Goal: Task Accomplishment & Management: Use online tool/utility

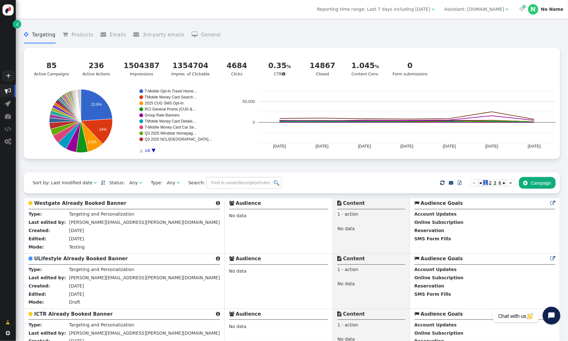
click at [481, 9] on div "Assistant: [DOMAIN_NAME]" at bounding box center [474, 9] width 60 height 7
click at [526, 32] on menu " Targeting  Products  Emails  3rd-party emails  General" at bounding box center [292, 35] width 537 height 17
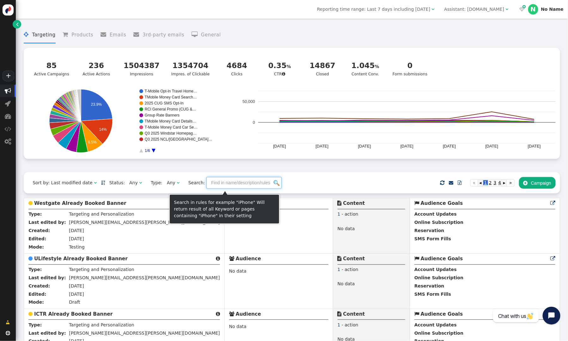
click at [222, 185] on input "text" at bounding box center [243, 182] width 75 height 11
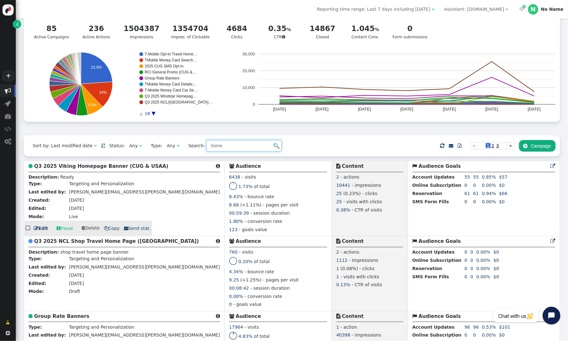
scroll to position [41, 0]
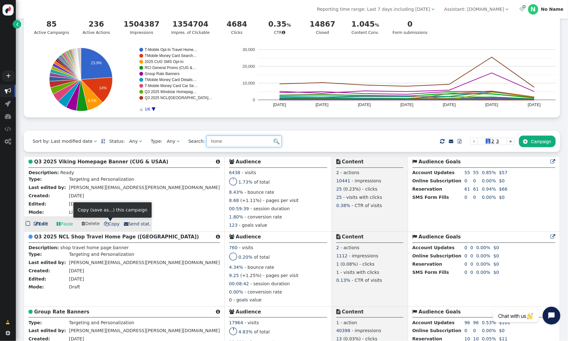
type input "home"
click at [108, 224] on span " Copy" at bounding box center [112, 223] width 16 height 5
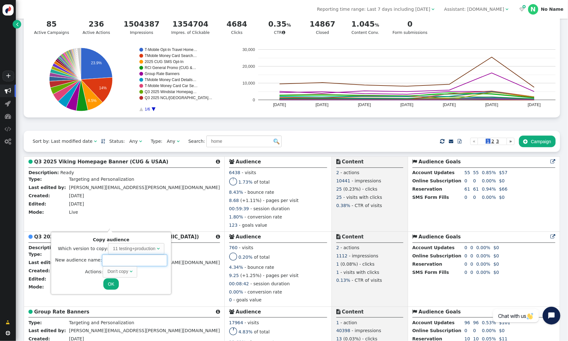
click at [112, 259] on input "text" at bounding box center [134, 259] width 65 height 11
click at [125, 271] on div "Don't copy" at bounding box center [118, 271] width 21 height 7
type input "Quintess Banners (CUG)"
click at [110, 280] on button "OK" at bounding box center [110, 283] width 15 height 11
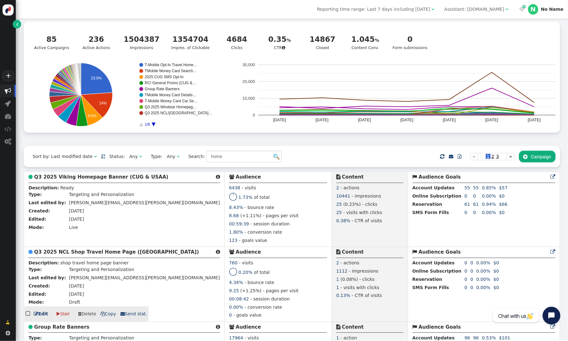
scroll to position [0, 0]
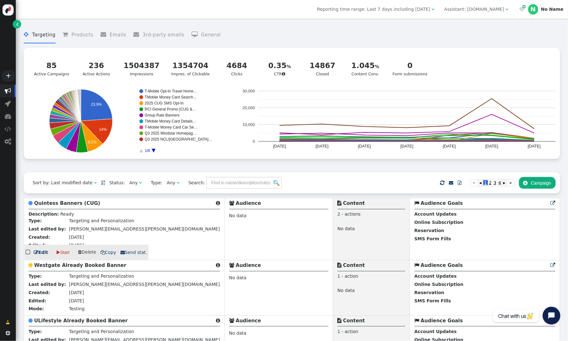
click at [66, 203] on b "Quintess Banners (CUG)" at bounding box center [67, 203] width 66 height 6
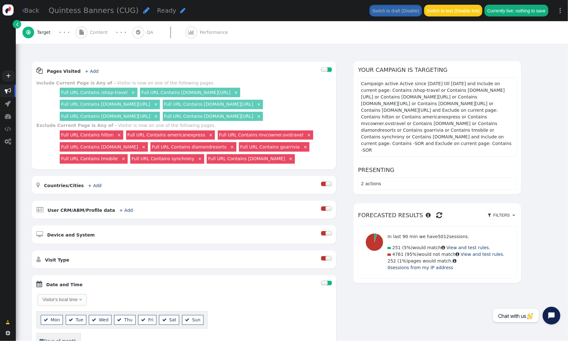
scroll to position [75, 0]
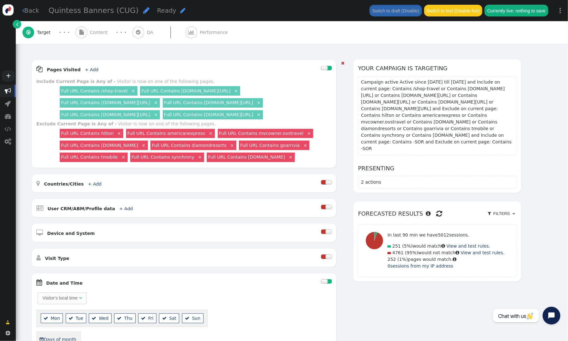
click at [112, 89] on link "Full URL Contains /shop-travel" at bounding box center [94, 90] width 66 height 5
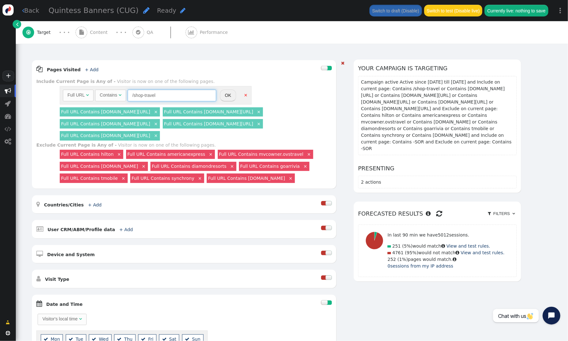
drag, startPoint x: 156, startPoint y: 95, endPoint x: 132, endPoint y: 95, distance: 23.1
click at [132, 95] on input "/shop-travel" at bounding box center [172, 94] width 89 height 11
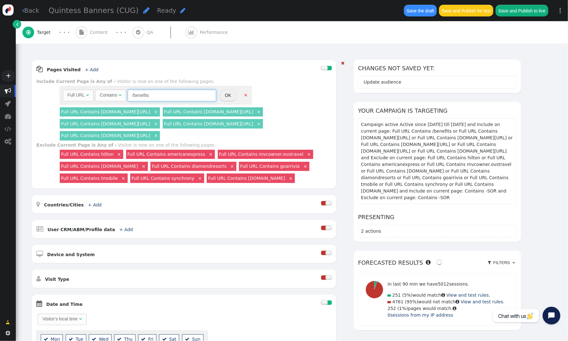
type input "/benefits"
click at [227, 95] on button "OK" at bounding box center [228, 94] width 16 height 11
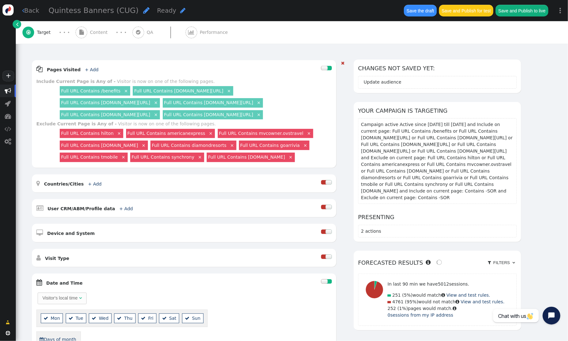
click at [232, 90] on link "×" at bounding box center [229, 91] width 6 height 6
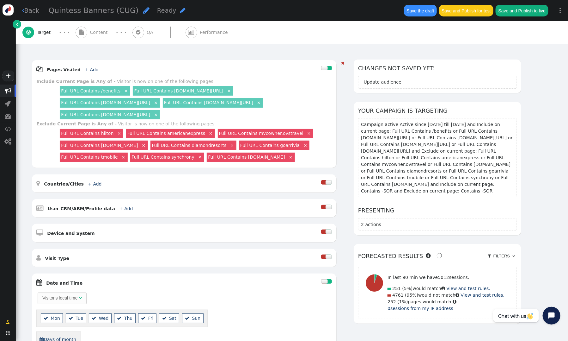
click at [232, 90] on link "×" at bounding box center [229, 91] width 6 height 6
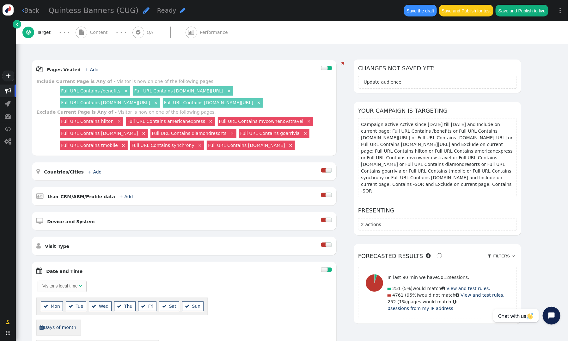
click at [232, 90] on link "×" at bounding box center [229, 91] width 6 height 6
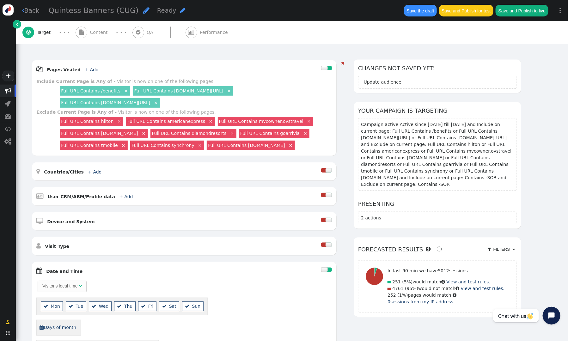
click at [232, 90] on link "×" at bounding box center [229, 91] width 6 height 6
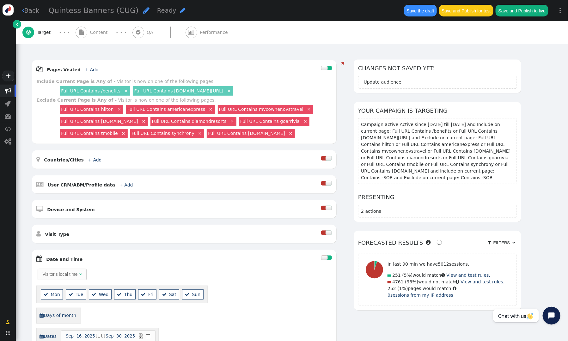
click at [232, 89] on link "×" at bounding box center [229, 91] width 6 height 6
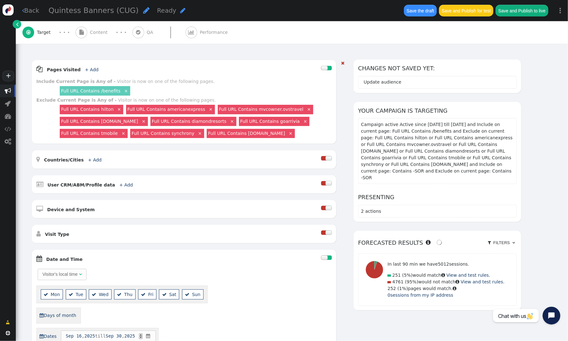
click at [201, 75] on div " Pages Visited + Add  Include Current Page is Any of - Visitor is now on one …" at bounding box center [184, 101] width 305 height 83
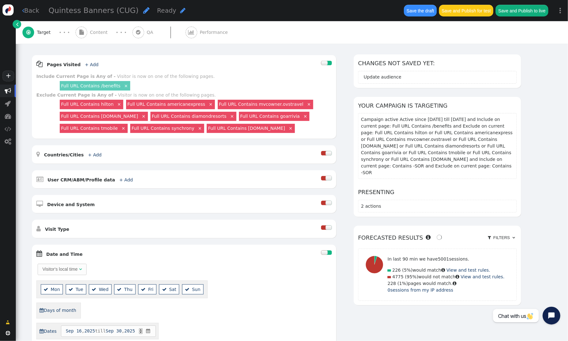
scroll to position [72, 0]
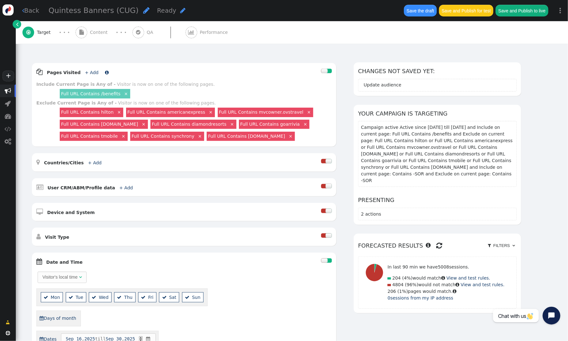
click at [89, 71] on link "+ Add" at bounding box center [92, 72] width 14 height 5
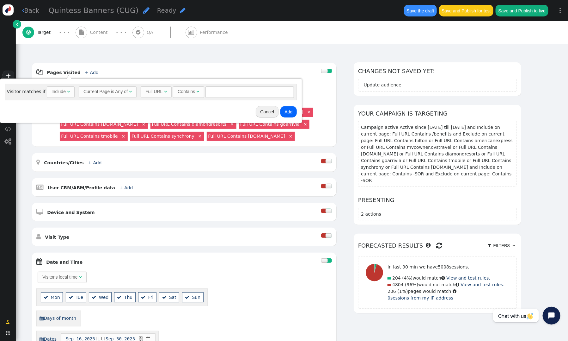
click at [57, 94] on div "Include" at bounding box center [59, 91] width 14 height 7
click at [217, 90] on input "text" at bounding box center [251, 91] width 89 height 11
type input "membertravelprivileges"
click at [292, 113] on button "Add" at bounding box center [290, 111] width 17 height 11
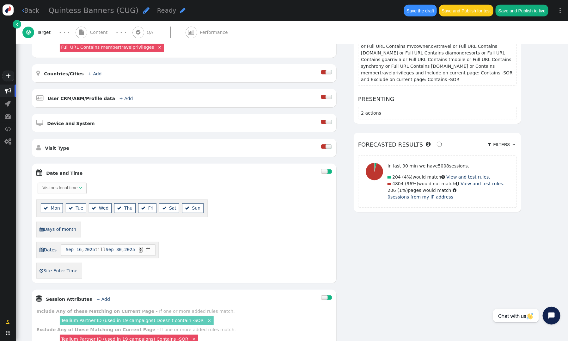
scroll to position [184, 0]
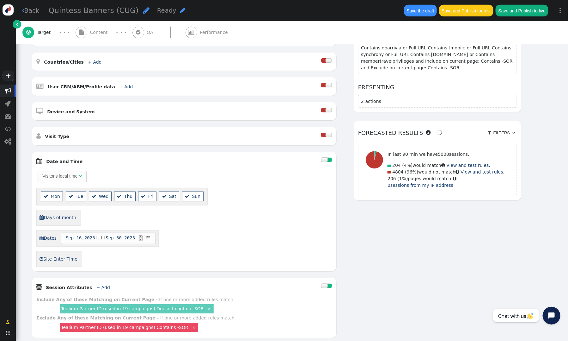
click at [325, 160] on div at bounding box center [324, 159] width 6 height 4
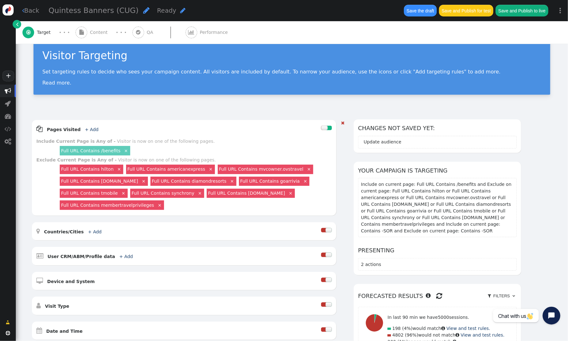
scroll to position [0, 0]
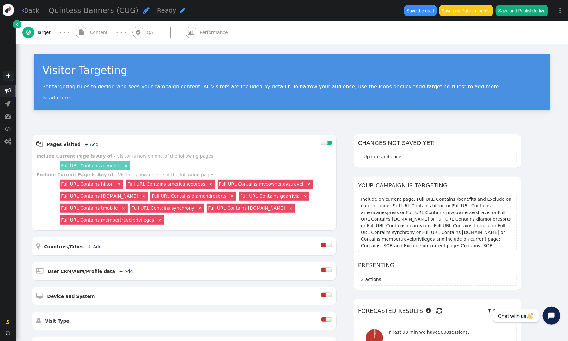
click at [93, 32] on span "Content" at bounding box center [100, 32] width 20 height 7
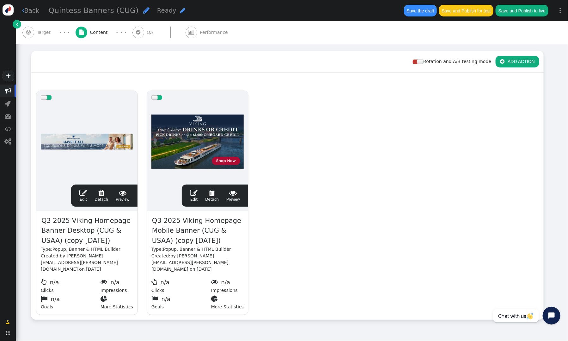
scroll to position [100, 0]
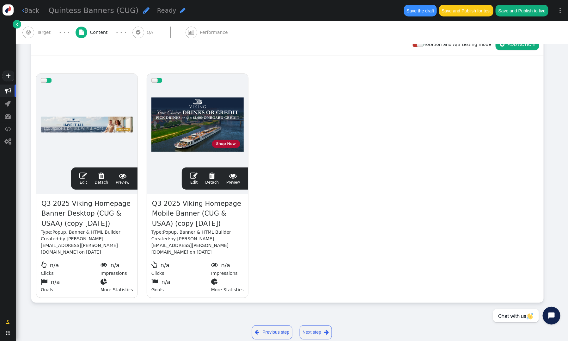
click at [105, 209] on span "Q3 2025 Viking Homepage Banner Desktop (CUG & USAA) (copy 09/17/25)" at bounding box center [87, 213] width 92 height 31
click at [96, 225] on span "Q3 2025 Viking Homepage Banner Desktop (CUG & USAA) (copy 09/17/25)" at bounding box center [87, 213] width 92 height 31
click at [103, 223] on span "Q3 2025 Viking Homepage Banner Desktop (CUG & USAA) (copy 09/17/25)" at bounding box center [87, 213] width 92 height 31
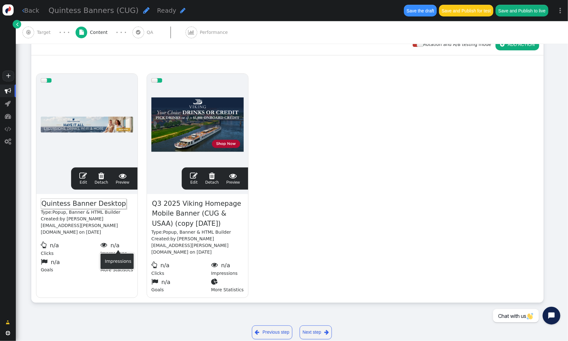
click at [182, 215] on span "Q3 2025 Viking Homepage Mobile Banner (CUG & USAA) (copy 09/17/25)" at bounding box center [197, 213] width 92 height 31
drag, startPoint x: 204, startPoint y: 221, endPoint x: 111, endPoint y: 193, distance: 97.4
click at [111, 193] on div "drag this  Edit  Detach  Preview Quintess Banner Desktop Type: Popup, Banner…" at bounding box center [288, 185] width 512 height 233
drag, startPoint x: 178, startPoint y: 207, endPoint x: 185, endPoint y: 211, distance: 7.9
click at [179, 208] on span "Q3 2025 Viking Homepage Mobile Banner (CUG & USAA) (copy 09/17/25)" at bounding box center [197, 213] width 92 height 31
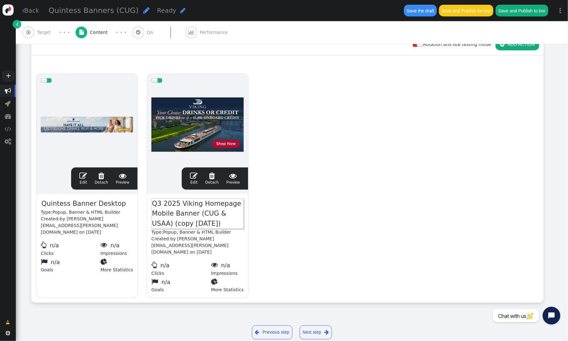
click at [191, 216] on span "Q3 2025 Viking Homepage Mobile Banner (CUG & USAA) (copy 09/17/25)" at bounding box center [197, 213] width 92 height 31
drag, startPoint x: 206, startPoint y: 222, endPoint x: 161, endPoint y: 204, distance: 49.4
click at [157, 205] on span "Q3 2025 Viking Homepage Mobile Banner (CUG & USAA) (copy 09/17/25)" at bounding box center [197, 213] width 92 height 31
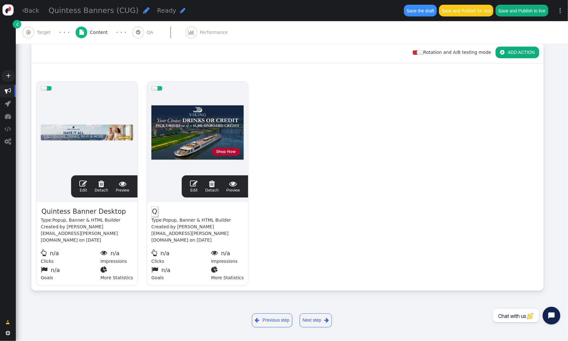
scroll to position [84, 0]
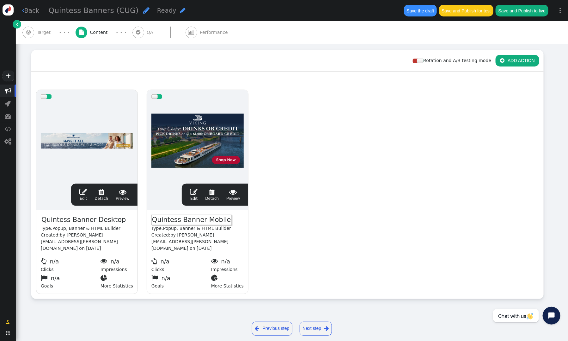
click at [296, 212] on div "drag this  Edit  Detach  Preview Quintess Banner Desktop Type: Popup, Banner…" at bounding box center [288, 191] width 512 height 213
click at [83, 193] on span "" at bounding box center [83, 192] width 8 height 8
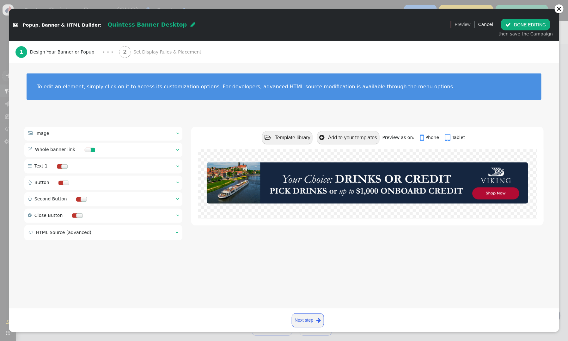
click at [177, 134] on span "" at bounding box center [177, 133] width 3 height 4
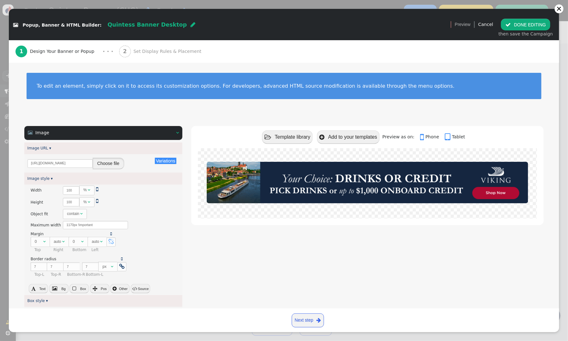
click at [106, 165] on button "Choose file" at bounding box center [109, 162] width 32 height 11
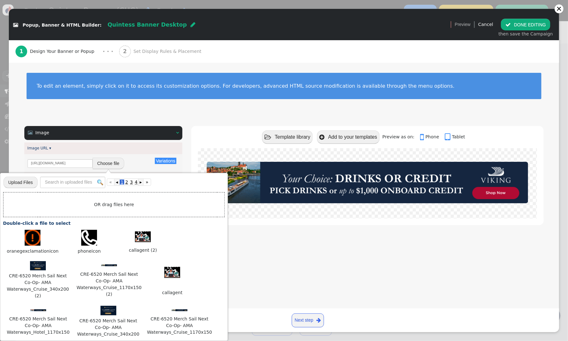
click at [16, 183] on input "file" at bounding box center [20, 182] width 34 height 12
type input "C:\fakepath\CRE-6534 Quintess Collection Site Merchandising_1170x150.jpg"
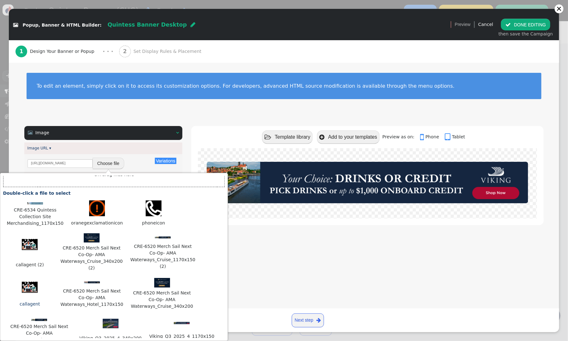
scroll to position [21, 0]
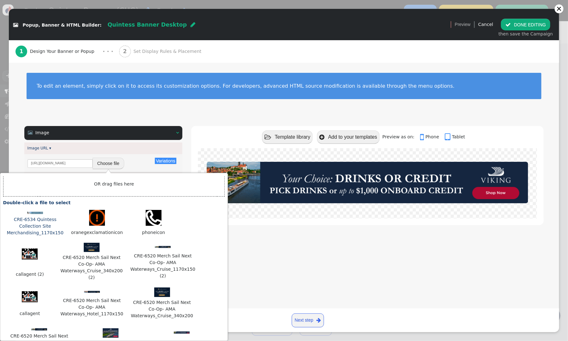
click at [30, 213] on img at bounding box center [35, 213] width 16 height 2
type input "https://cdn.personyze.com/upload/5748/929499c7006661dc.jpeg"
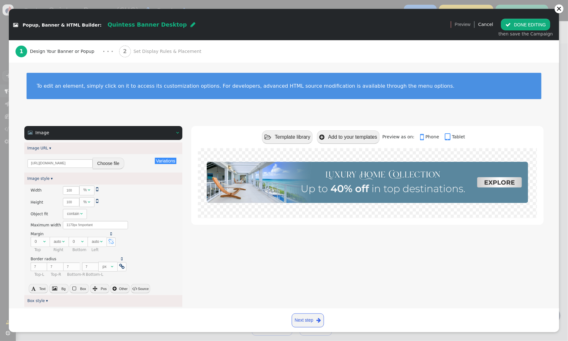
click at [108, 161] on button "Choose file" at bounding box center [109, 162] width 32 height 11
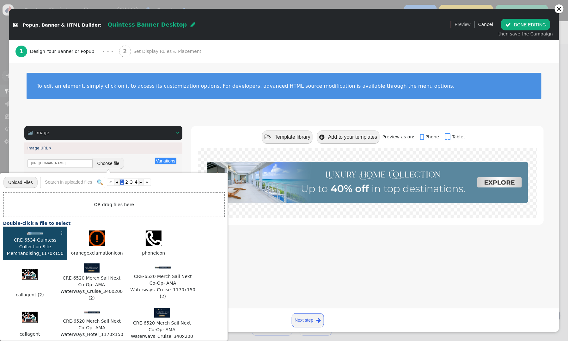
click at [32, 234] on img at bounding box center [35, 233] width 16 height 2
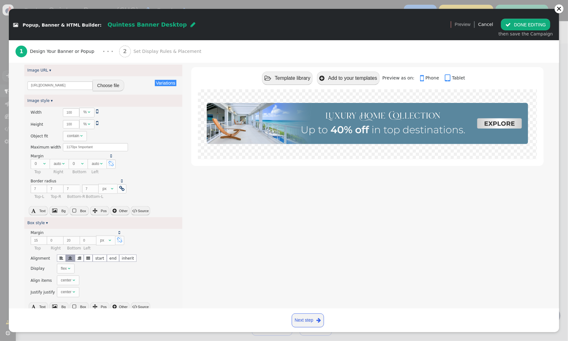
scroll to position [77, 0]
click at [142, 213] on button " Source" at bounding box center [140, 211] width 19 height 9
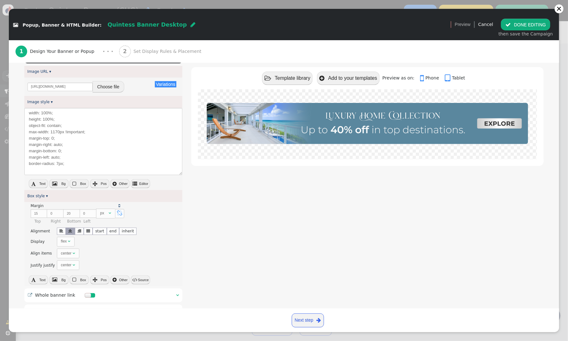
click at [214, 184] on div " Template library  Add to your templates Preview as on:  Phone  Tablet" at bounding box center [367, 218] width 353 height 338
click at [46, 100] on link "Image style ▾" at bounding box center [40, 102] width 25 height 4
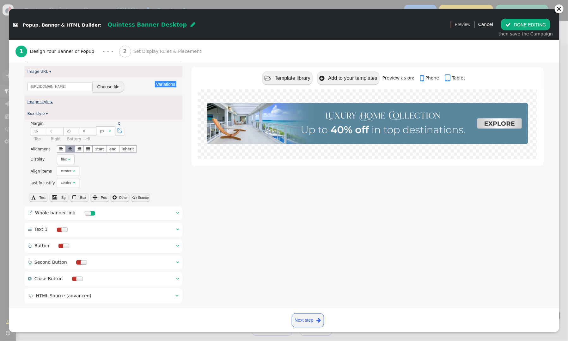
click at [46, 100] on link "Image style ▸" at bounding box center [40, 102] width 25 height 4
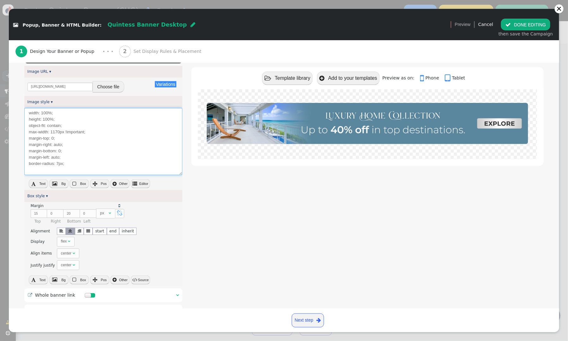
click at [112, 121] on textarea "width: 100%; height: 100%; object-fit: contain; max-width: 1170px !important; m…" at bounding box center [103, 141] width 158 height 67
click at [144, 183] on button " Editor" at bounding box center [140, 183] width 19 height 9
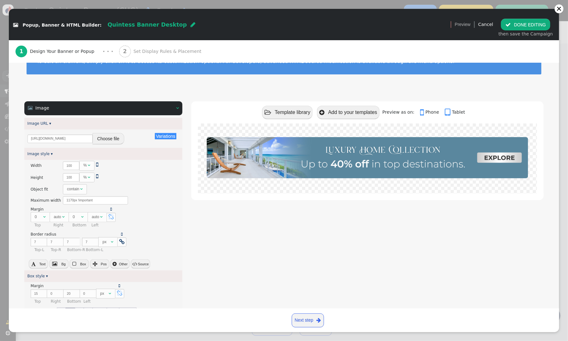
scroll to position [5, 0]
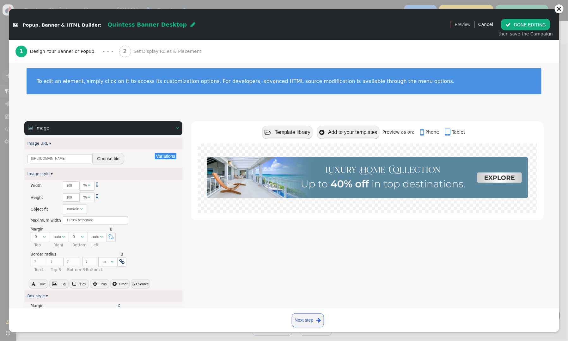
click at [177, 127] on span "" at bounding box center [177, 128] width 3 height 4
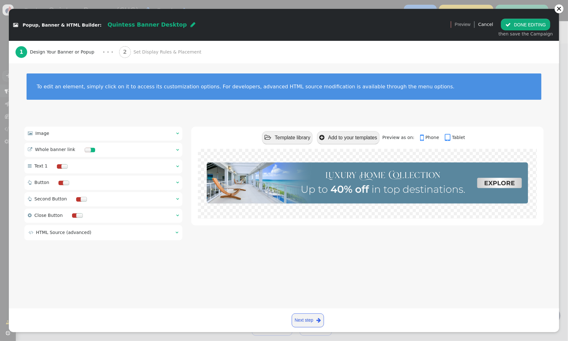
click at [177, 133] on span "" at bounding box center [177, 133] width 3 height 4
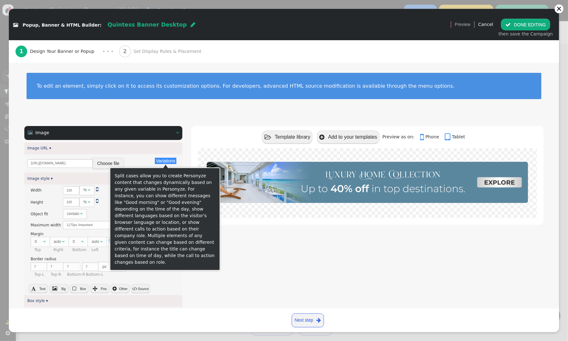
click at [169, 159] on button "Variations" at bounding box center [165, 160] width 21 height 6
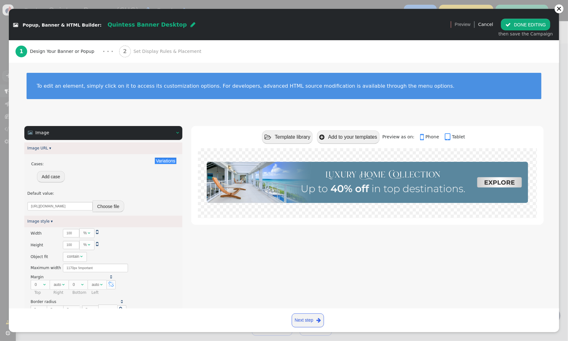
click at [60, 177] on button "Add case" at bounding box center [51, 176] width 28 height 11
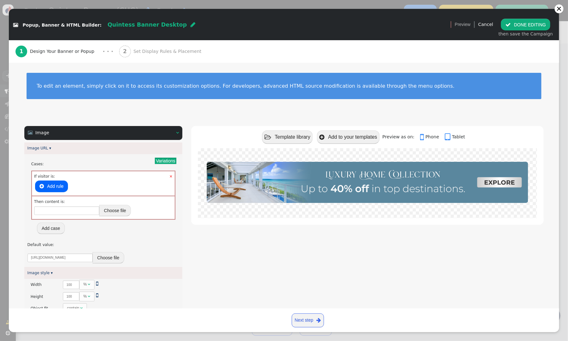
click at [54, 183] on button " Add rule" at bounding box center [51, 185] width 33 height 11
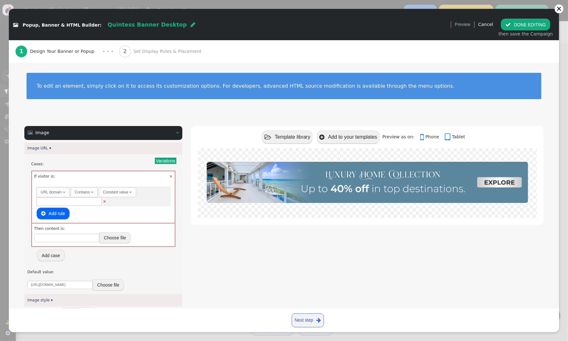
click at [169, 175] on div "× If visitor is: Rules to check on next page when previous rules have been matc…" at bounding box center [103, 197] width 143 height 52
click at [170, 175] on link "×" at bounding box center [170, 176] width 3 height 6
click at [177, 132] on span "" at bounding box center [177, 132] width 3 height 4
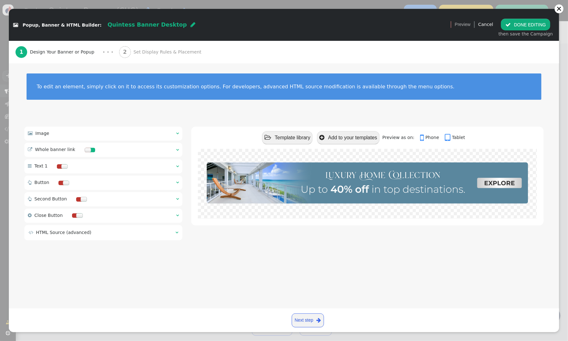
click at [175, 149] on div " Whole banner link  " at bounding box center [103, 150] width 158 height 14
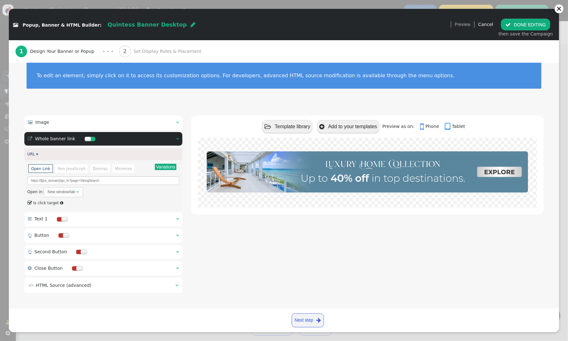
scroll to position [10, 0]
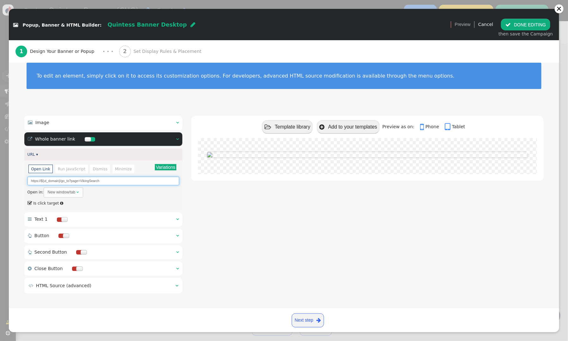
click at [106, 181] on input "https://${ut_domain}/go_to?page=VikingSearch" at bounding box center [104, 180] width 152 height 9
drag, startPoint x: 113, startPoint y: 179, endPoint x: 63, endPoint y: 182, distance: 49.4
click at [61, 182] on input "https://${ut_domain}/go_to?page=VikingSearch" at bounding box center [104, 180] width 152 height 9
drag, startPoint x: 103, startPoint y: 179, endPoint x: 60, endPoint y: 183, distance: 43.2
click at [60, 183] on input "https://${ut_domain}/promos/quintess-home" at bounding box center [104, 180] width 152 height 9
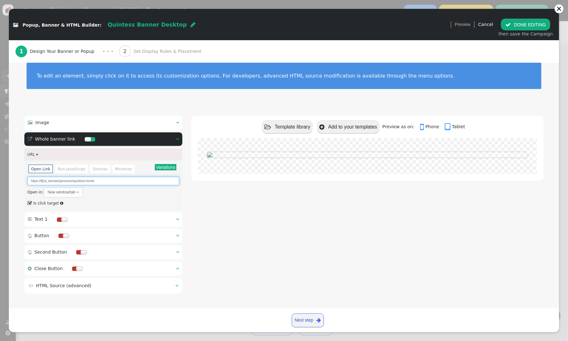
click at [95, 182] on input "https://${ut_domain}/promos/quintess-home" at bounding box center [104, 180] width 152 height 9
drag, startPoint x: 101, startPoint y: 181, endPoint x: 61, endPoint y: 182, distance: 39.5
click at [61, 182] on input "https://${ut_domain}/promos/quintess-home" at bounding box center [104, 180] width 152 height 9
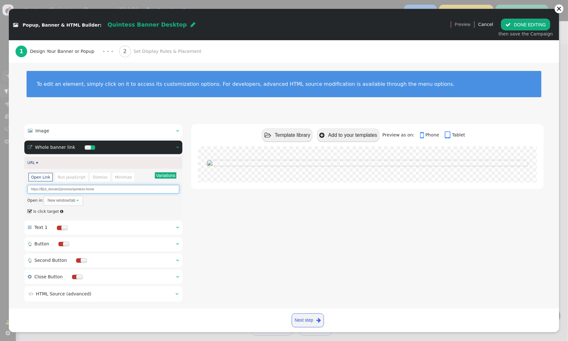
scroll to position [1, 0]
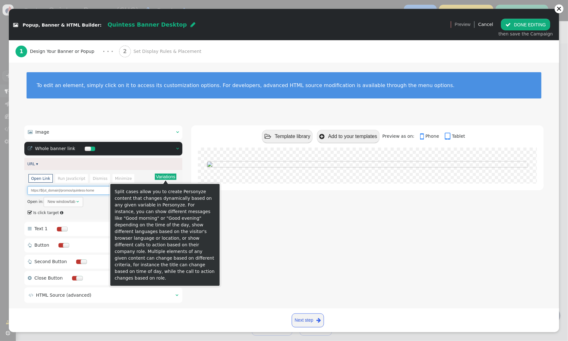
type input "https://${ut_domain}/promos/quintess-home"
click at [172, 175] on button "Variations" at bounding box center [165, 176] width 21 height 6
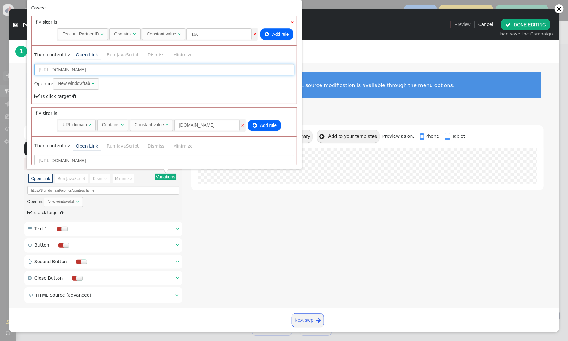
drag, startPoint x: 162, startPoint y: 70, endPoint x: 111, endPoint y: 71, distance: 51.3
click at [110, 72] on input "https://neamb.lifestylecollection.com/go_to?page=VikingSearch" at bounding box center [164, 69] width 260 height 11
paste input "promos/quintess-home"
type input "https://neamb.lifestylecollection.com/promos/quintess-home"
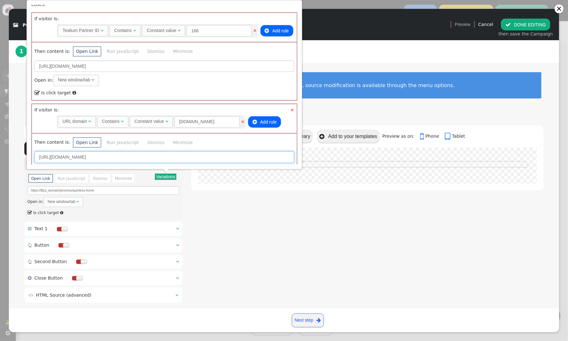
scroll to position [18, 0]
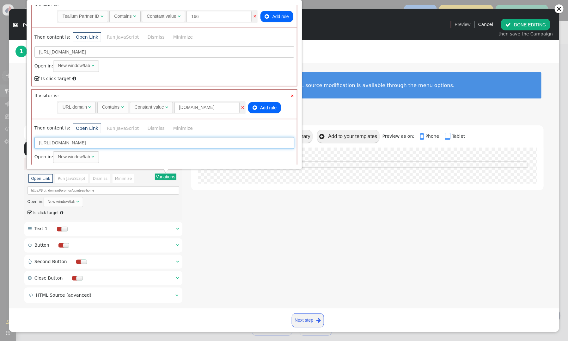
drag, startPoint x: 142, startPoint y: 160, endPoint x: 91, endPoint y: 143, distance: 53.0
click at [91, 143] on input "https://travel.redweek.com/go_to?page=VikingSearch" at bounding box center [164, 142] width 260 height 11
click at [92, 143] on input "https://travel.redweek.com/go_to?page=VikingSearch" at bounding box center [164, 142] width 260 height 11
drag, startPoint x: 92, startPoint y: 143, endPoint x: 154, endPoint y: 144, distance: 62.3
click at [154, 144] on input "https://travel.redweek.com/go_to?page=VikingSearch" at bounding box center [164, 142] width 260 height 11
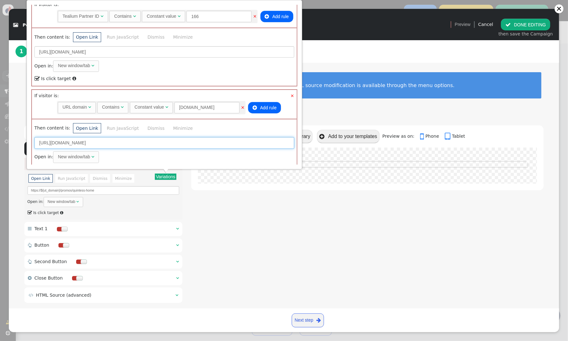
paste input "promos/quintess-home"
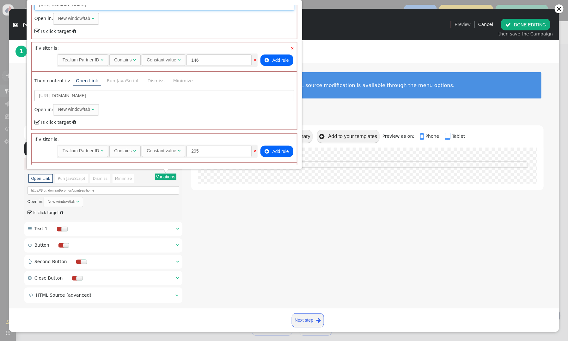
scroll to position [163, 0]
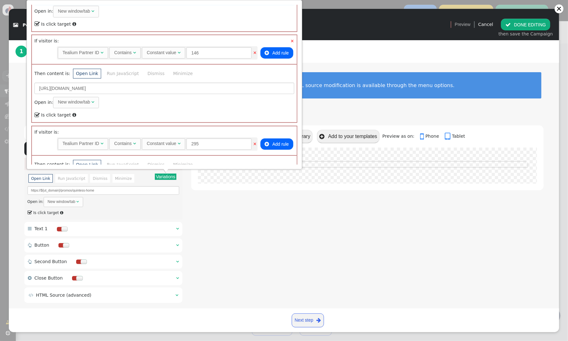
type input "https://travel.redweek.com/promos/quintess-home"
drag, startPoint x: 150, startPoint y: 87, endPoint x: 93, endPoint y: 89, distance: 56.9
click at [93, 89] on input "https://travel.directbuy.com/go_to?page=VikingSearch" at bounding box center [164, 88] width 260 height 11
paste input "promos/quintess-home"
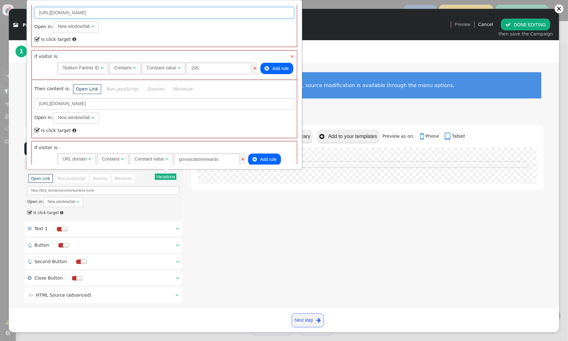
scroll to position [242, 0]
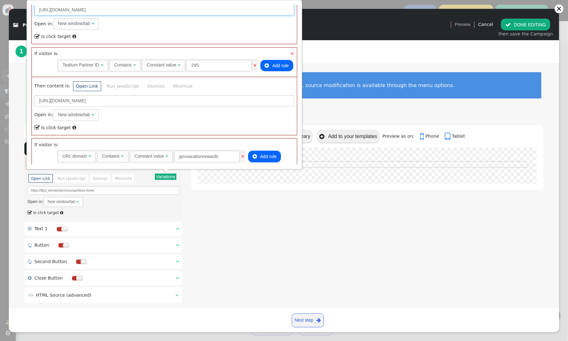
type input "https://travel.directbuy.com/promos/quintess-home"
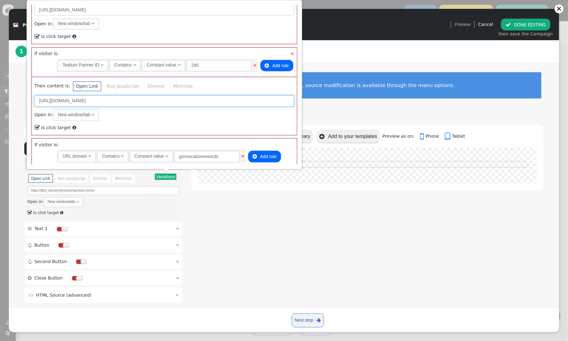
drag, startPoint x: 128, startPoint y: 103, endPoint x: 107, endPoint y: 101, distance: 20.7
click at [106, 101] on input "https://travel.touchofmodern.com/go_to?page=VikingSearch" at bounding box center [164, 100] width 260 height 11
paste input "promos/quintess-home"
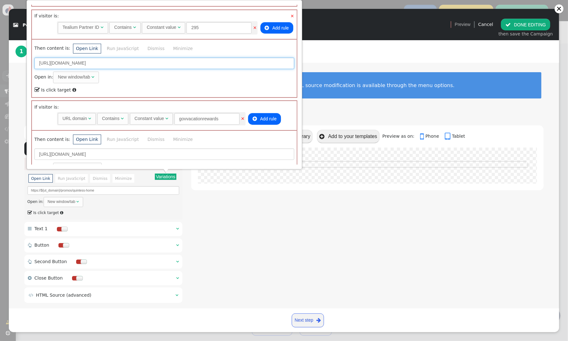
scroll to position [316, 0]
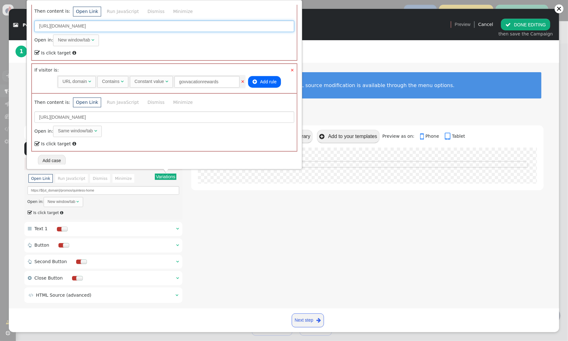
type input "https://travel.touchofmodern.com/promos/quintess-home"
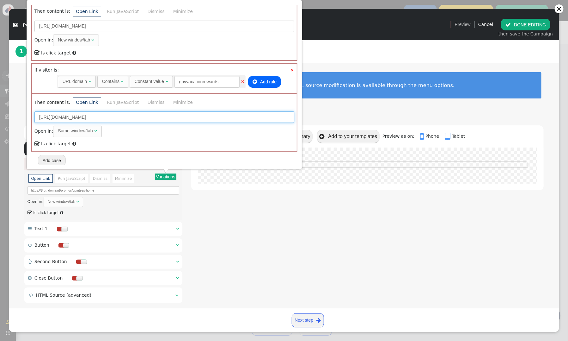
drag, startPoint x: 152, startPoint y: 115, endPoint x: 102, endPoint y: 116, distance: 50.3
click at [102, 116] on input "https://govvacationrewards.com/go_to?page=VikingSearch" at bounding box center [164, 116] width 260 height 11
click at [103, 116] on input "https://govvacationrewards.com/go_to?page=VikingSearch" at bounding box center [164, 116] width 260 height 11
drag, startPoint x: 102, startPoint y: 116, endPoint x: 164, endPoint y: 117, distance: 62.6
click at [164, 117] on input "https://govvacationrewards.com/go_to?page=VikingSearch" at bounding box center [164, 116] width 260 height 11
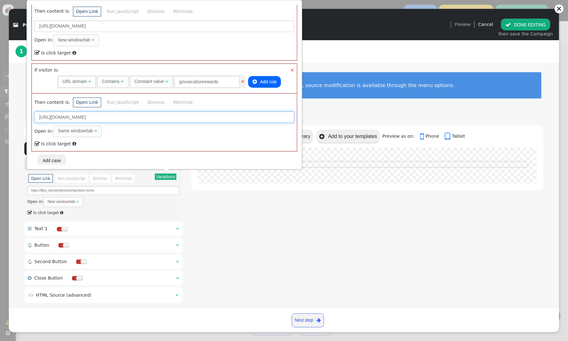
paste input "promos/quintess-home"
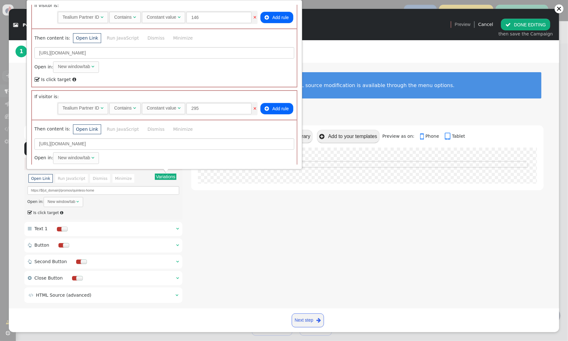
scroll to position [196, 0]
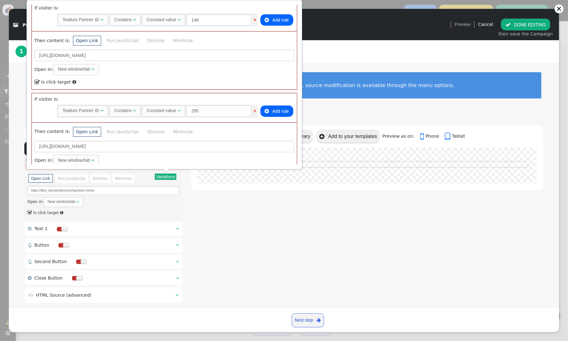
type input "https://govvacationrewards.com/promos/quintess-home"
click at [352, 57] on div "1 Design Your Banner or Popup · · · 2 Set Display Rules & Placement" at bounding box center [283, 51] width 537 height 22
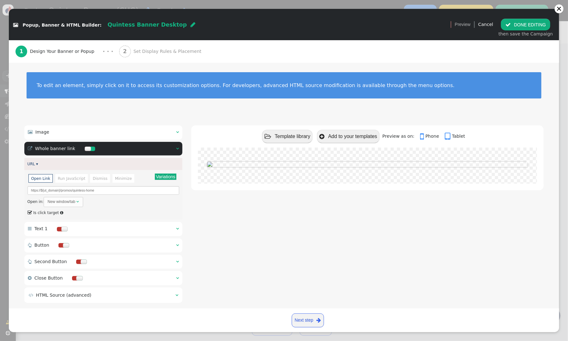
scroll to position [10, 0]
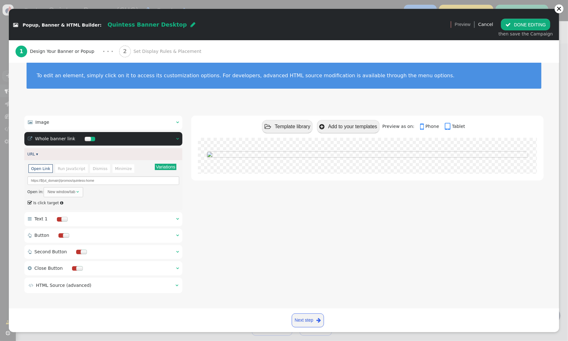
click at [178, 120] on span "" at bounding box center [177, 122] width 3 height 4
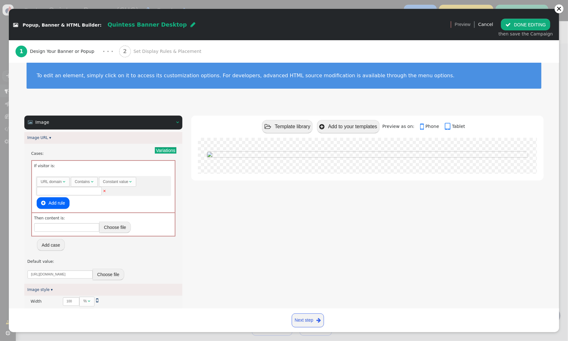
scroll to position [0, 0]
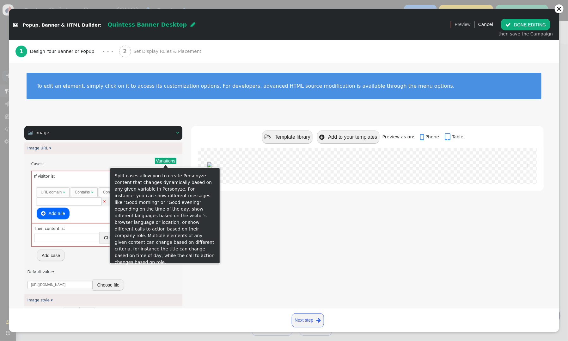
click at [102, 173] on div "× If visitor is: Rules to check on next page when previous rules have been matc…" at bounding box center [103, 197] width 143 height 52
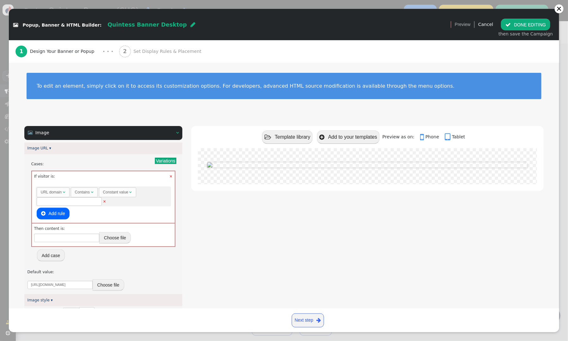
click at [172, 176] on link "×" at bounding box center [170, 176] width 3 height 6
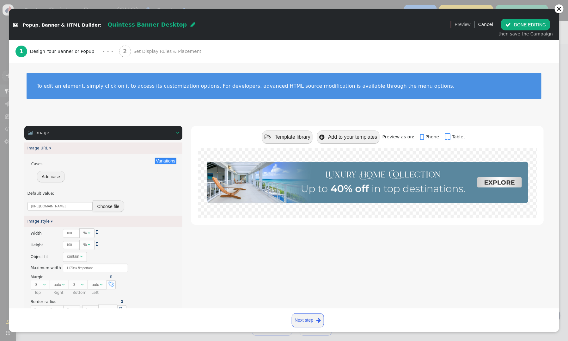
click at [114, 207] on button "Choose file" at bounding box center [109, 205] width 32 height 11
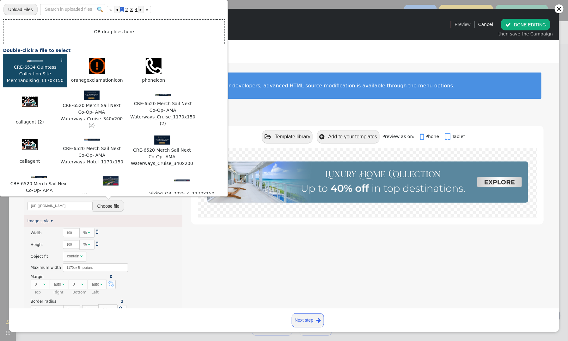
click at [213, 225] on div " Template library  Add to your templates Preview as on:  Phone  Tablet" at bounding box center [367, 330] width 353 height 409
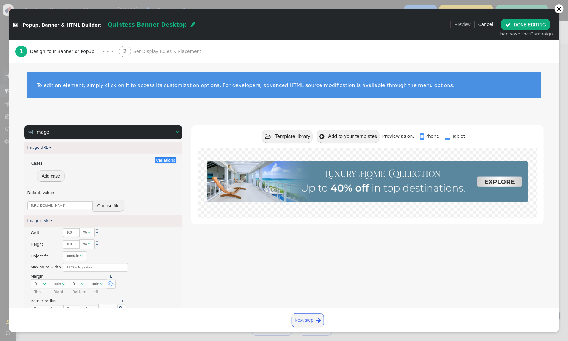
scroll to position [1, 0]
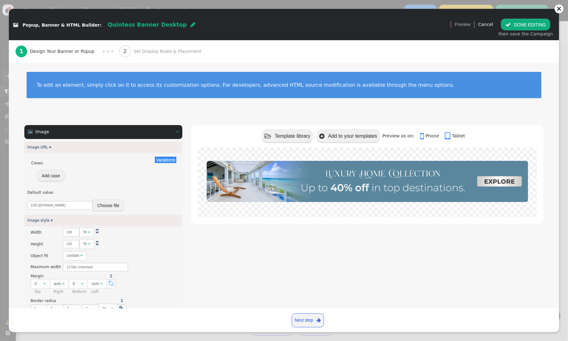
click at [177, 130] on span "" at bounding box center [177, 131] width 3 height 4
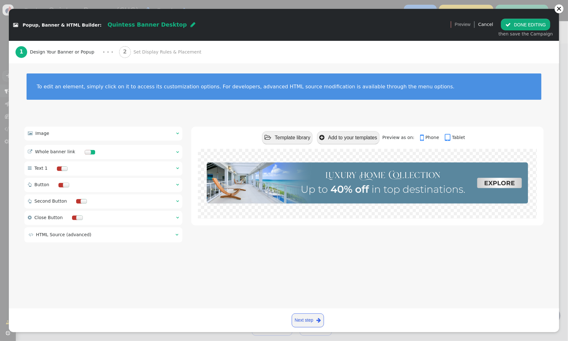
scroll to position [0, 0]
click at [144, 52] on span "Set Display Rules & Placement" at bounding box center [168, 52] width 71 height 7
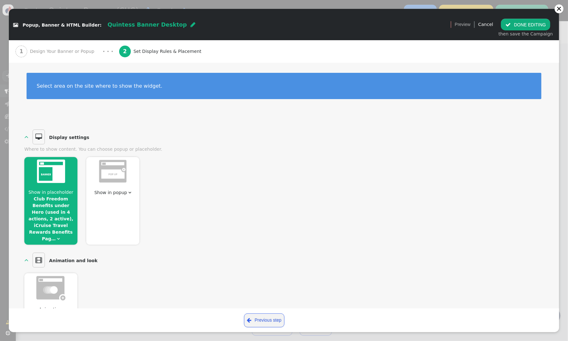
click at [58, 206] on link "Club Freedom Benefits under Hero (used in 4 actions, 2 active), iCruise Travel …" at bounding box center [50, 218] width 45 height 45
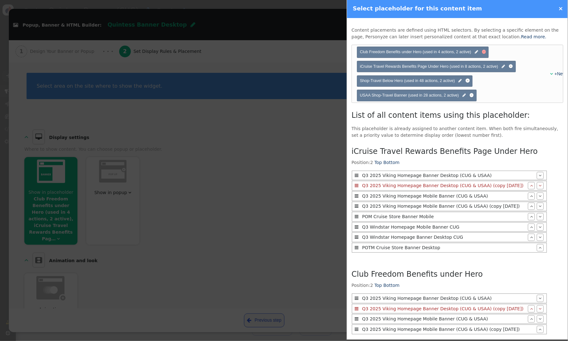
click at [484, 52] on div at bounding box center [484, 52] width 4 height 4
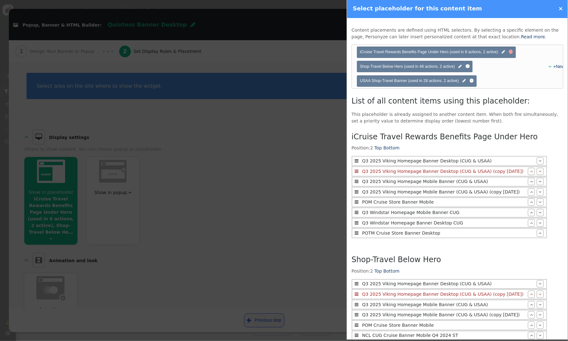
click at [511, 52] on div at bounding box center [511, 52] width 4 height 4
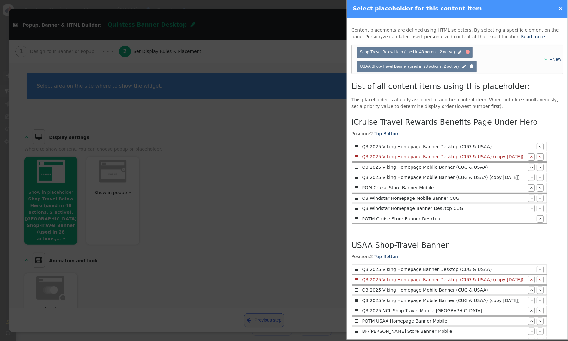
click at [467, 52] on div at bounding box center [468, 52] width 4 height 4
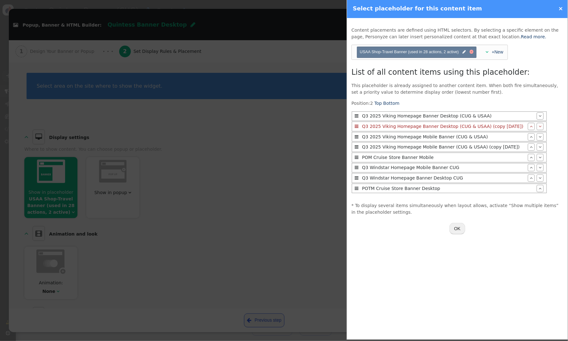
click at [472, 51] on div at bounding box center [472, 52] width 4 height 4
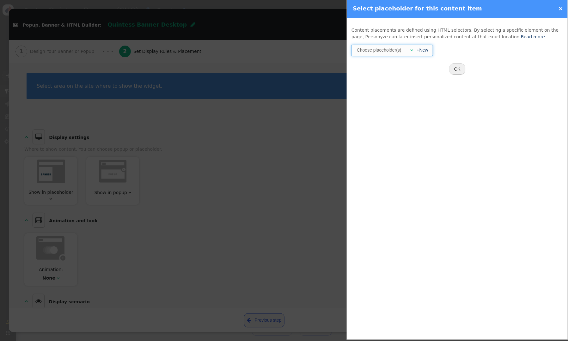
click at [410, 50] on div "" at bounding box center [410, 50] width 6 height 7
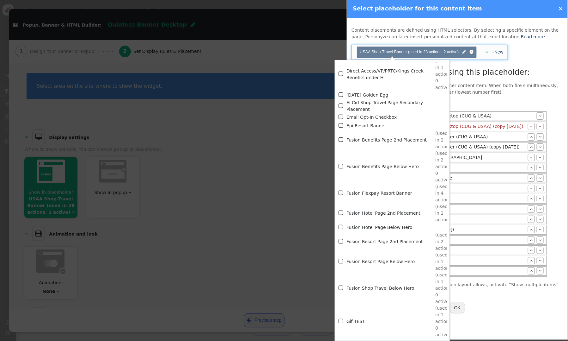
scroll to position [1312, 0]
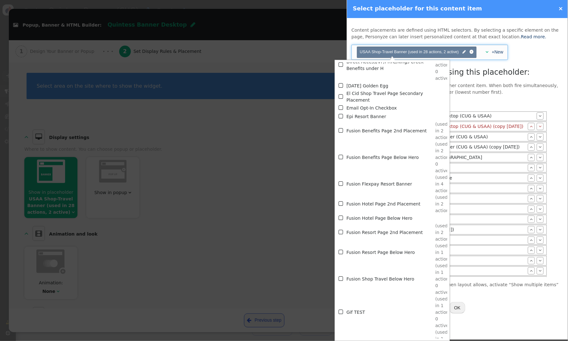
click at [341, 157] on span "" at bounding box center [342, 157] width 6 height 9
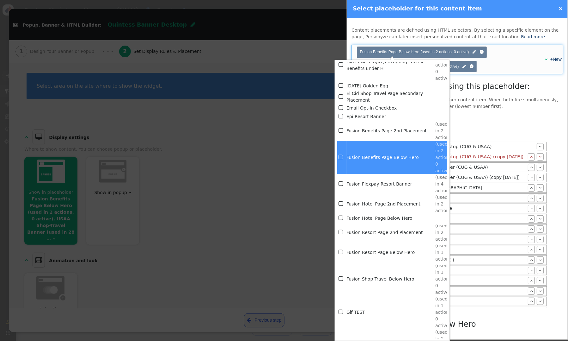
click at [513, 110] on div "List of all content items using this placeholder: This placeholder is already a…" at bounding box center [458, 238] width 212 height 315
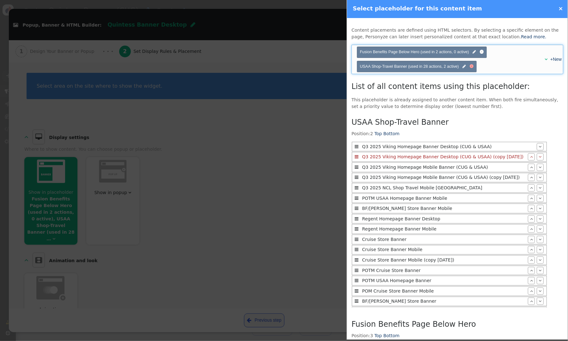
click at [472, 66] on div at bounding box center [472, 66] width 4 height 4
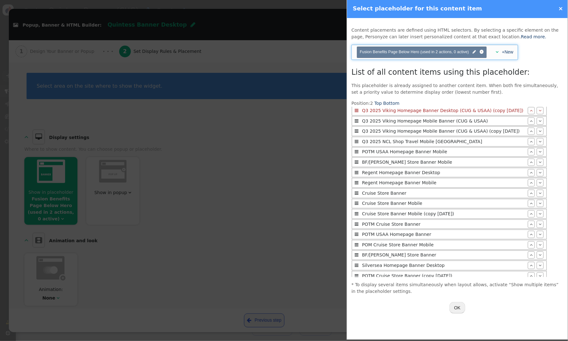
scroll to position [0, 0]
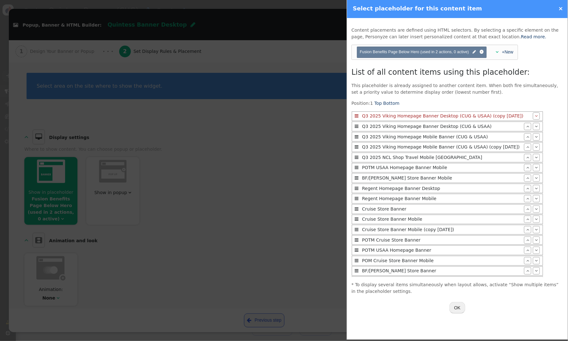
click at [460, 306] on button "OK" at bounding box center [458, 307] width 16 height 11
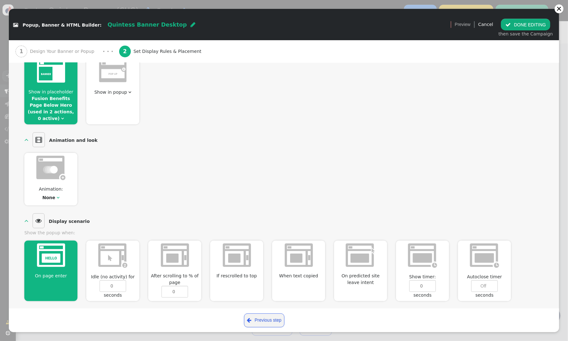
scroll to position [88, 0]
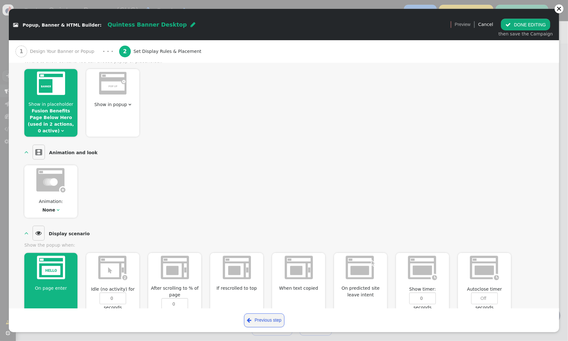
click at [522, 22] on button " DONE EDITING" at bounding box center [525, 24] width 49 height 11
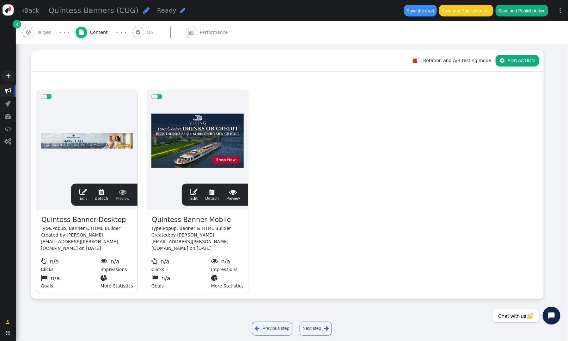
click at [197, 190] on span "" at bounding box center [194, 192] width 8 height 8
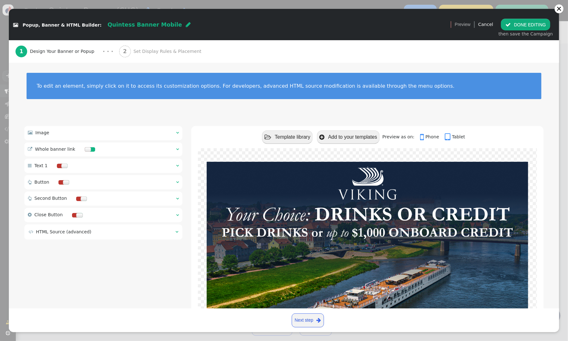
click at [175, 130] on div " Image  " at bounding box center [103, 133] width 158 height 14
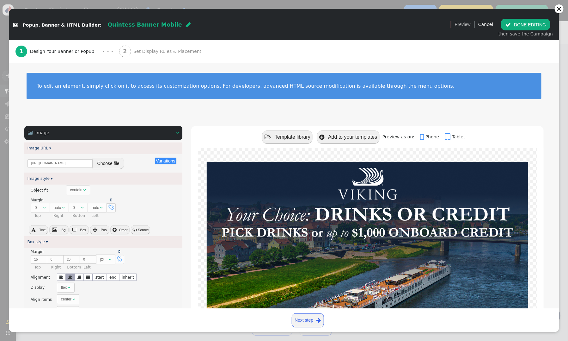
click at [101, 164] on button "Choose file" at bounding box center [109, 162] width 32 height 11
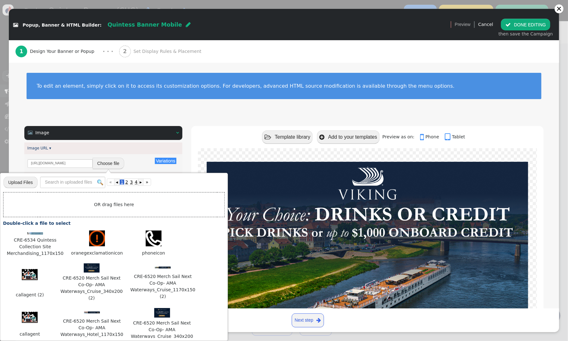
click at [19, 183] on input "file" at bounding box center [20, 182] width 34 height 12
type input "C:\fakepath\CRE-6534 Quintess Collection Site Merchandising_340x200.jpg"
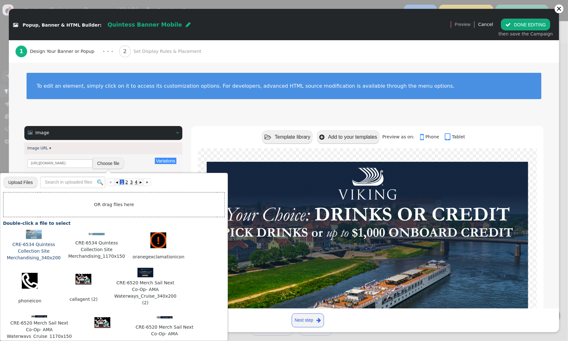
click at [28, 237] on img at bounding box center [34, 234] width 16 height 9
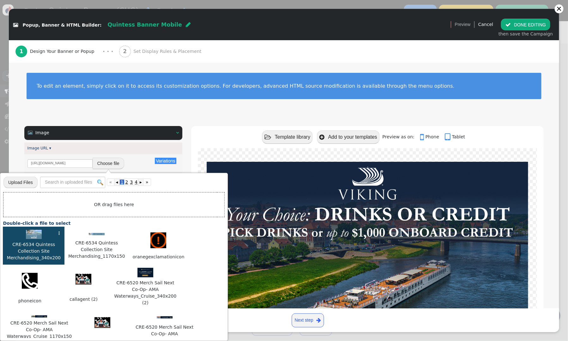
click at [28, 237] on img at bounding box center [34, 234] width 16 height 9
type input "https://cdn.personyze.com/upload/5748/9bae3c99869fb70b.jpeg"
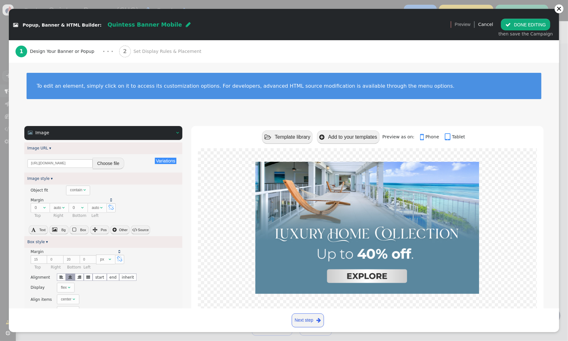
scroll to position [139, 0]
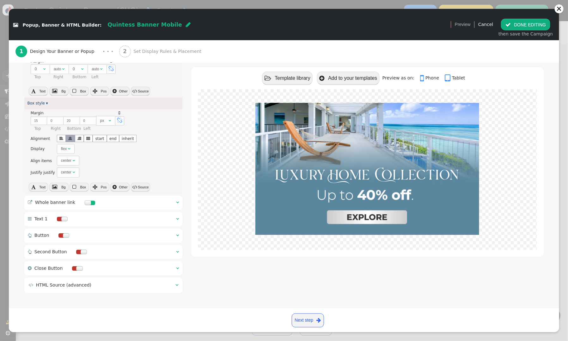
click at [176, 203] on span "" at bounding box center [177, 202] width 3 height 4
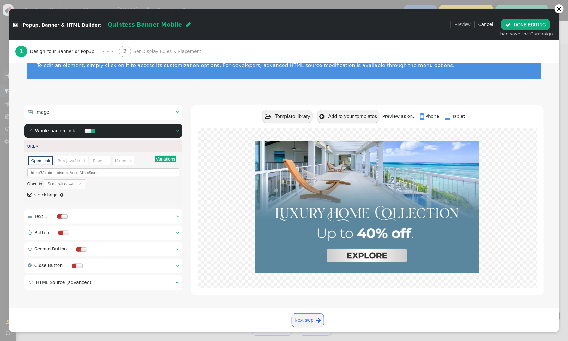
scroll to position [20, 0]
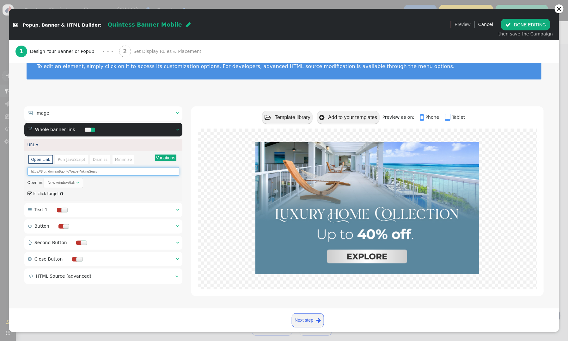
drag, startPoint x: 92, startPoint y: 172, endPoint x: 63, endPoint y: 172, distance: 28.8
click at [62, 172] on input "https://${ut_domain}/go_to?page=VikingSearch" at bounding box center [104, 171] width 152 height 9
paste input "promos/quintess-home"
click at [63, 172] on input "https://${ut_domain}/gpromos/quintess-home" at bounding box center [104, 171] width 152 height 9
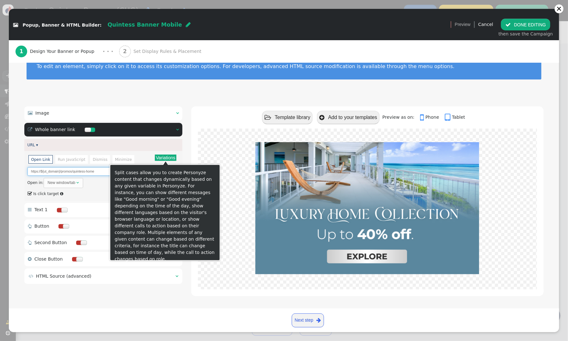
type input "https://${ut_domain}/promos/quintess-home"
click at [165, 156] on button "Variations" at bounding box center [165, 157] width 21 height 6
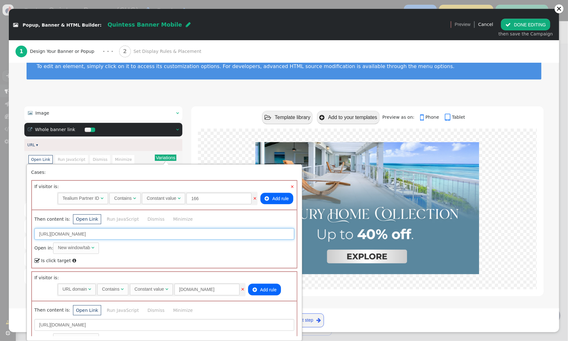
drag, startPoint x: 131, startPoint y: 233, endPoint x: 111, endPoint y: 234, distance: 19.6
click at [111, 234] on input "https://neamb.lifestylecollection.com/go_to?page=VikingSearch" at bounding box center [164, 233] width 260 height 11
paste input "promos/quintess-home"
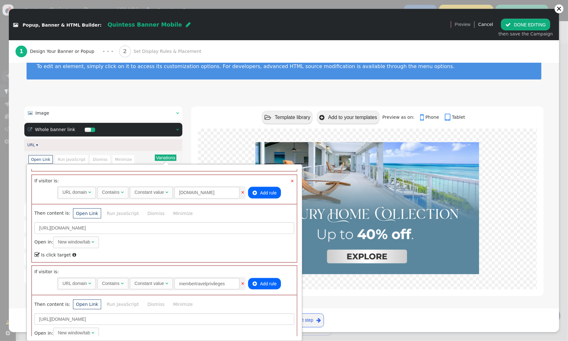
scroll to position [105, 0]
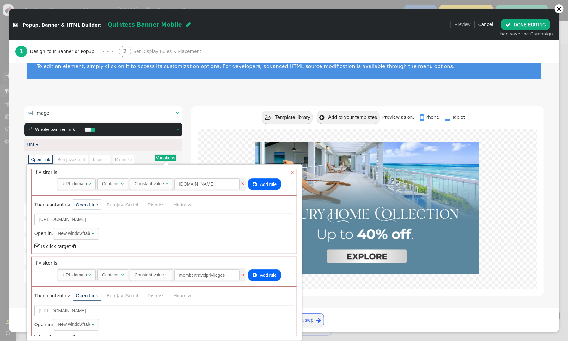
type input "https://neamb.lifestylecollection.com/promos/quintess-home"
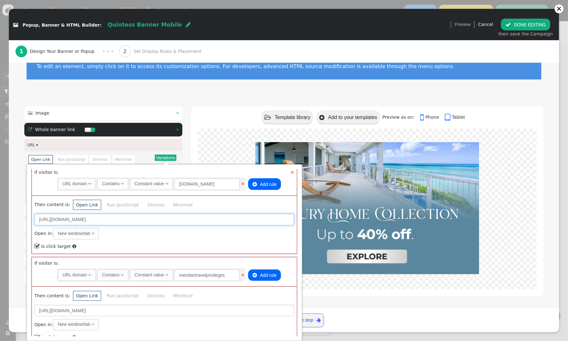
drag, startPoint x: 153, startPoint y: 219, endPoint x: 93, endPoint y: 219, distance: 59.8
click at [93, 219] on input "https://travel.redweek.com/go_to?page=VikingSearch" at bounding box center [164, 218] width 260 height 11
paste input "promos/quintess-home"
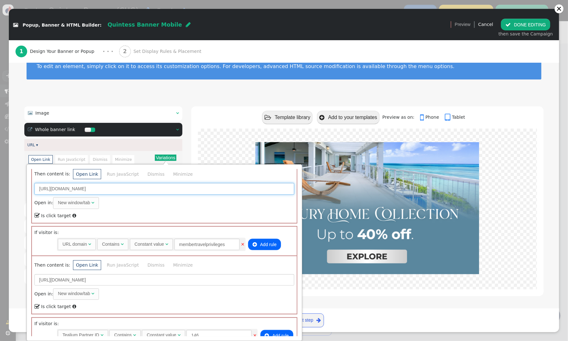
scroll to position [133, 0]
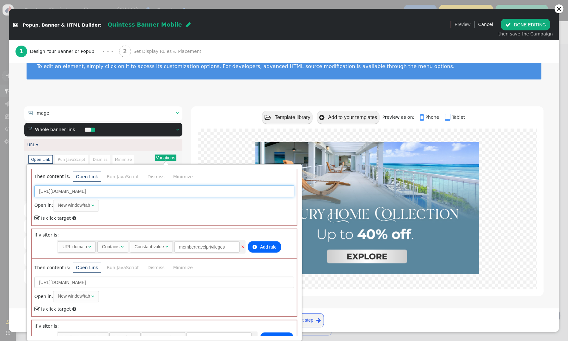
drag, startPoint x: 94, startPoint y: 189, endPoint x: 102, endPoint y: 189, distance: 7.9
click at [94, 189] on input "https://travel.redweek.com/gpromos/quintess-home" at bounding box center [164, 190] width 260 height 11
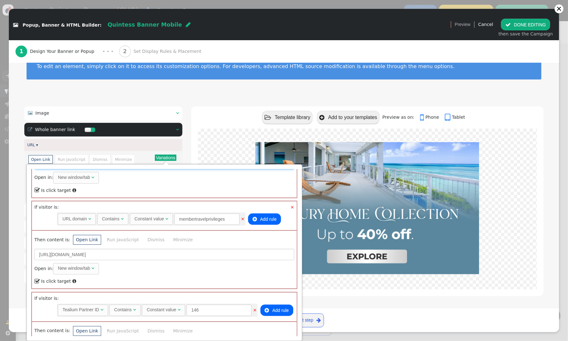
scroll to position [178, 0]
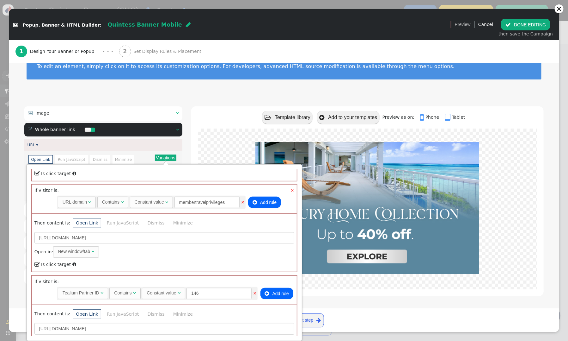
type input "https://travel.redweek.com/promos/quintess-home"
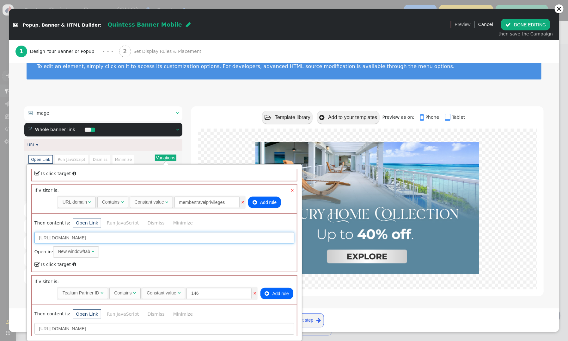
drag, startPoint x: 172, startPoint y: 238, endPoint x: 110, endPoint y: 237, distance: 62.0
click at [109, 237] on input "https://membertravelprivileges.com/go_to?page=VikingSearch" at bounding box center [164, 237] width 260 height 11
paste input "promos/quintess-home"
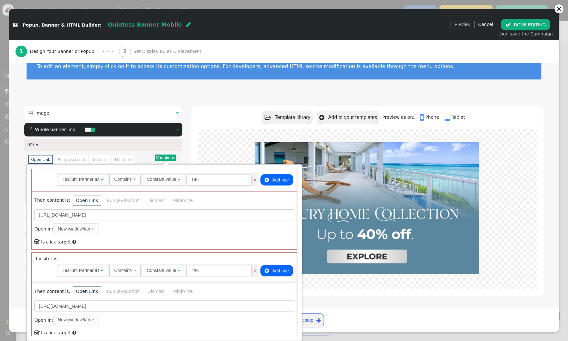
scroll to position [303, 0]
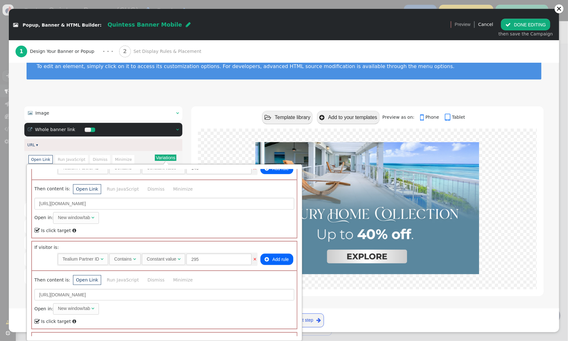
type input "https://membertravelprivileges.com/promos/quintess-home"
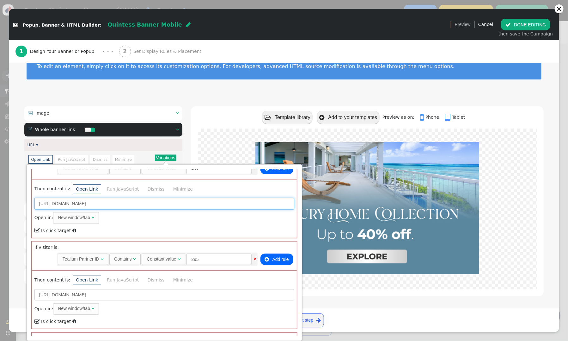
drag, startPoint x: 155, startPoint y: 200, endPoint x: 94, endPoint y: 203, distance: 61.7
click at [94, 203] on input "https://travel.directbuy.com/go_to?page=VikingSearch" at bounding box center [164, 203] width 260 height 11
paste input "promos/quintess-home"
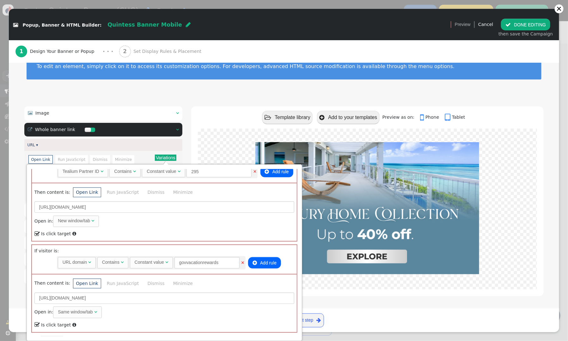
scroll to position [400, 0]
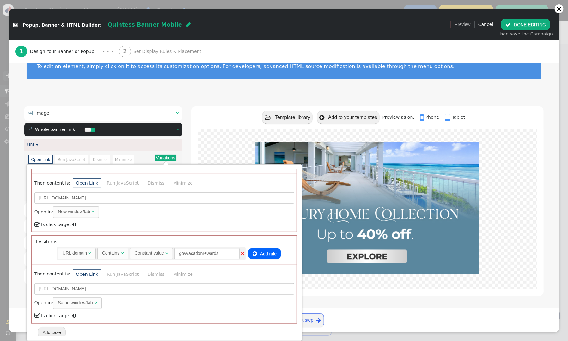
type input "https://travel.directbuy.com/promos/quintess-home"
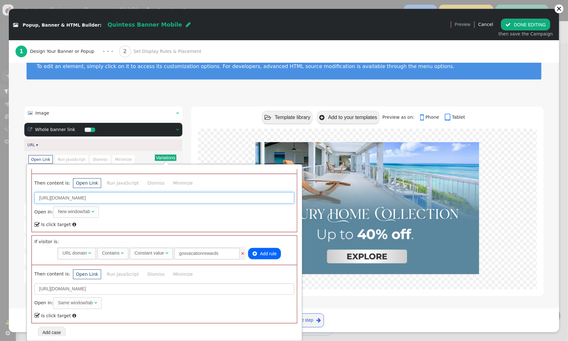
drag, startPoint x: 160, startPoint y: 196, endPoint x: 106, endPoint y: 198, distance: 54.7
click at [106, 198] on input "https://travel.touchofmodern.com/go_to?page=VikingSearch" at bounding box center [164, 197] width 260 height 11
paste input "promos/quintess-home"
type input "https://travel.touchofmodern.com/promos/quintess-home"
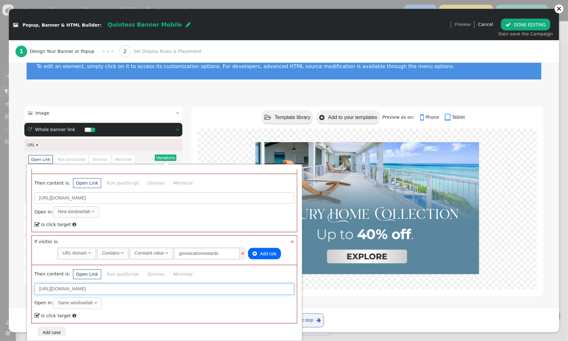
drag, startPoint x: 155, startPoint y: 286, endPoint x: 103, endPoint y: 288, distance: 52.2
click at [103, 288] on input "https://govvacationrewards.com/go_to?page=VikingSearch" at bounding box center [164, 288] width 260 height 11
paste input "promos/quintess-home"
type input "https://govvacationrewards.com/promos/quintess-home"
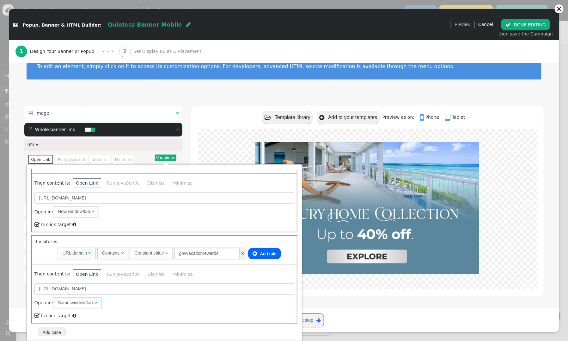
click at [219, 92] on div "To edit an element, simply click on it to access its customization options. For…" at bounding box center [284, 70] width 551 height 54
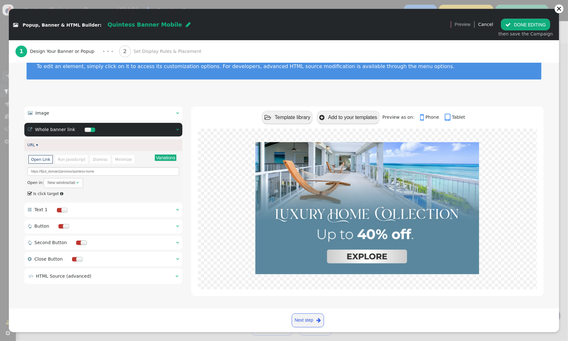
click at [159, 49] on span "Set Display Rules & Placement" at bounding box center [168, 51] width 71 height 7
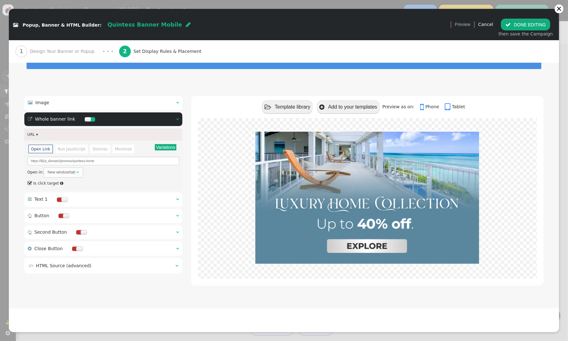
scroll to position [15, 0]
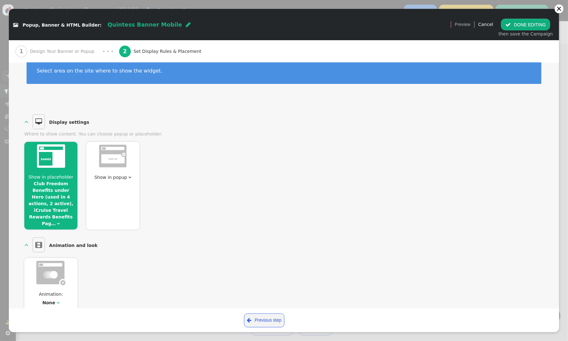
click at [40, 176] on span "Show in placeholder" at bounding box center [50, 176] width 45 height 5
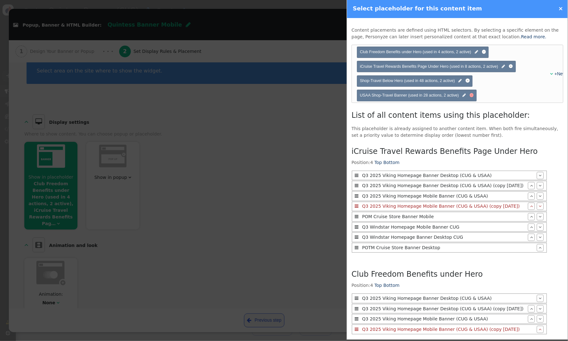
drag, startPoint x: 472, startPoint y: 95, endPoint x: 469, endPoint y: 84, distance: 11.3
click at [472, 95] on div at bounding box center [472, 95] width 4 height 4
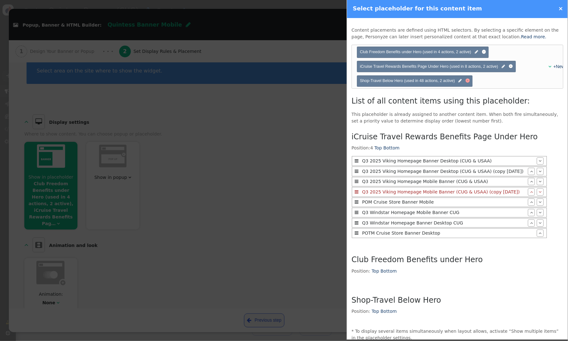
drag, startPoint x: 467, startPoint y: 80, endPoint x: 502, endPoint y: 68, distance: 37.2
click at [467, 80] on div at bounding box center [468, 81] width 2 height 2
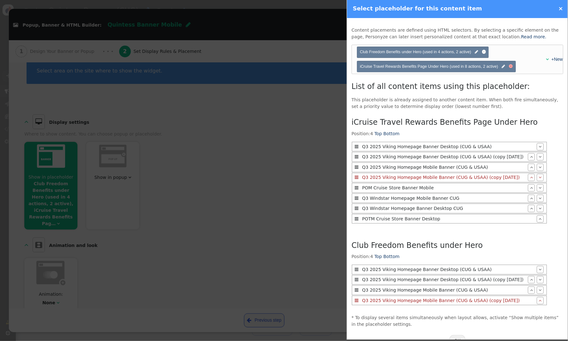
click at [511, 67] on div at bounding box center [511, 66] width 4 height 4
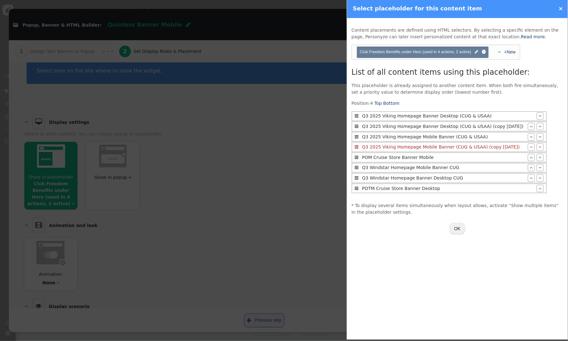
click at [482, 52] on span "Club Freedom Benefits under Hero (used in 4 actions, 2 active) " at bounding box center [423, 52] width 126 height 6
drag, startPoint x: 483, startPoint y: 52, endPoint x: 464, endPoint y: 61, distance: 20.7
click at [483, 52] on div at bounding box center [484, 52] width 4 height 4
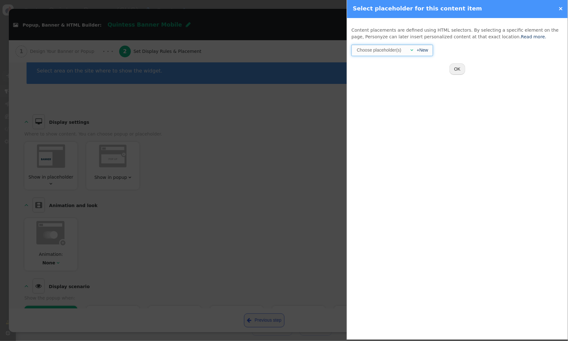
click at [414, 47] on div "+New" at bounding box center [420, 50] width 15 height 7
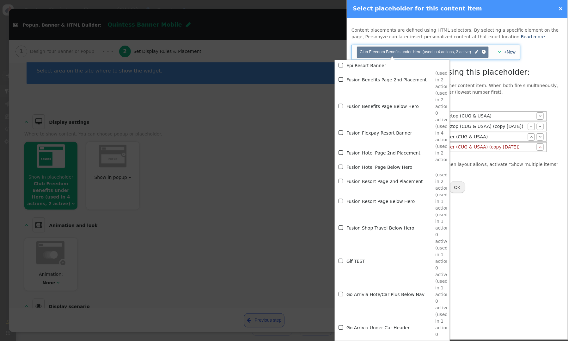
scroll to position [1355, 0]
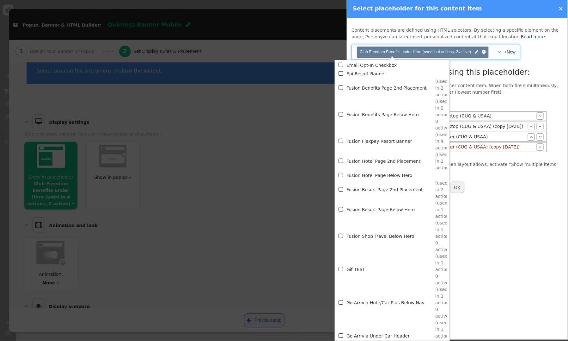
click at [364, 115] on td "Fusion Benefits Page Below Hero" at bounding box center [391, 114] width 89 height 33
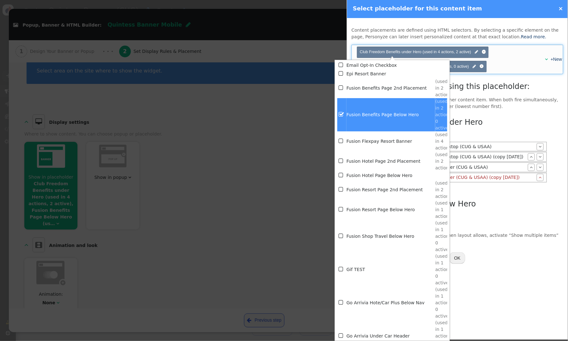
click at [485, 110] on div "List of all content items using this placeholder: This placeholder is already a…" at bounding box center [458, 163] width 212 height 164
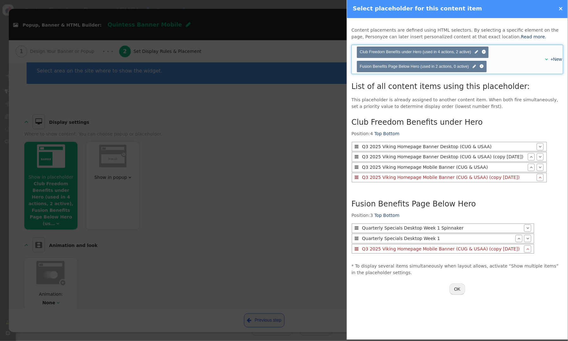
click at [486, 50] on span "Club Freedom Benefits under Hero (used in 4 actions, 2 active) " at bounding box center [423, 51] width 132 height 11
click at [483, 51] on div at bounding box center [484, 52] width 2 height 2
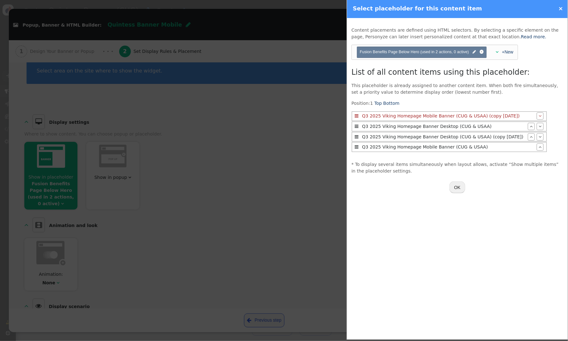
click at [456, 184] on button "OK" at bounding box center [458, 186] width 16 height 11
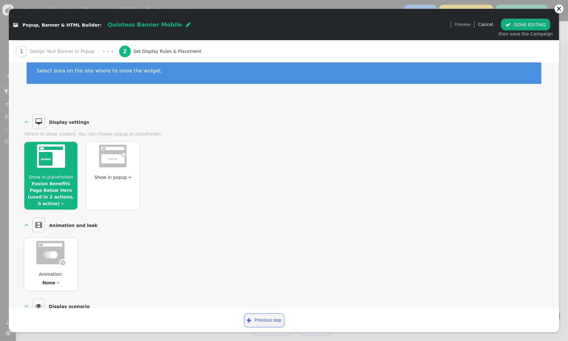
click at [536, 24] on button " DONE EDITING" at bounding box center [525, 24] width 49 height 11
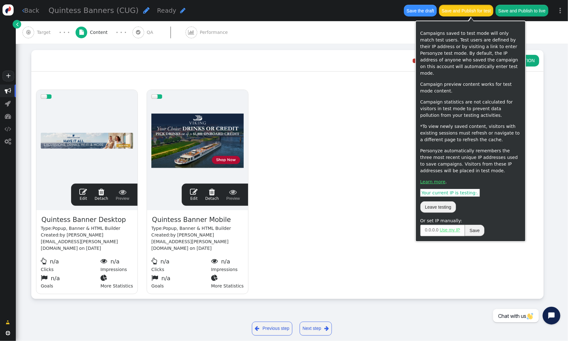
click at [478, 14] on button "Save and Publish for test" at bounding box center [466, 10] width 54 height 11
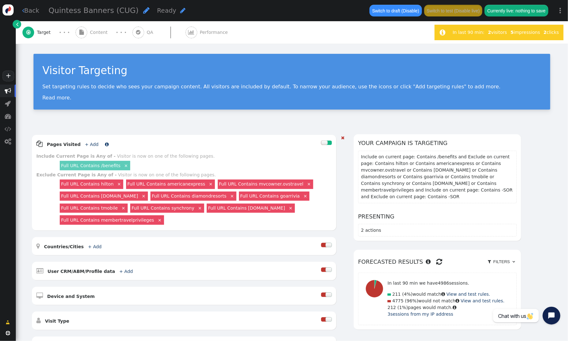
click at [89, 142] on link "+ Add" at bounding box center [92, 144] width 14 height 5
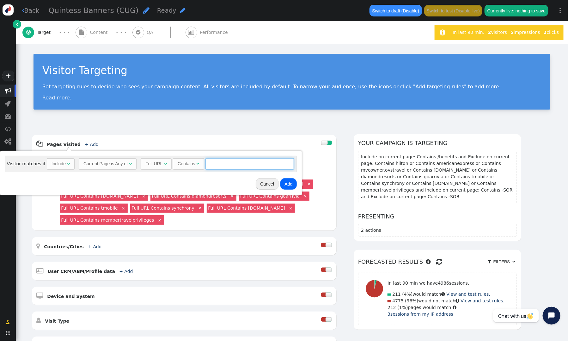
click at [231, 166] on input "text" at bounding box center [250, 163] width 89 height 11
type input "/resort"
click at [287, 186] on button "Add" at bounding box center [288, 183] width 17 height 11
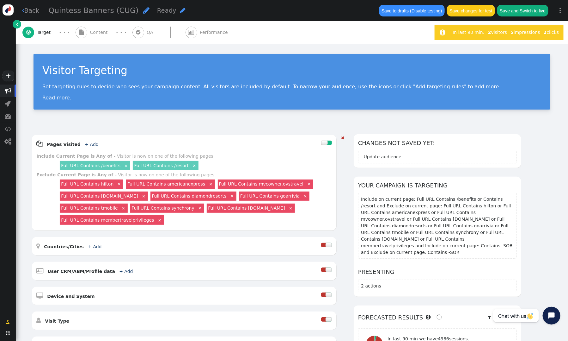
click at [89, 146] on link "+ Add" at bounding box center [92, 144] width 14 height 5
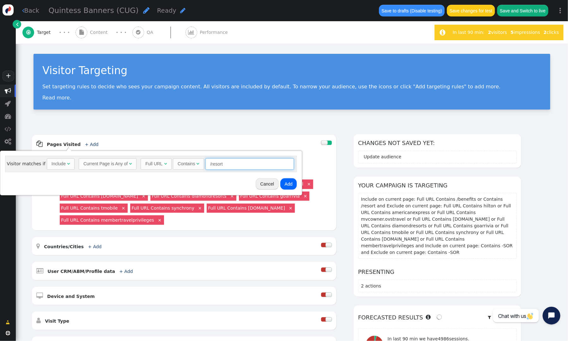
click at [225, 165] on input "/resort" at bounding box center [250, 163] width 89 height 11
type input "/resorts"
click at [284, 185] on button "Add" at bounding box center [288, 183] width 17 height 11
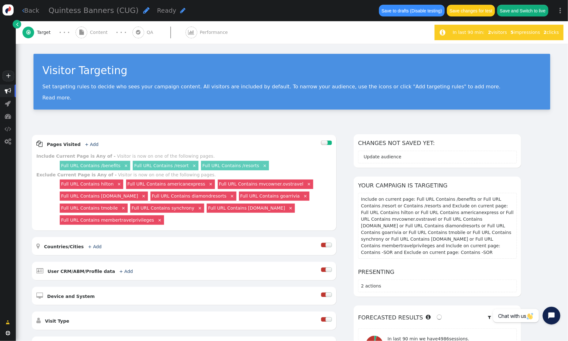
click at [99, 29] on div " Content" at bounding box center [93, 32] width 35 height 22
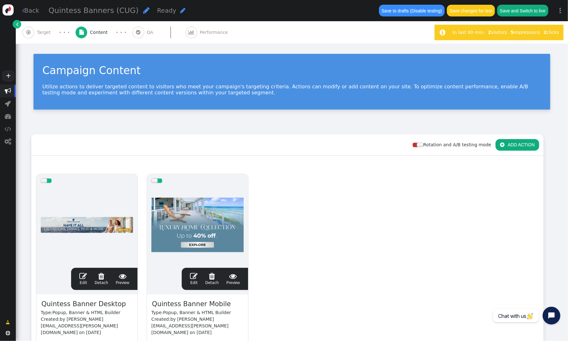
click at [83, 278] on span "" at bounding box center [83, 276] width 8 height 8
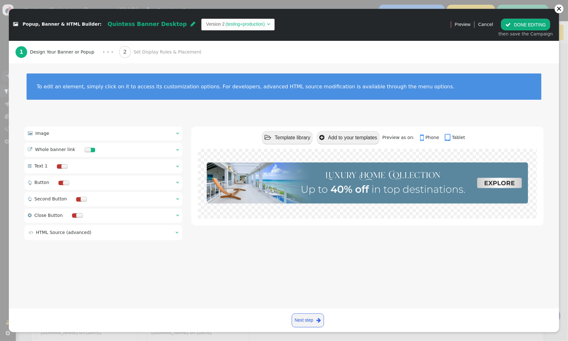
click at [145, 49] on span "Set Display Rules & Placement" at bounding box center [168, 52] width 71 height 7
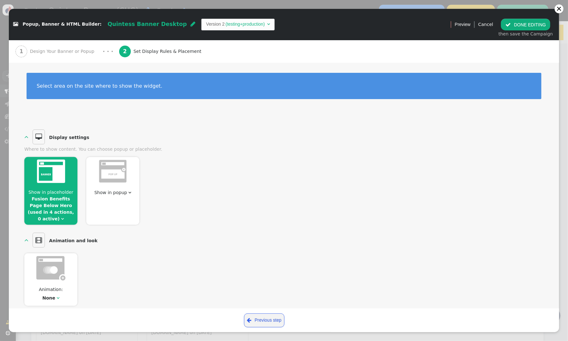
click at [52, 189] on span "Show in placeholder Fusion Benefits Page Below Hero (used in 4 actions, 0 activ…" at bounding box center [50, 205] width 53 height 33
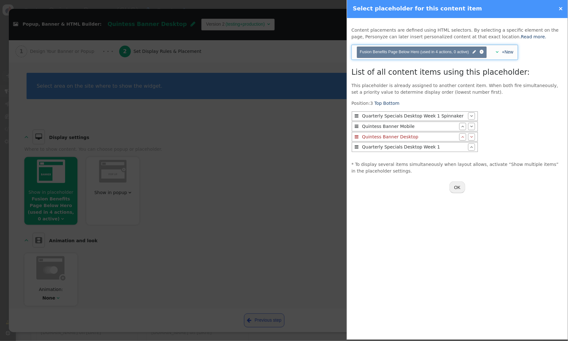
click at [496, 53] on span "" at bounding box center [497, 52] width 3 height 4
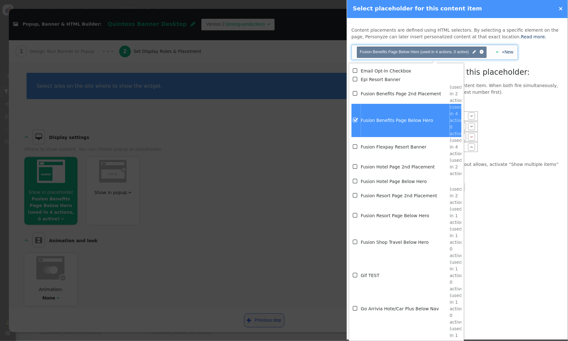
scroll to position [1338, 0]
click at [482, 147] on div "Fusion Benefits Page Below Hero Position: 3 Top Bottom  Quarterly Specials Des…" at bounding box center [458, 128] width 212 height 57
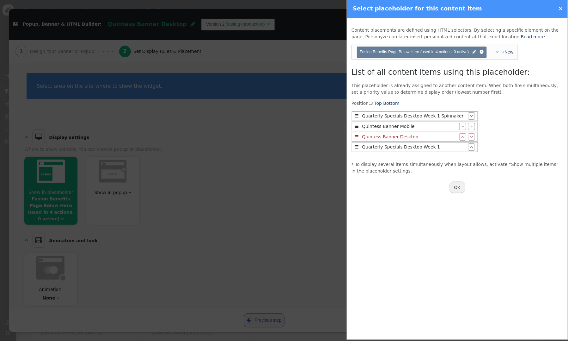
click at [508, 52] on link "+New" at bounding box center [507, 51] width 11 height 5
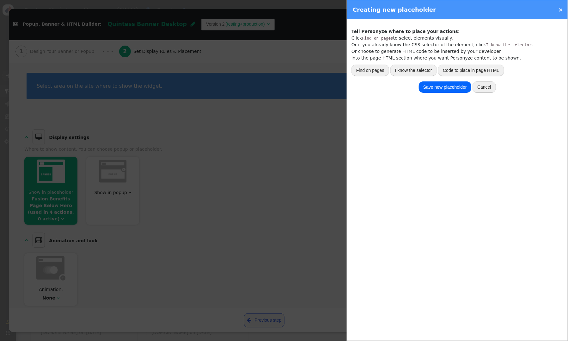
click at [420, 70] on button "I know the selector" at bounding box center [414, 70] width 46 height 11
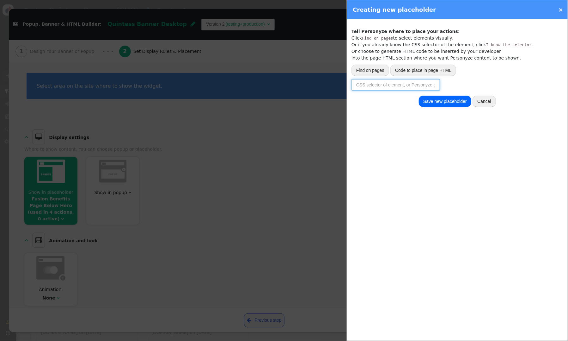
click at [406, 86] on input "text" at bounding box center [396, 84] width 89 height 11
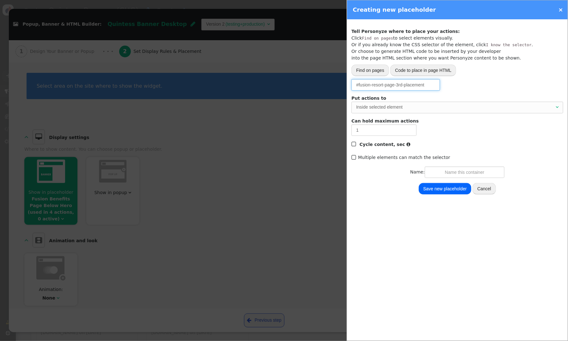
type input "#fusion-resort-page-3rd-placement"
click at [403, 108] on div "Inside selected element" at bounding box center [455, 107] width 198 height 7
click at [487, 174] on input "text" at bounding box center [465, 171] width 80 height 11
type input "Fusion Resort Page 3rd Placement"
click at [440, 187] on button "Save new placeholder" at bounding box center [445, 188] width 52 height 11
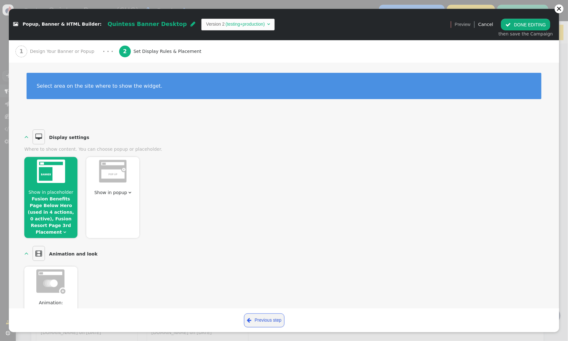
click at [58, 195] on span "Show in placeholder Fusion Benefits Page Below Hero (used in 4 actions, 0 activ…" at bounding box center [50, 212] width 53 height 46
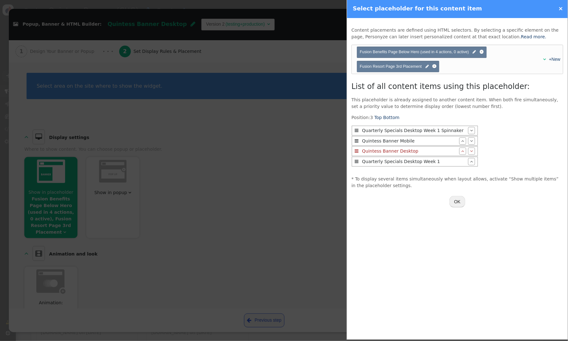
click at [457, 201] on button "OK" at bounding box center [458, 201] width 16 height 11
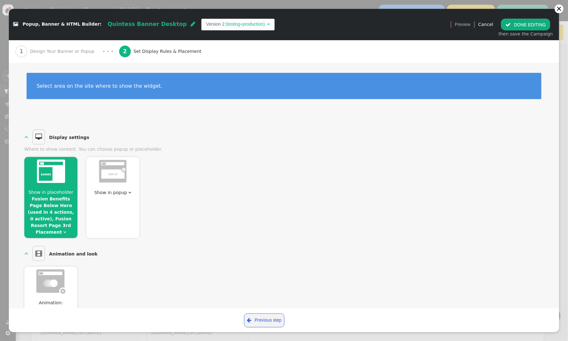
click at [522, 26] on button " DONE EDITING" at bounding box center [525, 24] width 49 height 11
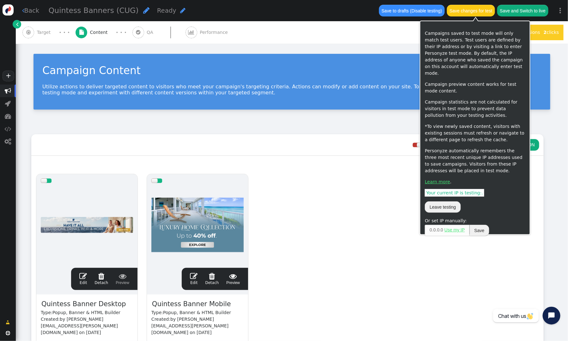
click at [467, 7] on button "Save changes for test" at bounding box center [471, 10] width 48 height 11
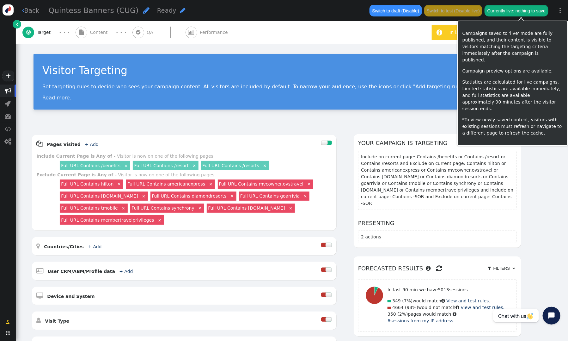
click at [515, 11] on button "Currently live: nothing to save" at bounding box center [517, 10] width 64 height 11
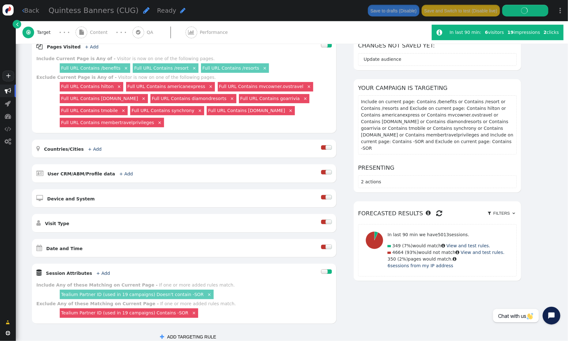
scroll to position [60, 0]
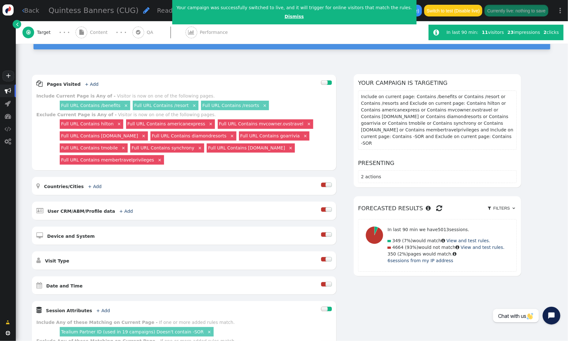
click at [285, 18] on link "Dismiss" at bounding box center [294, 16] width 19 height 5
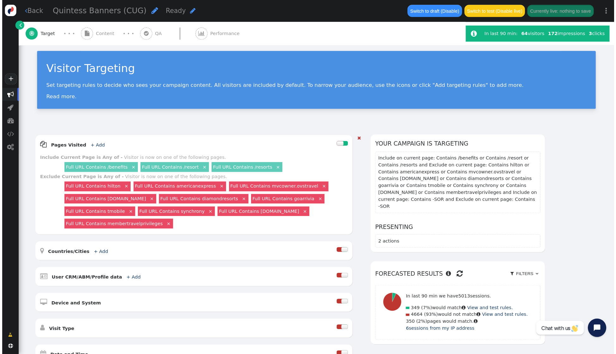
scroll to position [0, 0]
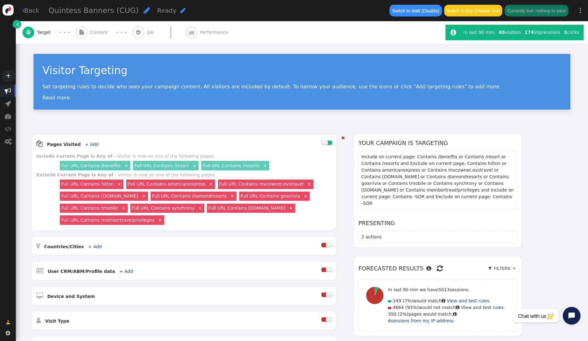
click at [223, 162] on div "Full URL Contains /resorts ×" at bounding box center [235, 165] width 68 height 9
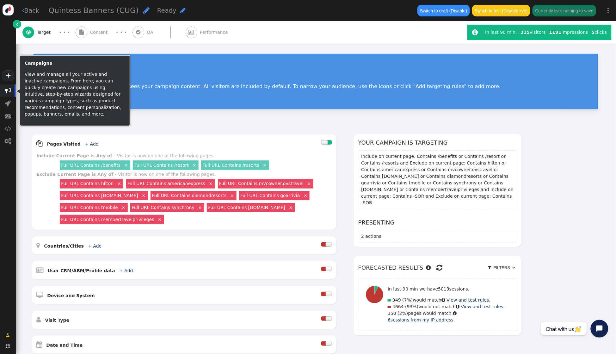
click at [10, 91] on span "" at bounding box center [8, 91] width 6 height 6
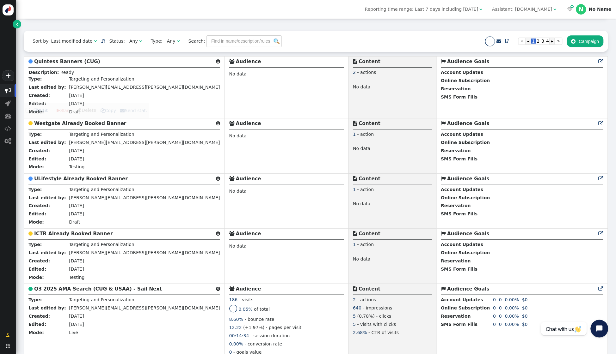
scroll to position [168, 0]
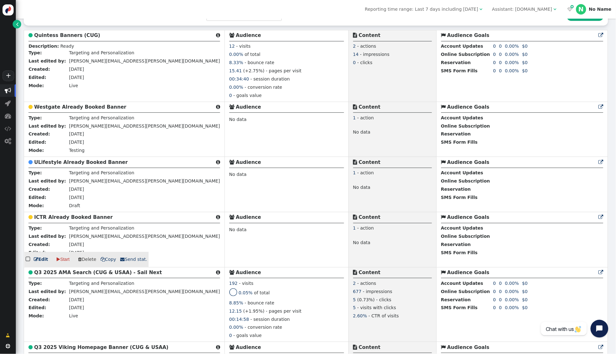
click at [68, 216] on b "ICTR Already Booked Banner" at bounding box center [73, 218] width 78 height 6
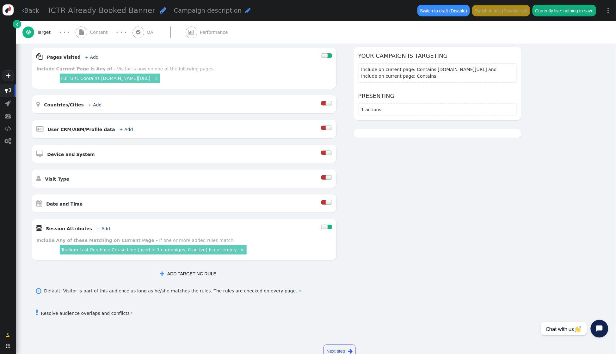
scroll to position [93, 0]
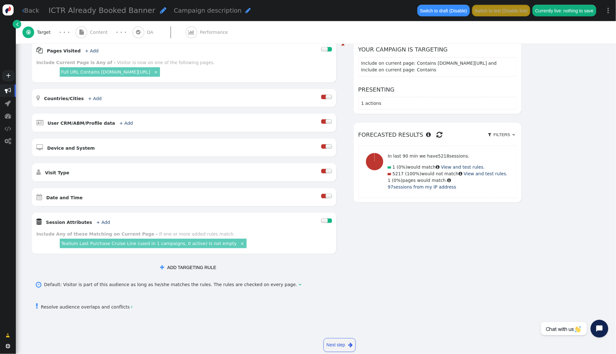
click at [239, 245] on link "×" at bounding box center [242, 244] width 6 height 6
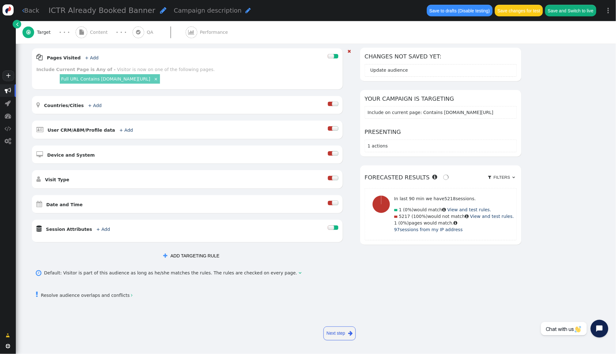
scroll to position [86, 0]
click at [204, 256] on button " ADD TARGETING RULE" at bounding box center [191, 255] width 65 height 11
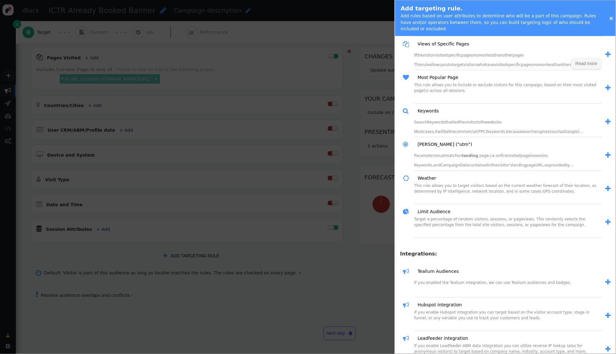
scroll to position [620, 0]
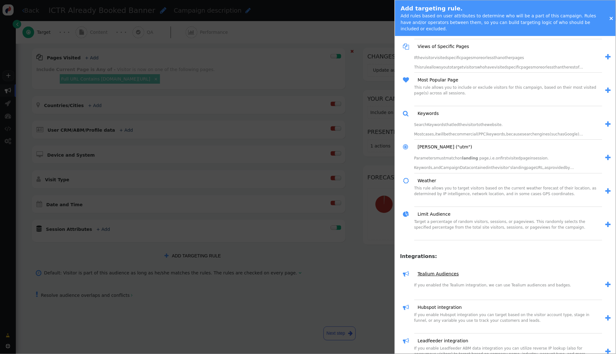
click at [443, 277] on link "Tealium Audiences" at bounding box center [436, 274] width 46 height 7
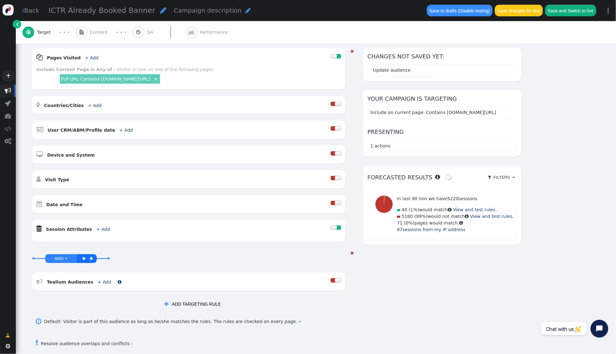
click at [98, 283] on link "+ Add" at bounding box center [105, 282] width 14 height 5
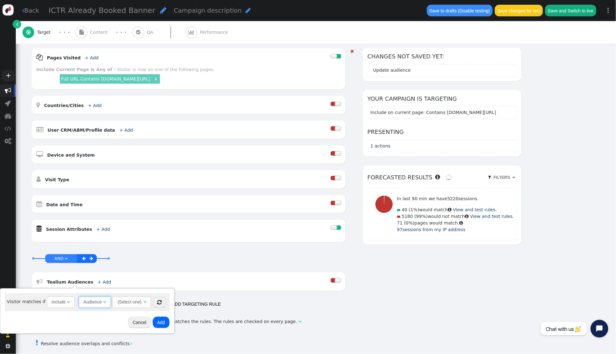
click at [103, 303] on span "" at bounding box center [104, 302] width 3 height 4
drag, startPoint x: 92, startPoint y: 327, endPoint x: 102, endPoint y: 323, distance: 10.9
click at [139, 302] on span "(Select one) " at bounding box center [126, 302] width 39 height 11
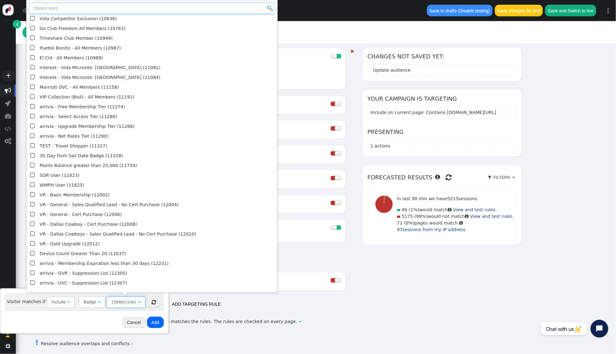
click at [59, 6] on input "text" at bounding box center [152, 8] width 246 height 11
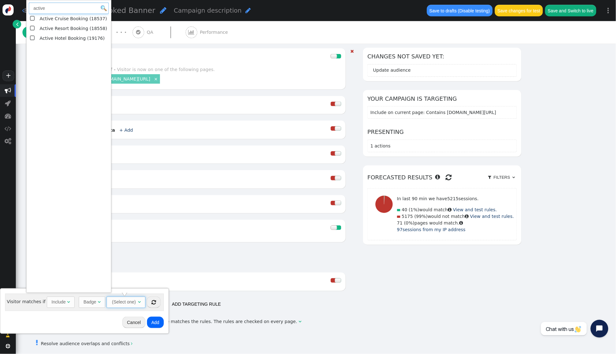
type input "active"
click at [65, 19] on td "Active Cruise Booking (18537)" at bounding box center [73, 19] width 71 height 10
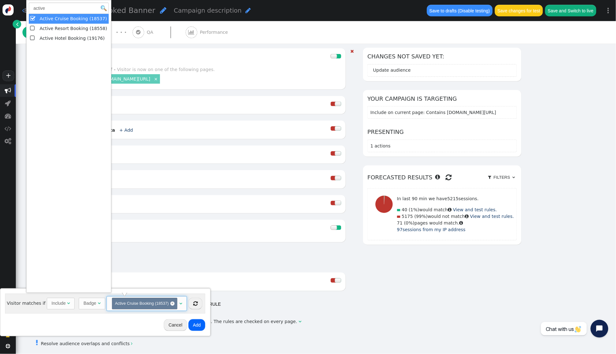
click at [197, 324] on button "Add" at bounding box center [196, 325] width 17 height 11
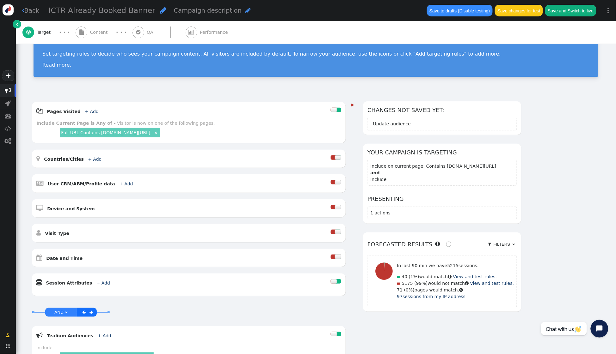
scroll to position [0, 0]
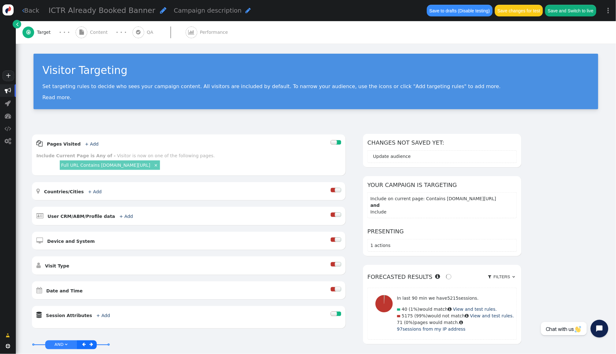
click at [100, 34] on span "Content" at bounding box center [100, 32] width 20 height 7
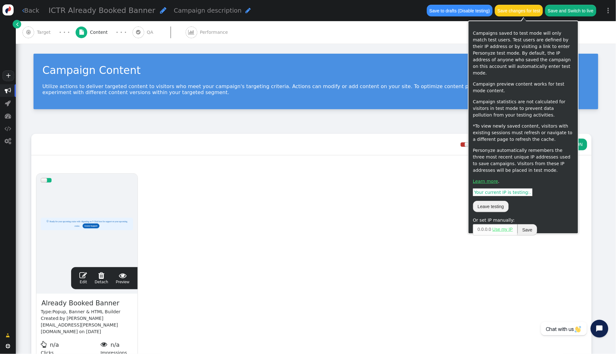
click at [530, 10] on button "Save changes for test" at bounding box center [519, 10] width 48 height 11
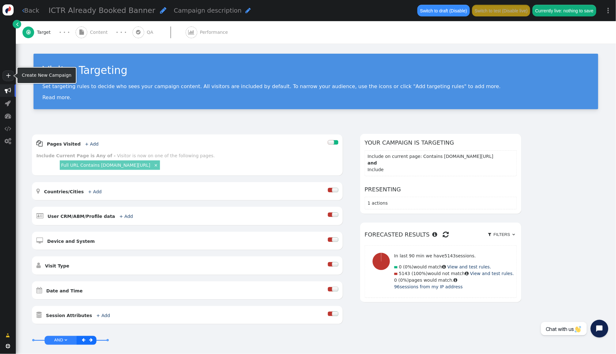
click at [7, 75] on link "+" at bounding box center [8, 76] width 11 height 11
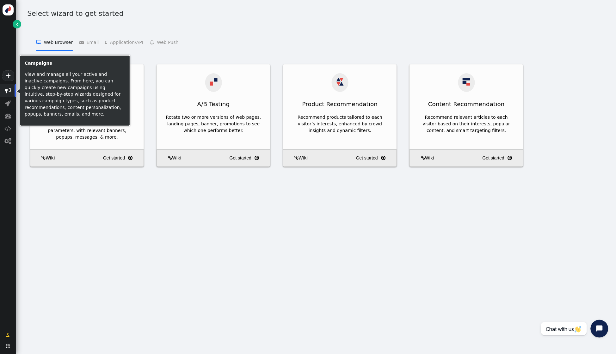
click at [7, 90] on span "" at bounding box center [8, 91] width 6 height 6
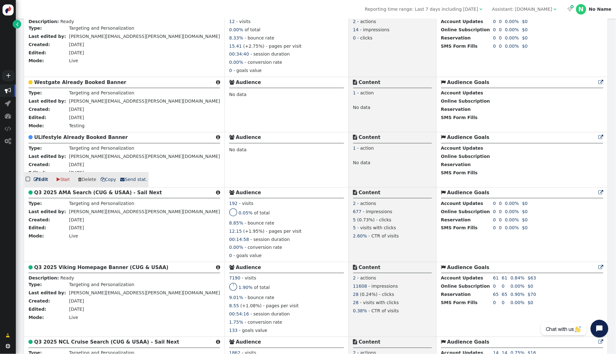
scroll to position [251, 0]
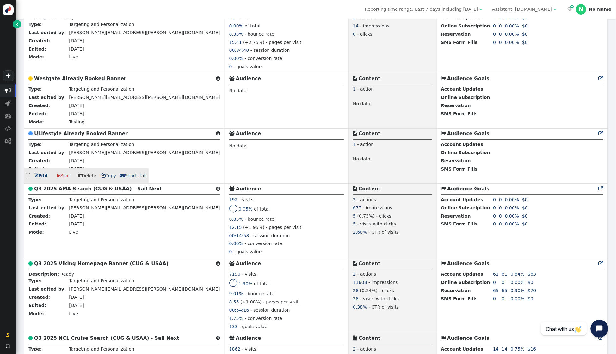
click at [77, 137] on b "ULifestyle Already Booked Banner" at bounding box center [81, 134] width 94 height 6
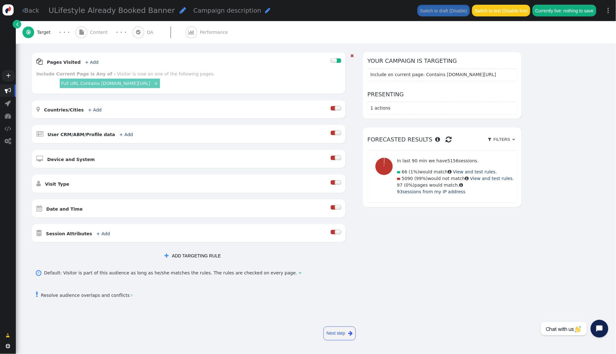
scroll to position [82, 0]
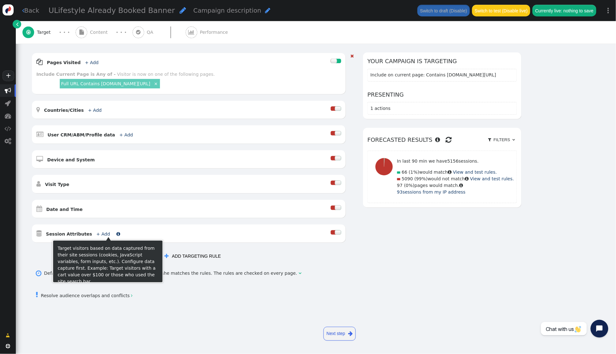
click at [97, 236] on link "+ Add" at bounding box center [103, 234] width 14 height 5
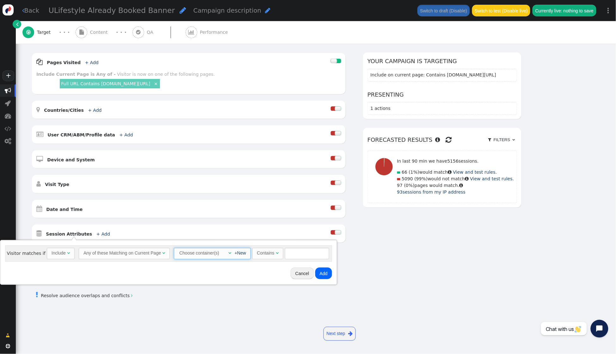
click at [228, 254] on span "" at bounding box center [229, 253] width 3 height 4
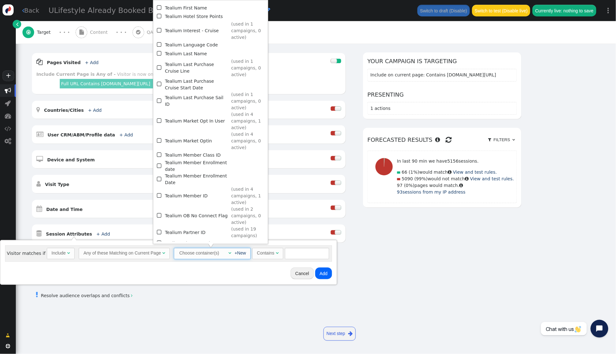
scroll to position [583, 0]
click at [160, 97] on span "" at bounding box center [160, 101] width 6 height 9
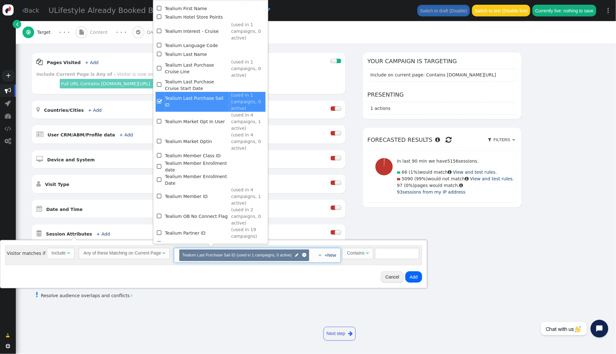
click at [290, 263] on div "Visitor matches if Include  Any of these Matching on Current Page  Choose con…" at bounding box center [213, 256] width 417 height 20
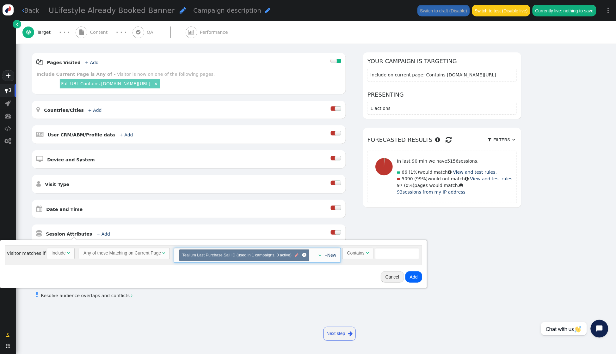
click at [295, 256] on span "" at bounding box center [296, 256] width 3 height 6
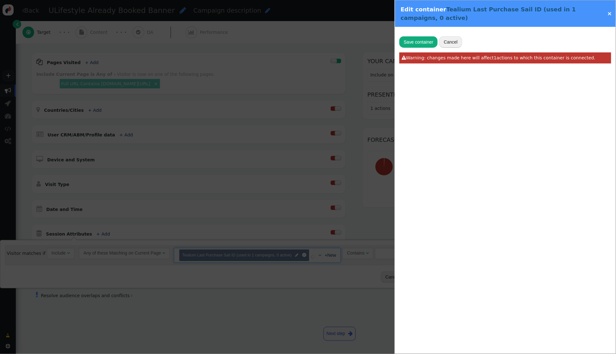
type input "Tealium Last Purchase Sail ID"
radio input "false"
radio input "true"
type input "utag.data['va.properties.18480']"
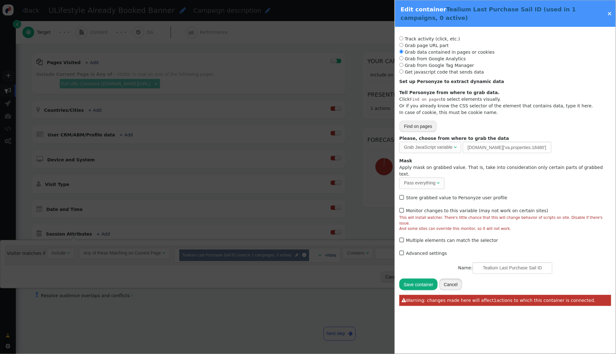
click at [453, 279] on button "Cancel" at bounding box center [450, 284] width 23 height 11
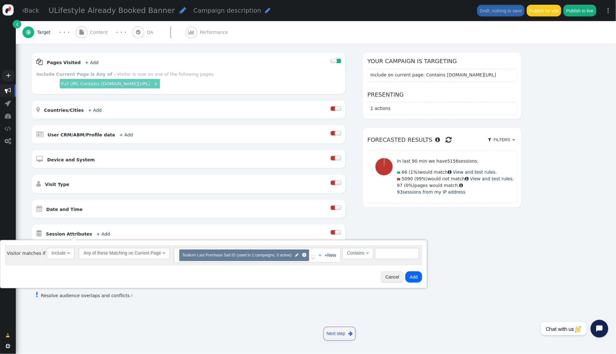
click at [300, 273] on div "Cancel Add" at bounding box center [214, 277] width 422 height 18
click at [304, 256] on div at bounding box center [305, 256] width 2 height 2
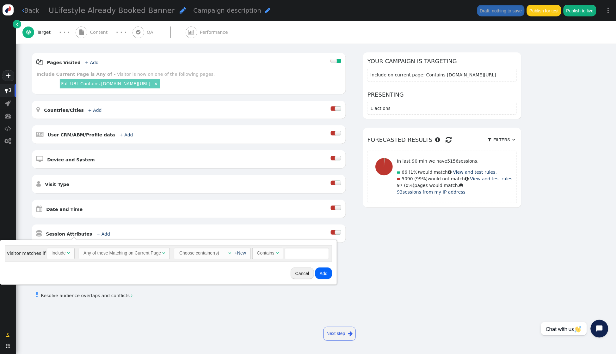
click at [303, 274] on button "Cancel" at bounding box center [302, 273] width 23 height 11
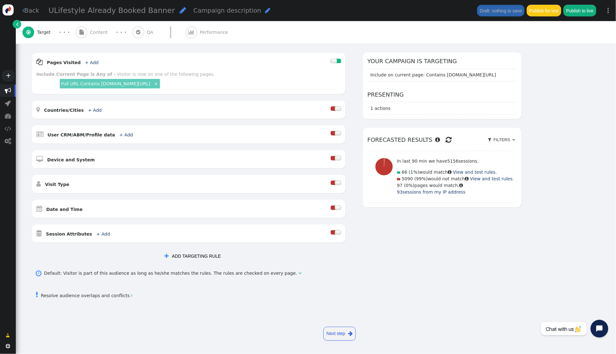
click at [198, 254] on button " ADD TARGETING RULE" at bounding box center [192, 256] width 65 height 11
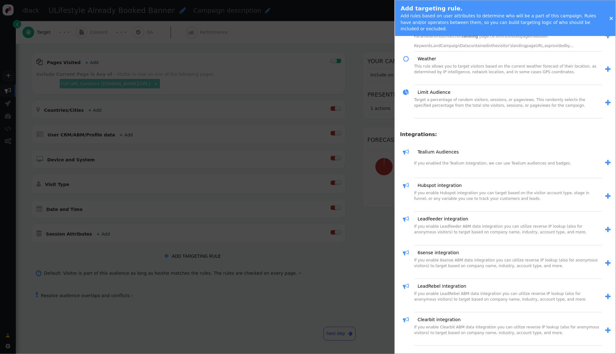
scroll to position [744, 0]
click at [430, 152] on link "Tealium Audiences" at bounding box center [436, 152] width 46 height 7
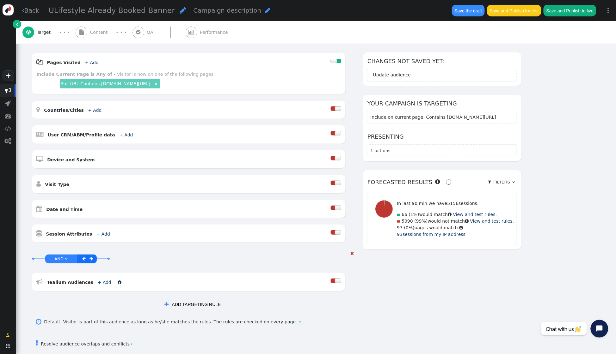
click at [100, 284] on link "+ Add" at bounding box center [105, 282] width 14 height 5
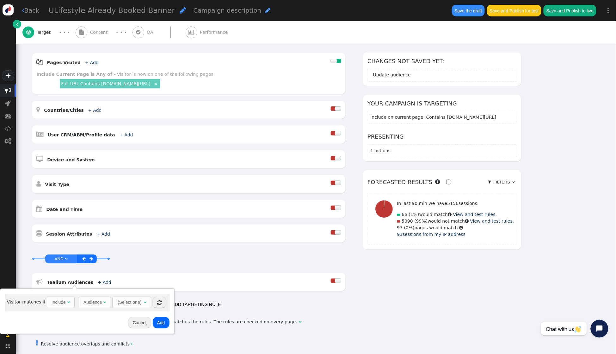
click at [97, 302] on div "Audience" at bounding box center [92, 302] width 18 height 7
click at [141, 304] on span "(Select one) " at bounding box center [126, 302] width 39 height 11
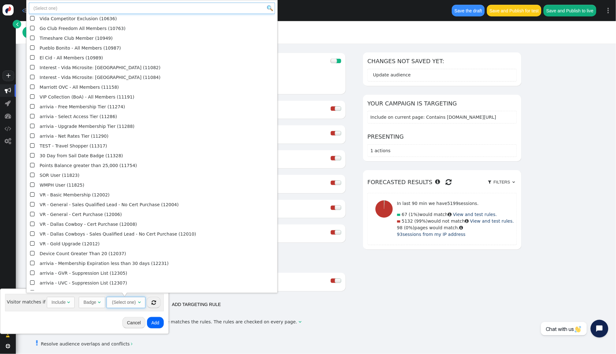
click at [88, 8] on input "text" at bounding box center [152, 8] width 246 height 11
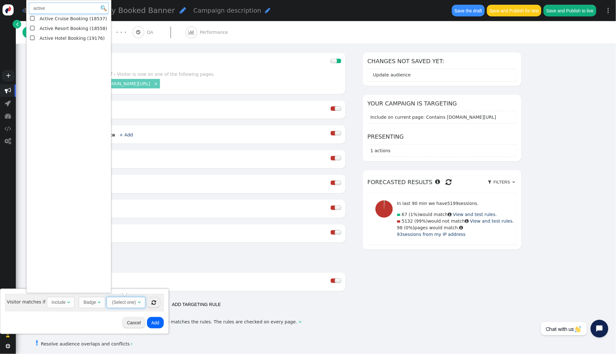
type input "active"
click at [33, 18] on span "" at bounding box center [33, 18] width 6 height 9
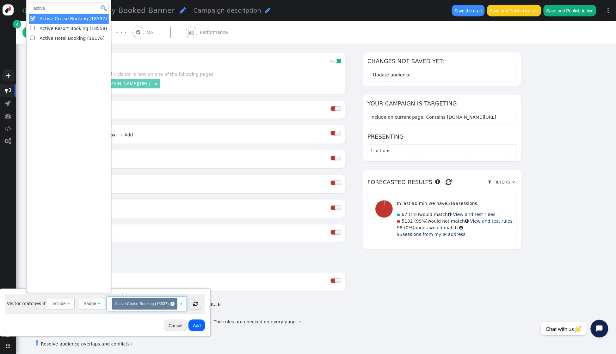
click at [196, 326] on button "Add" at bounding box center [196, 325] width 17 height 11
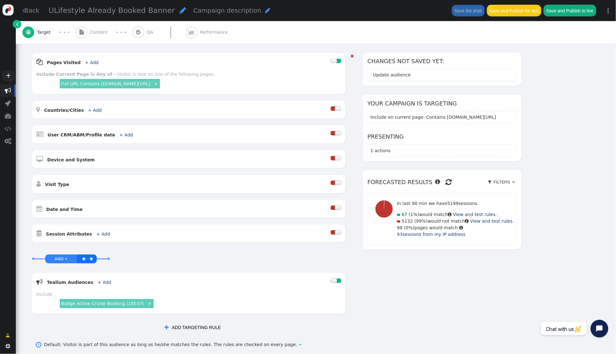
scroll to position [0, 0]
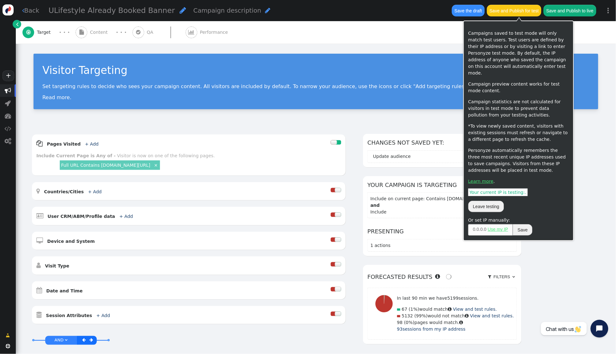
click at [506, 14] on button "Save and Publish for test" at bounding box center [514, 10] width 54 height 11
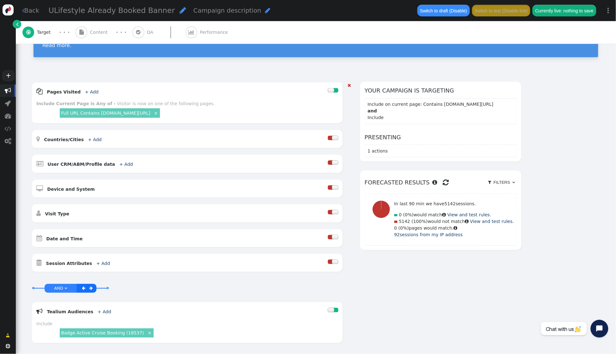
scroll to position [70, 0]
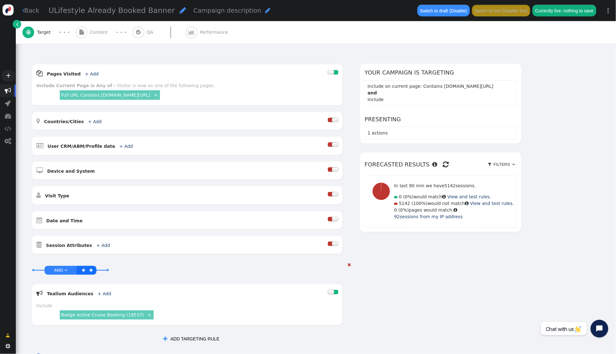
click at [351, 266] on span "" at bounding box center [349, 265] width 3 height 4
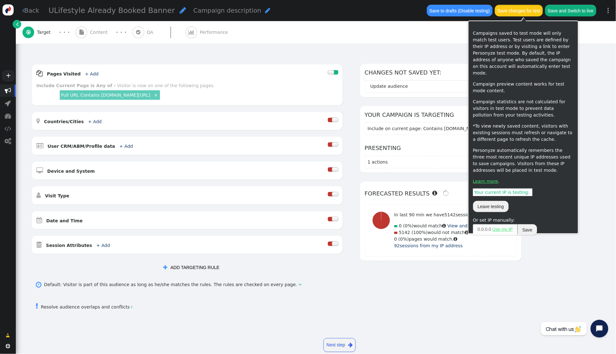
click at [510, 10] on button "Save changes for test" at bounding box center [519, 10] width 48 height 11
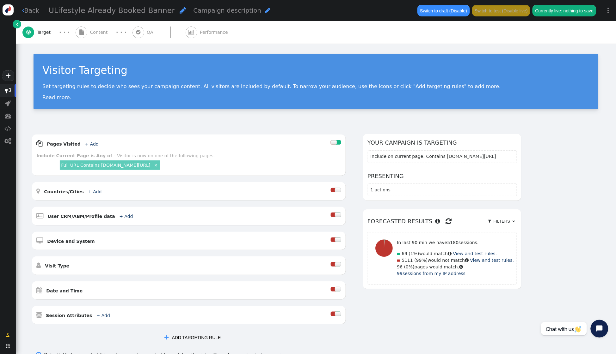
click at [101, 32] on span "Content" at bounding box center [100, 32] width 20 height 7
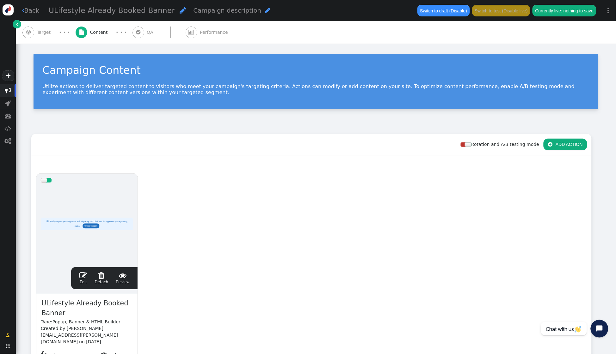
click at [83, 273] on span "" at bounding box center [83, 276] width 8 height 8
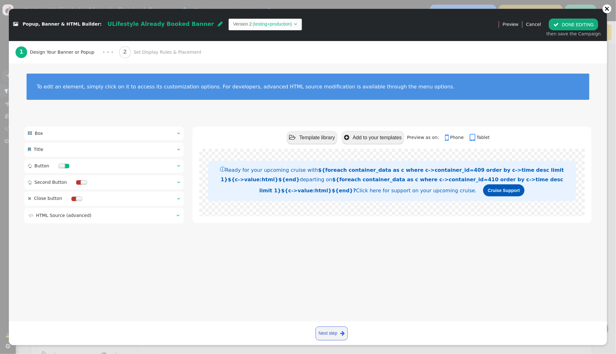
click at [136, 50] on span "Set Display Rules & Placement" at bounding box center [168, 52] width 71 height 7
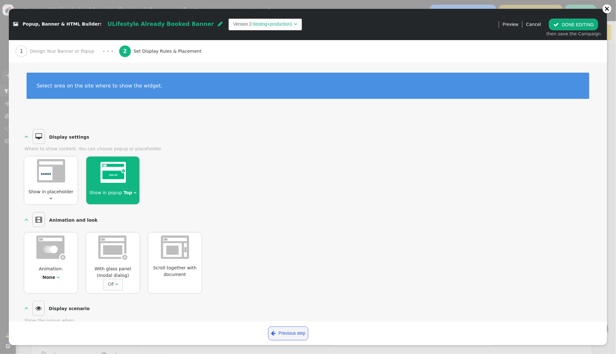
click at [66, 49] on span "Design Your Banner or Popup" at bounding box center [63, 51] width 67 height 7
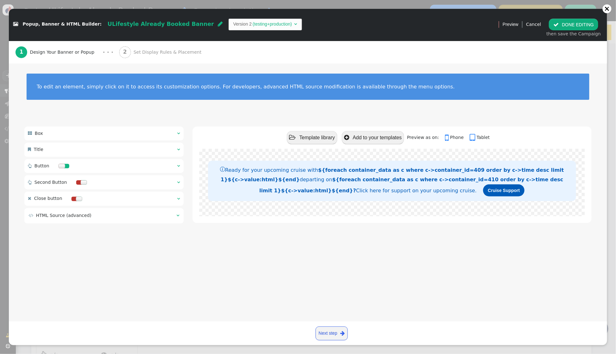
click at [76, 198] on div at bounding box center [79, 199] width 6 height 4
click at [568, 24] on button " DONE EDITING" at bounding box center [573, 24] width 49 height 11
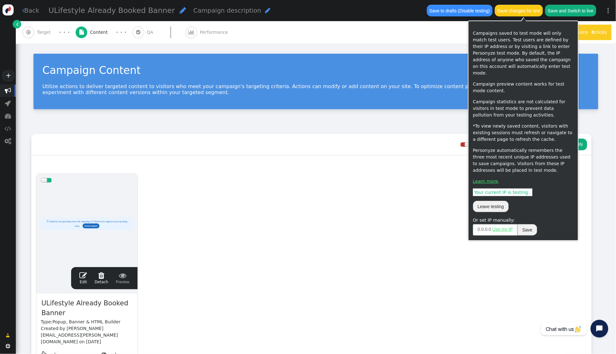
click at [511, 13] on button "Save changes for test" at bounding box center [519, 10] width 48 height 11
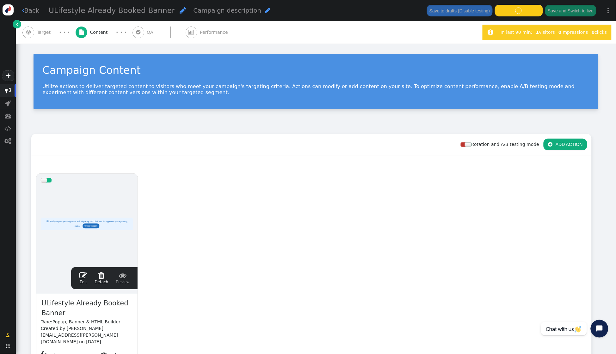
click at [136, 34] on span "" at bounding box center [138, 32] width 4 height 5
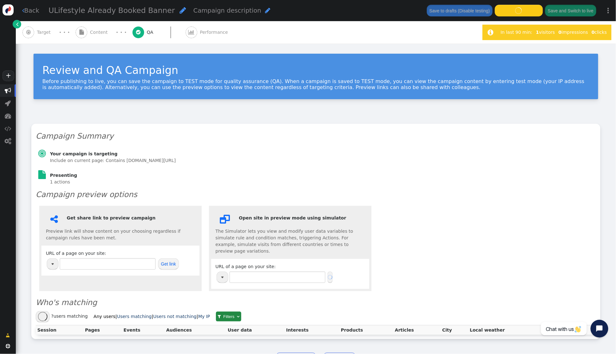
type input "https://www.thevidalifestyle.com.mx/"
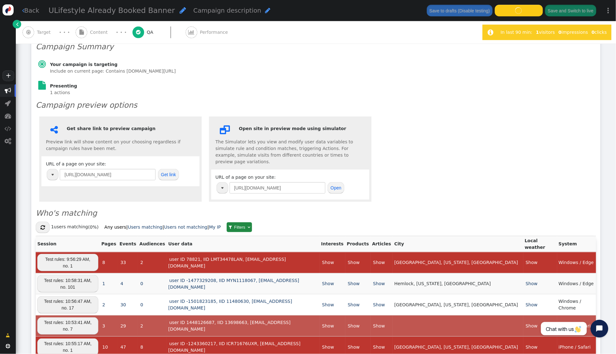
scroll to position [92, 0]
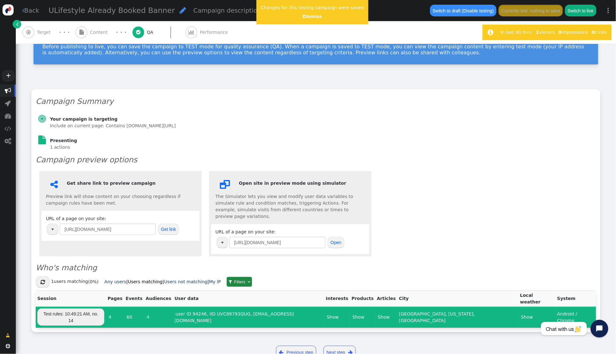
scroll to position [34, 0]
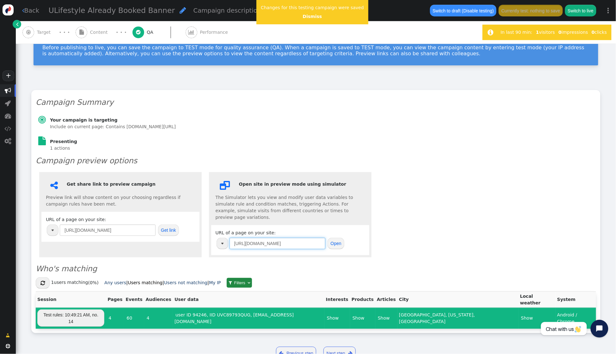
click at [316, 238] on input "https://www.thevidalifestyle.com.mx/" at bounding box center [278, 243] width 96 height 11
drag, startPoint x: 316, startPoint y: 238, endPoint x: 188, endPoint y: 225, distance: 127.8
click at [189, 225] on div " Get share link to preview campaign Preview link will show content on your cho…" at bounding box center [316, 215] width 560 height 92
paste input "ulifestylecollection.com/benefits/?token=eyJhbGciOiJIUzI1NiIsInR5cCI6IkpXVCJ9.e…"
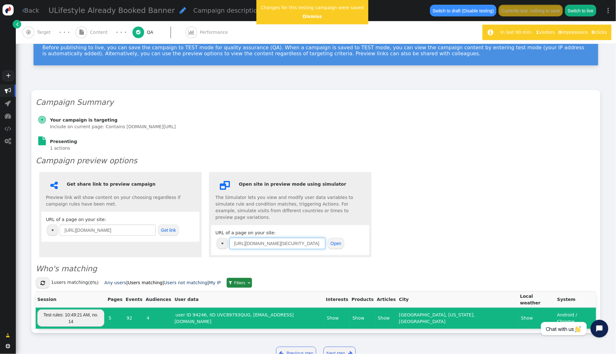
type input "https://ulifestylecollection.com/benefits/?token=eyJhbGciOiJIUzI1NiIsInR5cCI6Ik…"
click at [336, 238] on button "Open" at bounding box center [336, 243] width 17 height 11
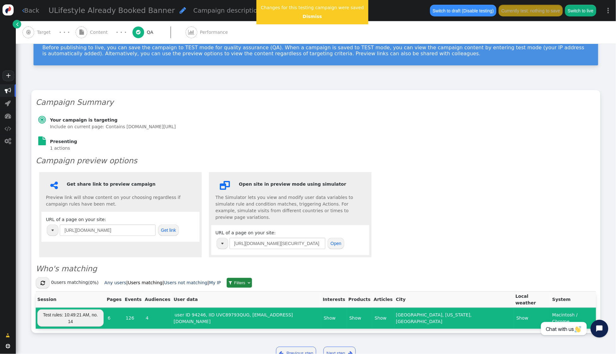
click at [40, 32] on span "Target" at bounding box center [45, 32] width 16 height 7
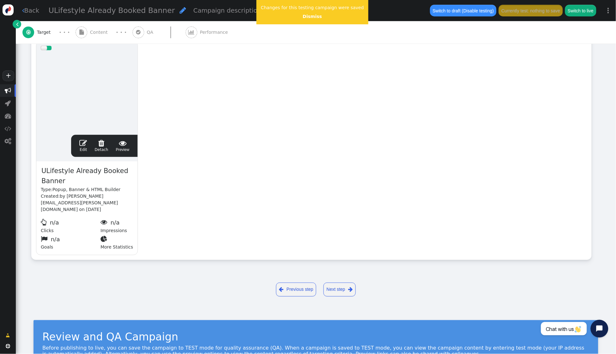
scroll to position [34, 0]
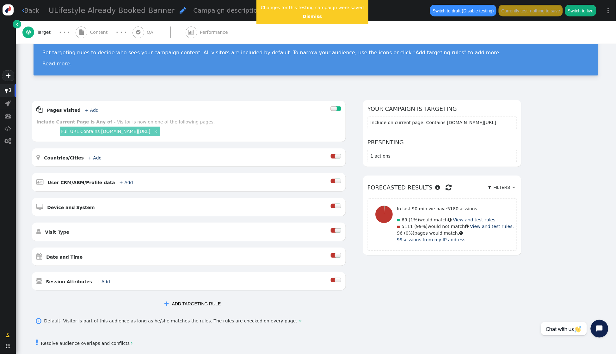
click at [85, 30] on span "" at bounding box center [82, 33] width 12 height 12
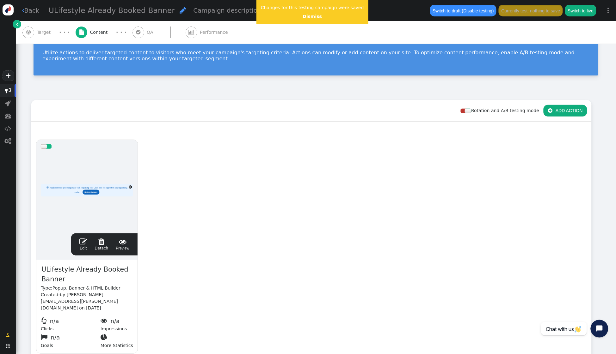
click at [85, 240] on span "" at bounding box center [83, 242] width 8 height 8
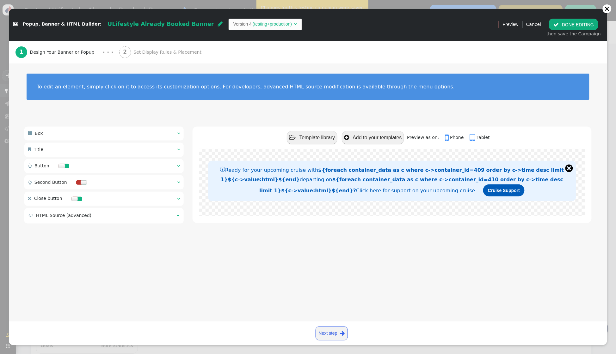
click at [145, 52] on span "Set Display Rules & Placement" at bounding box center [168, 52] width 71 height 7
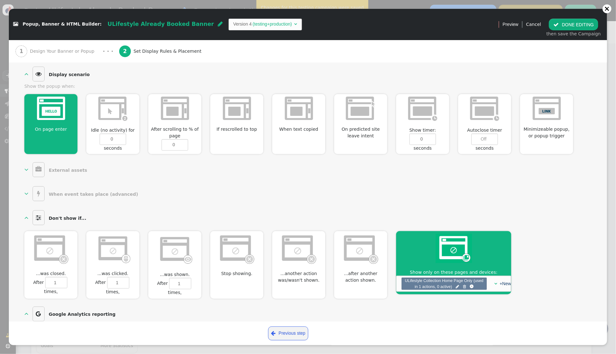
scroll to position [249, 0]
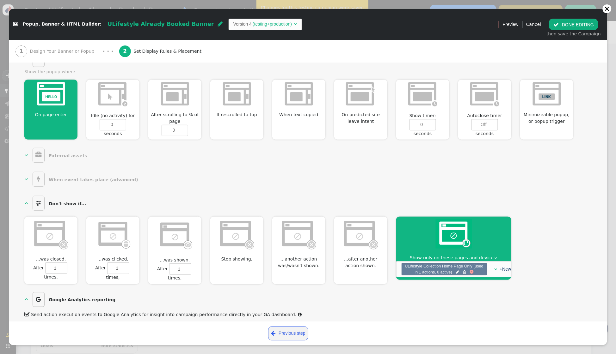
click at [472, 270] on div at bounding box center [472, 272] width 4 height 4
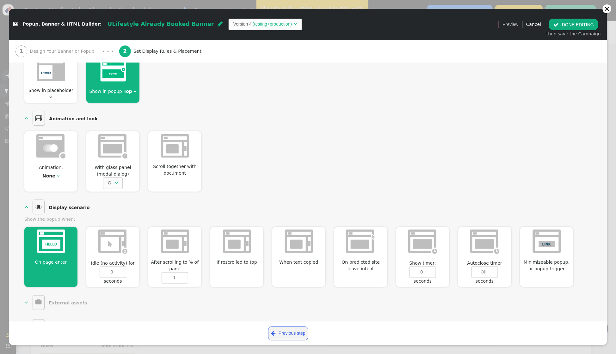
scroll to position [74, 0]
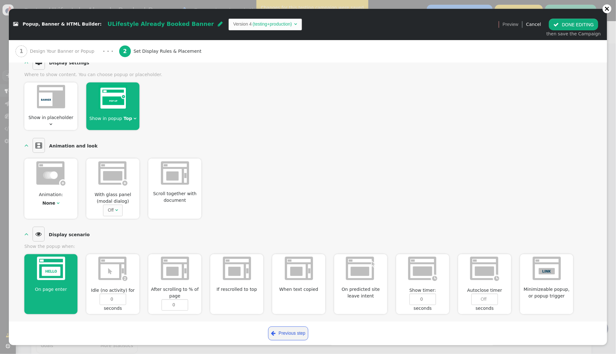
click at [565, 27] on button " DONE EDITING" at bounding box center [573, 24] width 49 height 11
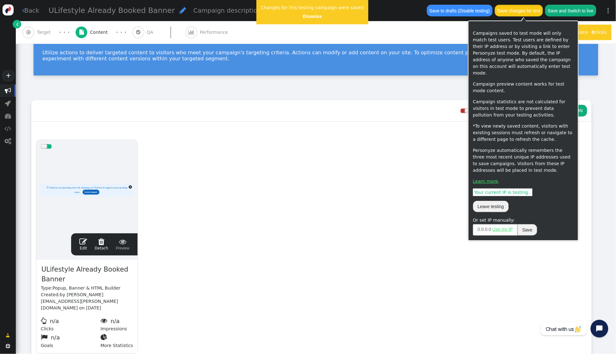
click at [511, 10] on button "Save changes for test" at bounding box center [519, 10] width 48 height 11
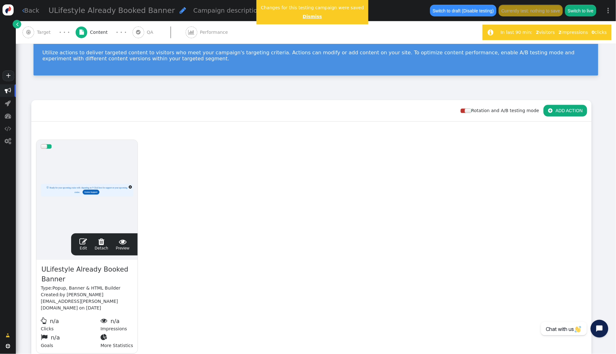
click at [308, 15] on link "Dismiss" at bounding box center [312, 16] width 19 height 5
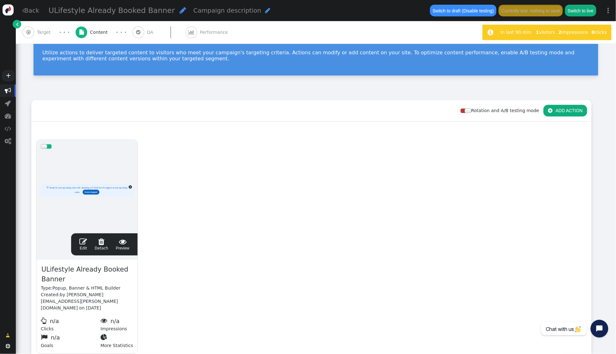
scroll to position [32, 0]
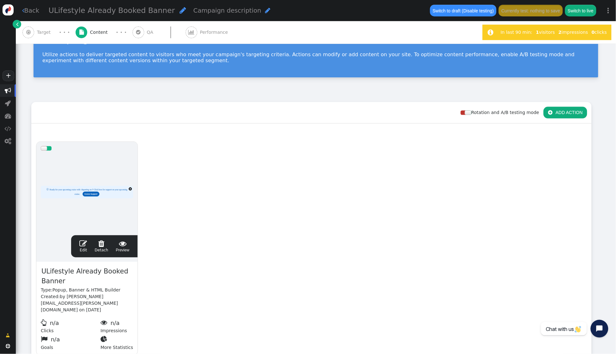
click at [81, 241] on span "" at bounding box center [83, 244] width 8 height 8
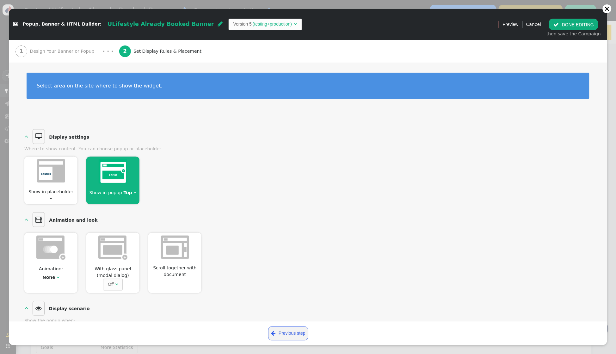
drag, startPoint x: 65, startPoint y: 47, endPoint x: 101, endPoint y: 48, distance: 36.4
click at [65, 47] on div "1 Design Your Banner or Popup" at bounding box center [56, 51] width 82 height 22
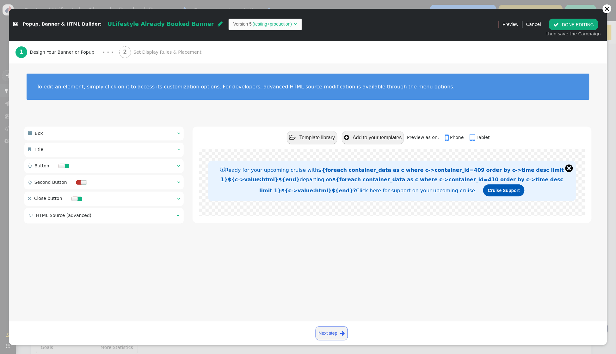
click at [178, 131] on span "" at bounding box center [178, 133] width 3 height 4
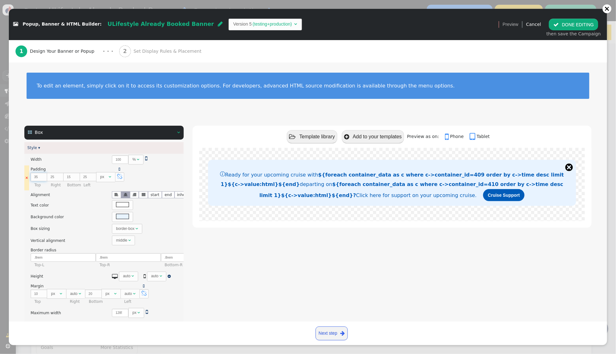
type input "35"
click at [42, 176] on input "35" at bounding box center [39, 177] width 16 height 9
click at [76, 176] on input "27" at bounding box center [71, 177] width 16 height 9
click at [76, 176] on input "28" at bounding box center [71, 177] width 16 height 9
click at [76, 176] on input "29" at bounding box center [71, 177] width 16 height 9
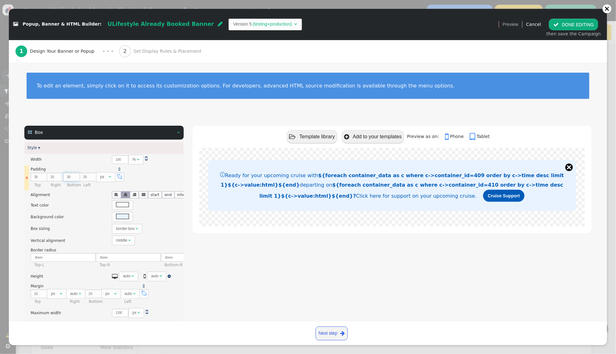
click at [76, 176] on input "30" at bounding box center [71, 177] width 16 height 9
click at [76, 176] on input "31" at bounding box center [71, 177] width 16 height 9
click at [76, 176] on input "32" at bounding box center [71, 177] width 16 height 9
click at [76, 176] on input "33" at bounding box center [71, 177] width 16 height 9
click at [76, 176] on input "34" at bounding box center [71, 177] width 16 height 9
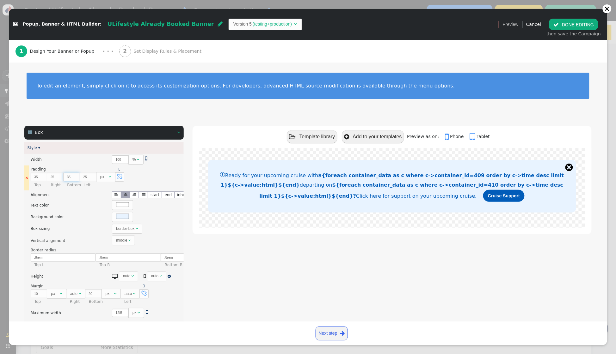
type input "35"
click at [76, 176] on input "35" at bounding box center [71, 177] width 16 height 9
click at [568, 24] on button " DONE EDITING" at bounding box center [573, 24] width 49 height 11
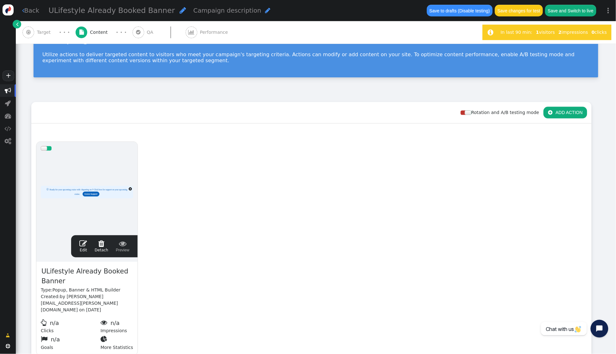
click at [50, 31] on span "Target" at bounding box center [45, 32] width 16 height 7
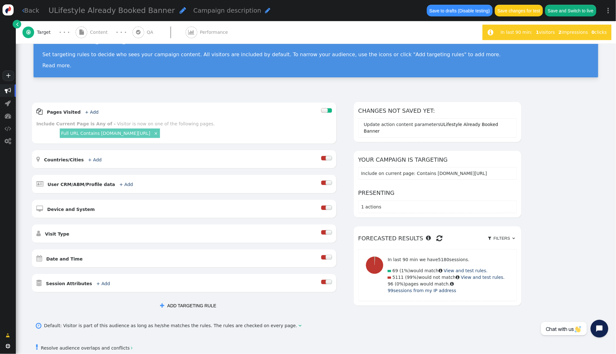
click at [184, 304] on button " ADD TARGETING RULE" at bounding box center [188, 305] width 65 height 11
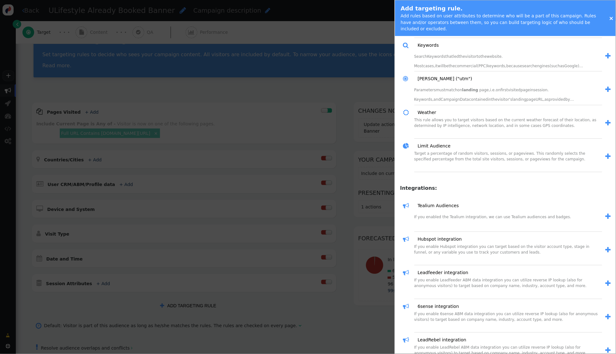
scroll to position [744, 0]
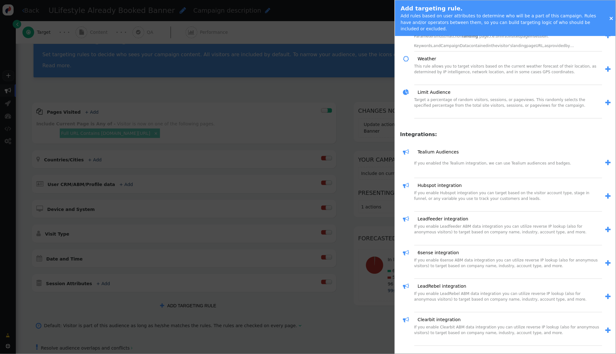
click at [437, 149] on link "Tealium Audiences" at bounding box center [436, 152] width 46 height 7
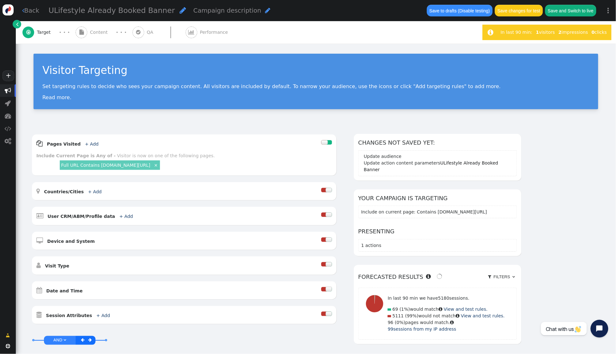
scroll to position [131, 0]
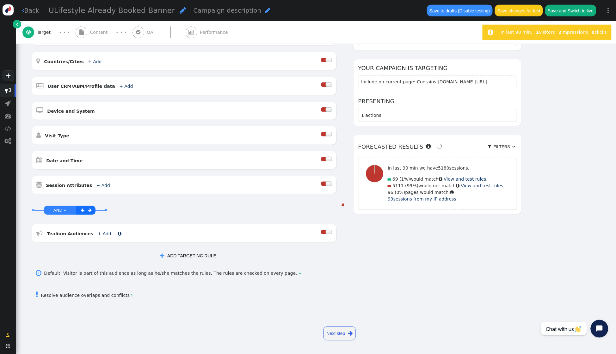
click at [98, 233] on link "+ Add" at bounding box center [105, 233] width 14 height 5
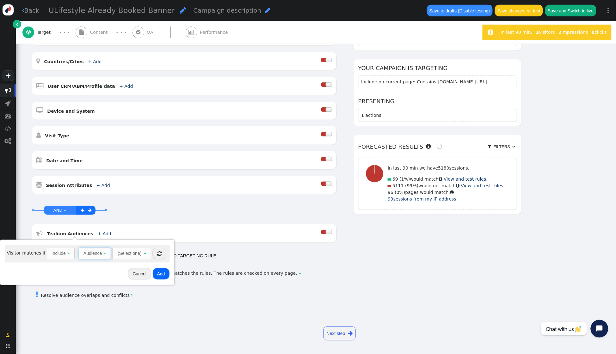
click at [101, 251] on div "Audience " at bounding box center [94, 253] width 23 height 7
click at [129, 254] on div "(Select one)" at bounding box center [123, 254] width 25 height 10
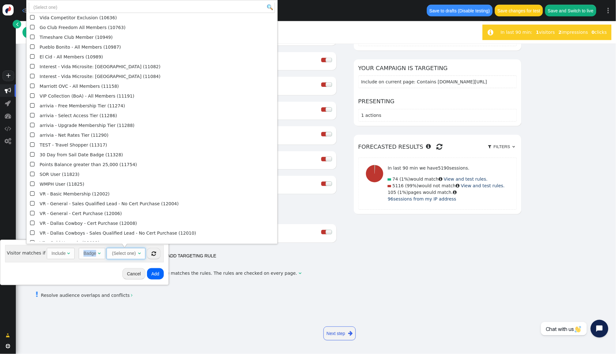
scroll to position [0, 0]
click at [65, 8] on input "text" at bounding box center [152, 7] width 246 height 11
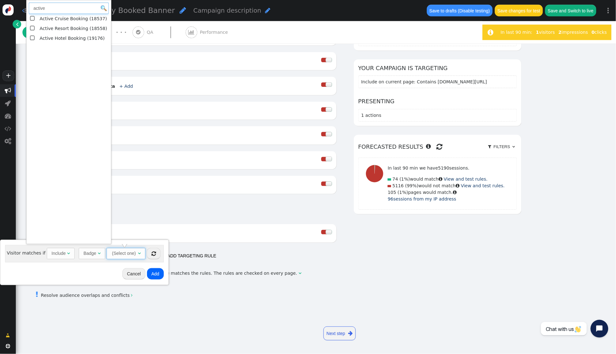
type input "active"
click at [69, 18] on td "Active Cruise Booking (18537)" at bounding box center [73, 19] width 71 height 10
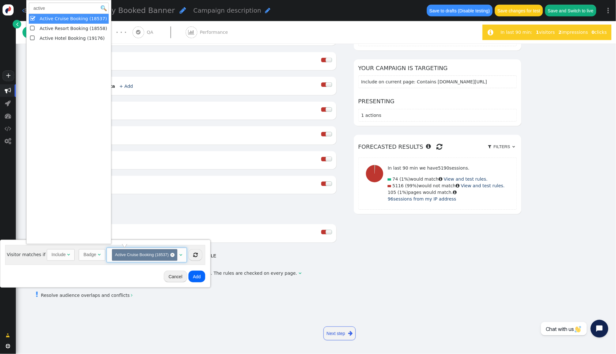
click at [196, 276] on button "Add" at bounding box center [196, 276] width 17 height 11
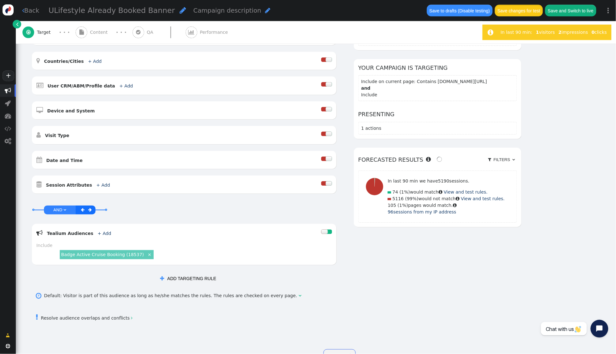
click at [531, 11] on button "Save changes for test" at bounding box center [519, 10] width 48 height 11
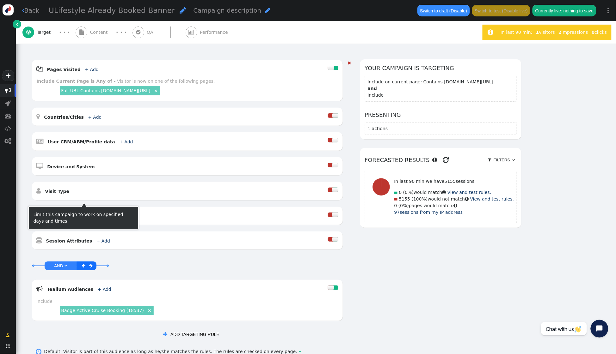
scroll to position [72, 0]
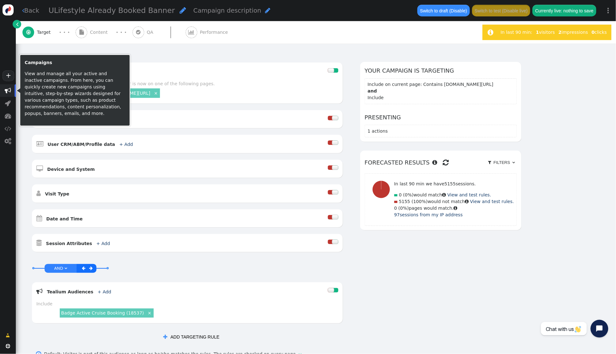
click at [9, 90] on span "" at bounding box center [8, 91] width 6 height 6
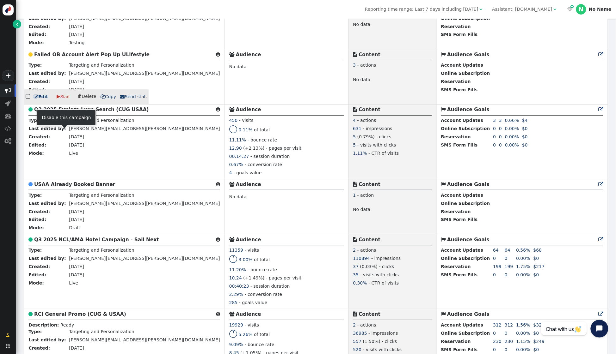
scroll to position [670, 0]
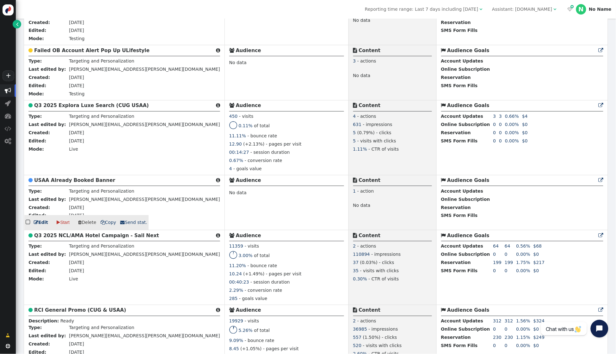
click at [87, 183] on b "USAA Already Booked Banner" at bounding box center [74, 181] width 81 height 6
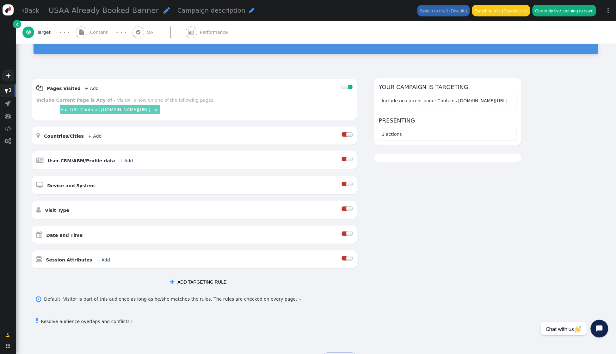
scroll to position [55, 0]
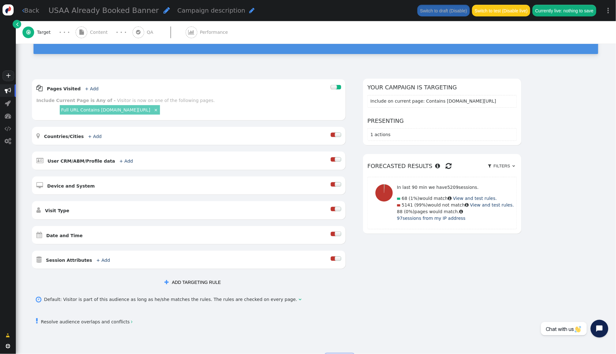
click at [179, 281] on button " ADD TARGETING RULE" at bounding box center [192, 282] width 65 height 11
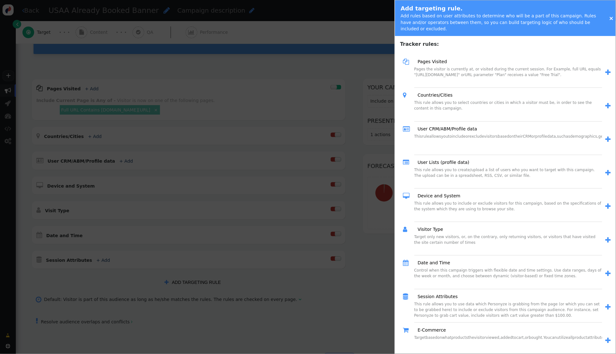
drag, startPoint x: 358, startPoint y: 278, endPoint x: 346, endPoint y: 265, distance: 17.7
click at [358, 278] on div at bounding box center [308, 177] width 616 height 354
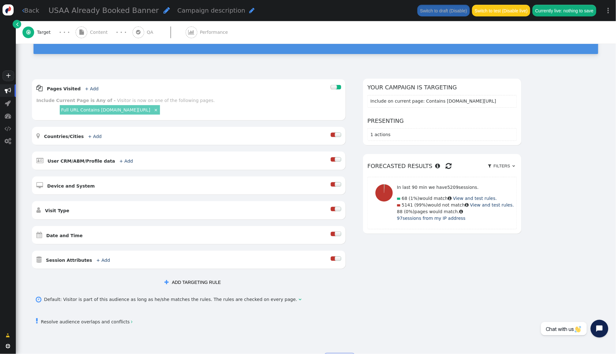
click at [89, 29] on div " Content" at bounding box center [93, 32] width 35 height 22
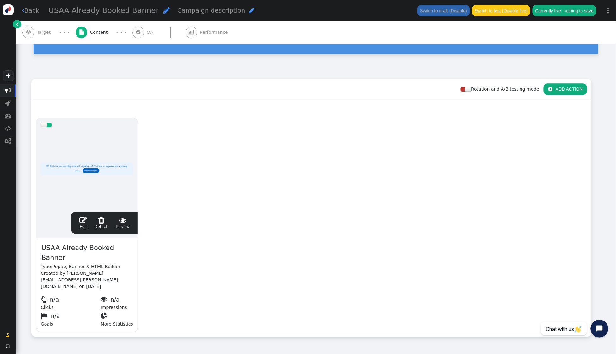
scroll to position [72, 0]
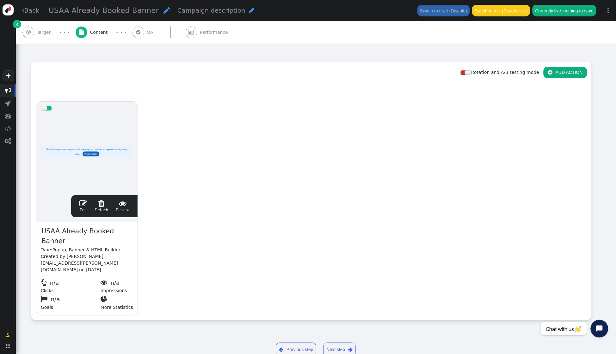
click at [83, 201] on span "" at bounding box center [83, 204] width 8 height 8
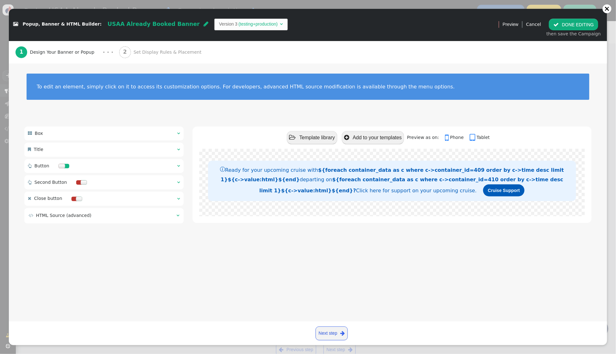
click at [139, 51] on span "Set Display Rules & Placement" at bounding box center [168, 52] width 71 height 7
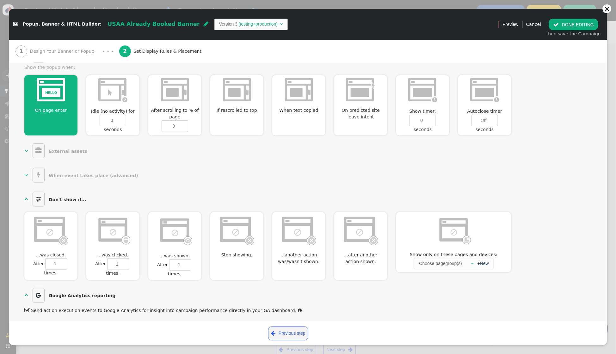
scroll to position [258, 0]
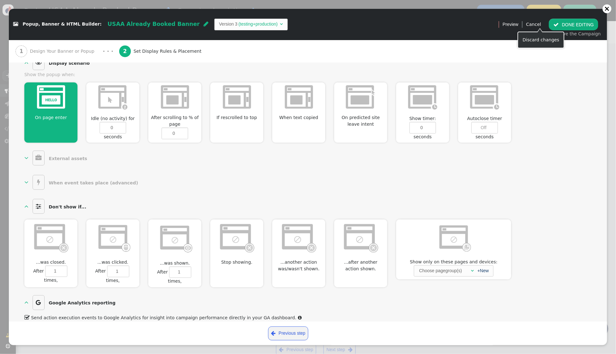
click at [569, 26] on button " DONE EDITING" at bounding box center [573, 24] width 49 height 11
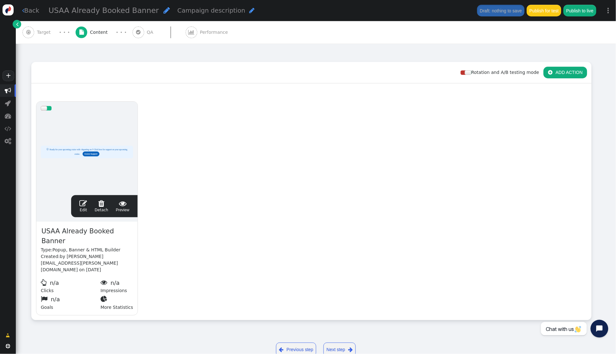
click at [41, 32] on span "Target" at bounding box center [45, 32] width 16 height 7
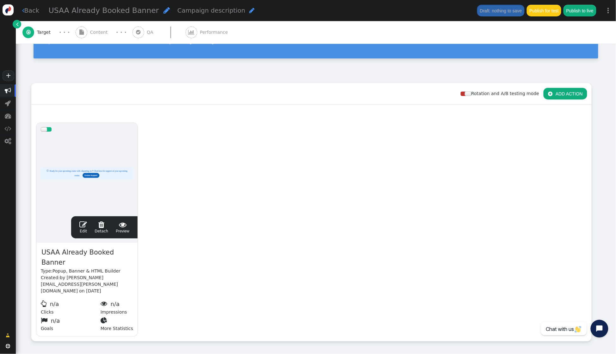
scroll to position [64, 0]
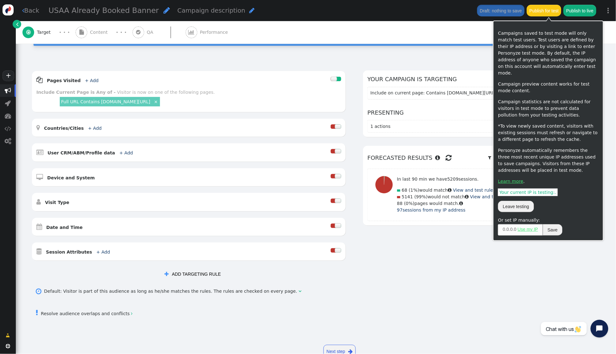
click at [551, 12] on button "Publish for test" at bounding box center [544, 10] width 34 height 11
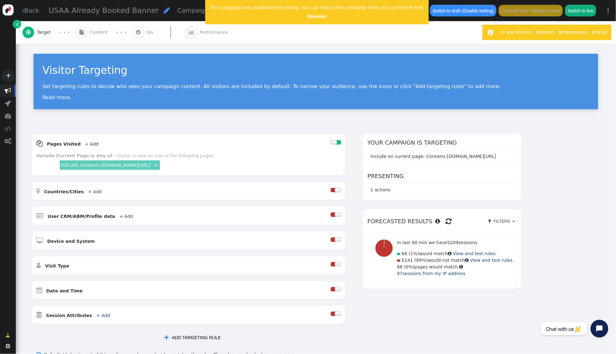
scroll to position [0, 0]
click at [308, 19] on link "Dismiss" at bounding box center [316, 16] width 19 height 5
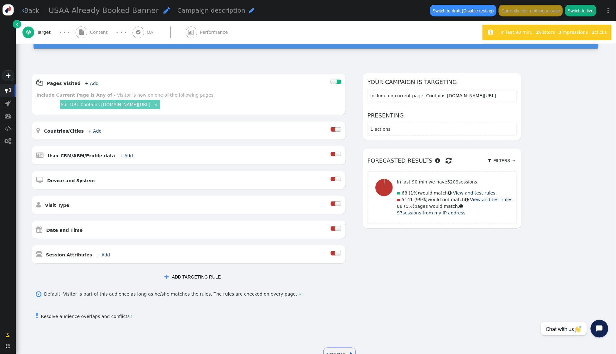
scroll to position [62, 0]
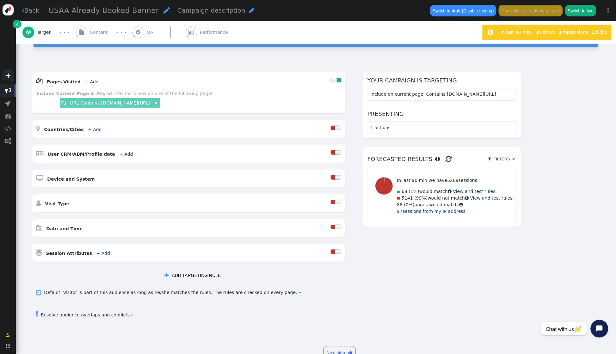
click at [194, 277] on button " ADD TARGETING RULE" at bounding box center [192, 275] width 65 height 11
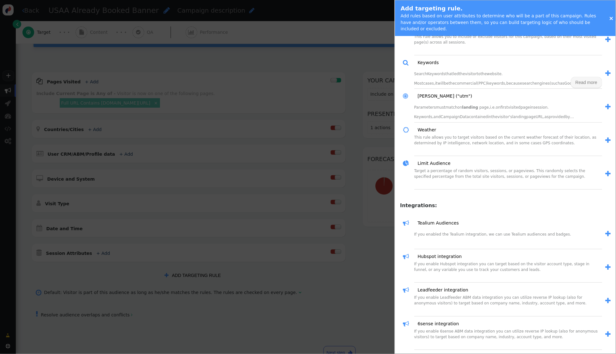
scroll to position [675, 0]
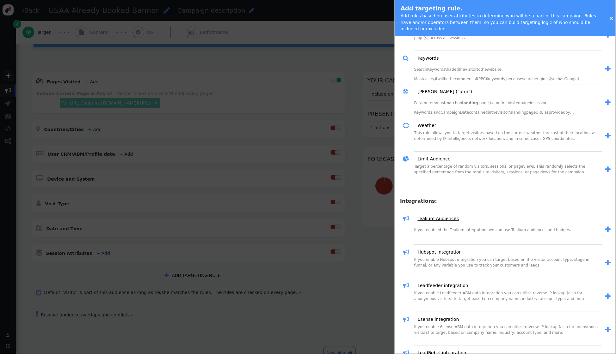
click at [450, 222] on link "Tealium Audiences" at bounding box center [436, 219] width 46 height 7
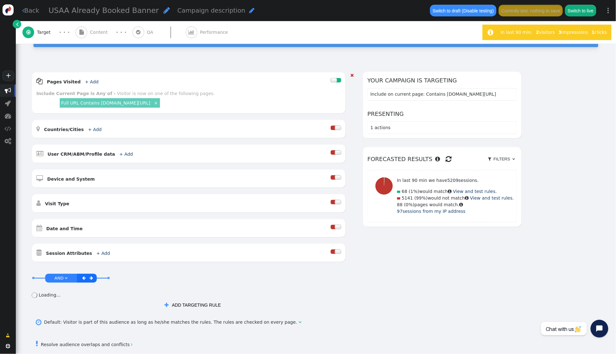
scroll to position [112, 0]
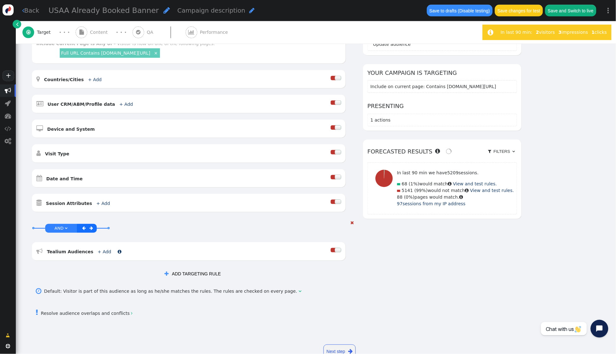
click at [98, 254] on link "+ Add" at bounding box center [105, 251] width 14 height 5
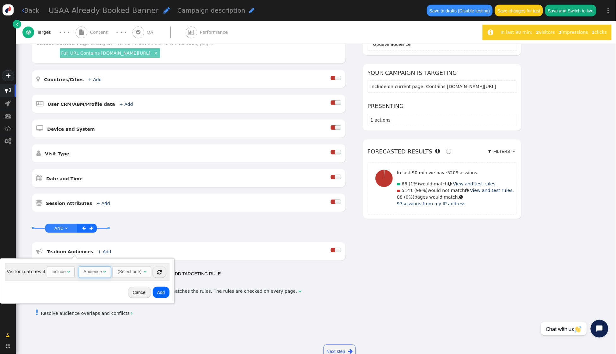
click at [104, 270] on span "Audience " at bounding box center [95, 272] width 32 height 11
click at [100, 299] on div "Audience Badge" at bounding box center [88, 294] width 29 height 25
click at [132, 270] on div "(Select one)" at bounding box center [123, 272] width 25 height 10
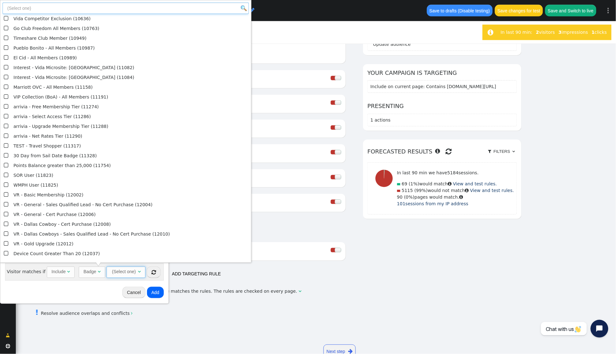
click at [33, 8] on input "text" at bounding box center [126, 8] width 246 height 11
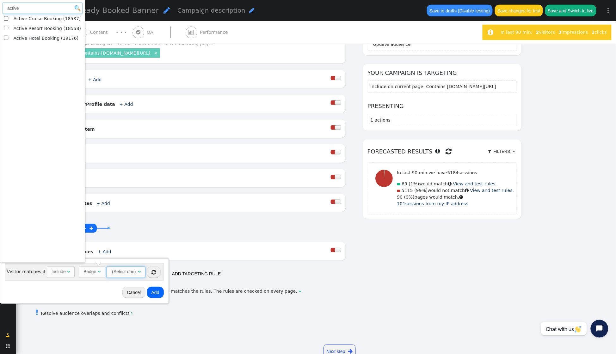
type input "active"
click at [7, 19] on span "" at bounding box center [7, 18] width 6 height 9
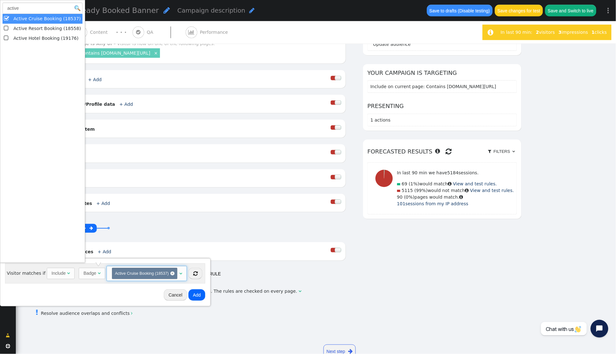
drag, startPoint x: 148, startPoint y: 294, endPoint x: 162, endPoint y: 294, distance: 13.9
click at [148, 294] on div "Cancel Add" at bounding box center [106, 295] width 206 height 18
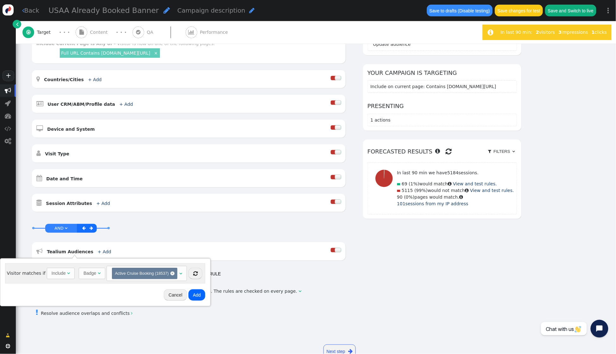
drag, startPoint x: 192, startPoint y: 297, endPoint x: 195, endPoint y: 297, distance: 3.5
click at [192, 297] on button "Add" at bounding box center [196, 295] width 17 height 11
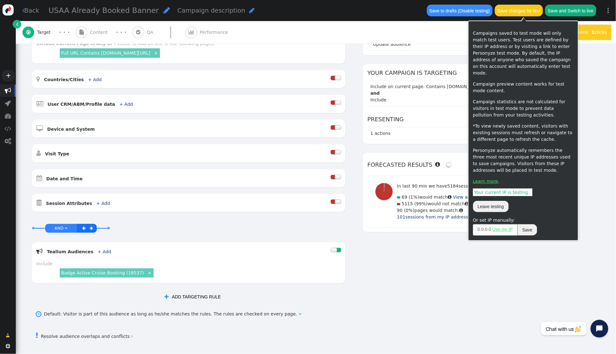
click at [522, 12] on button "Save changes for test" at bounding box center [519, 10] width 48 height 11
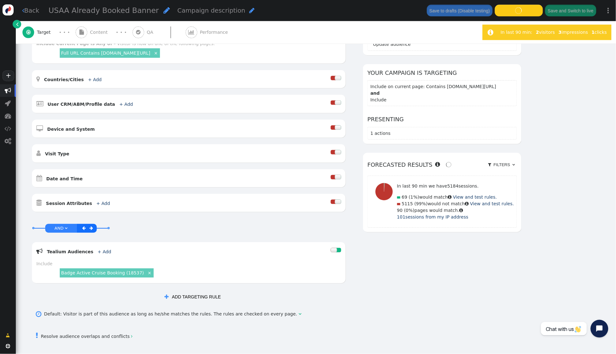
scroll to position [0, 0]
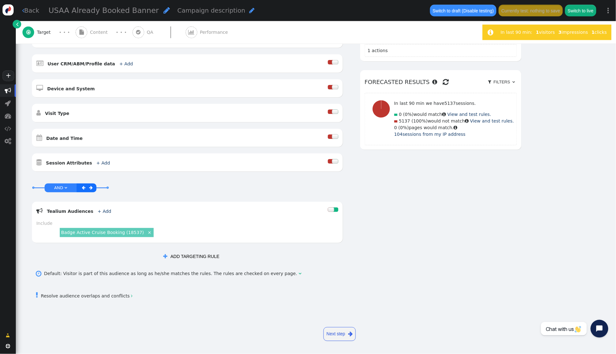
scroll to position [154, 0]
click at [96, 164] on link "+ Add" at bounding box center [103, 162] width 14 height 5
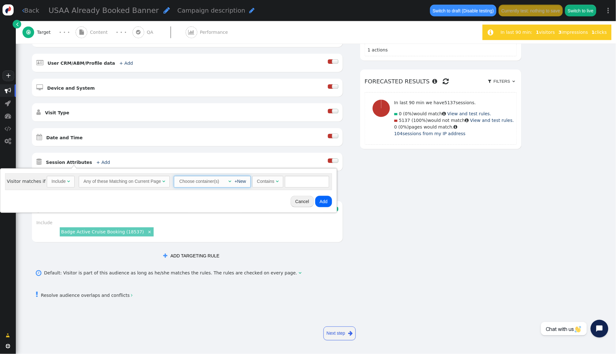
click at [228, 181] on span "" at bounding box center [229, 181] width 3 height 4
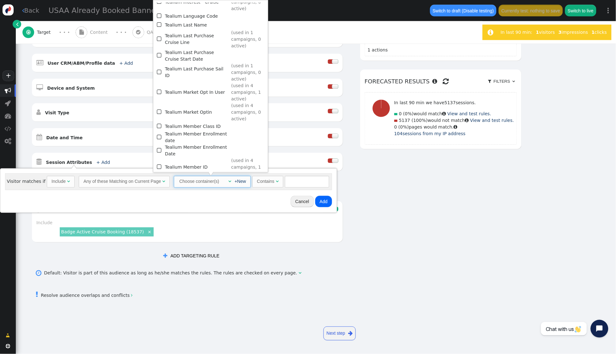
scroll to position [600, 0]
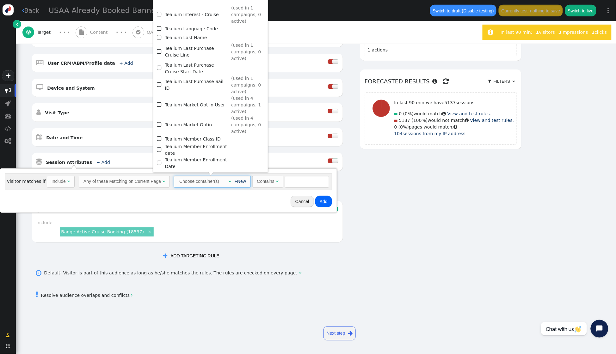
click at [160, 64] on span "" at bounding box center [160, 68] width 6 height 9
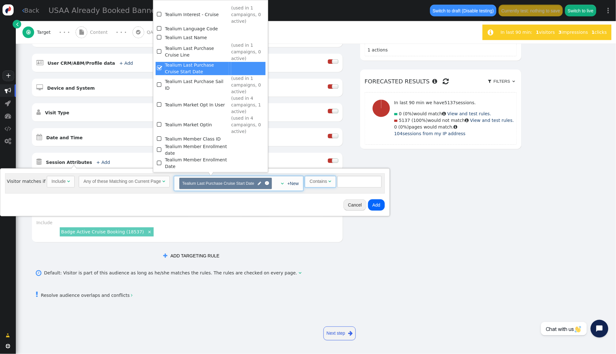
click at [331, 184] on span "Contains " at bounding box center [320, 181] width 31 height 11
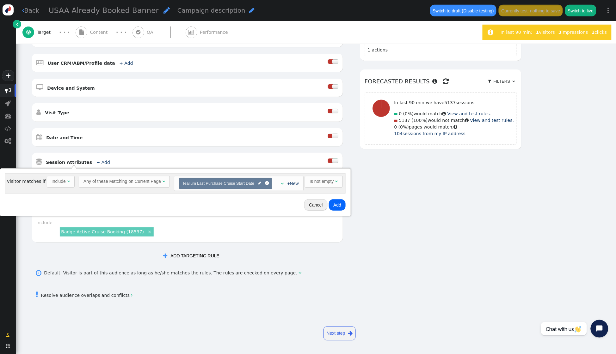
click at [342, 203] on button "Add" at bounding box center [337, 205] width 17 height 11
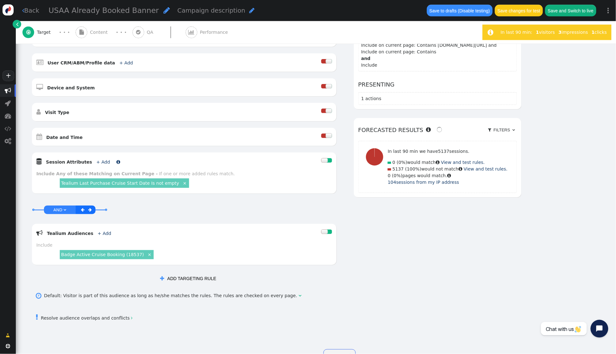
click at [101, 161] on link "+ Add" at bounding box center [103, 162] width 14 height 5
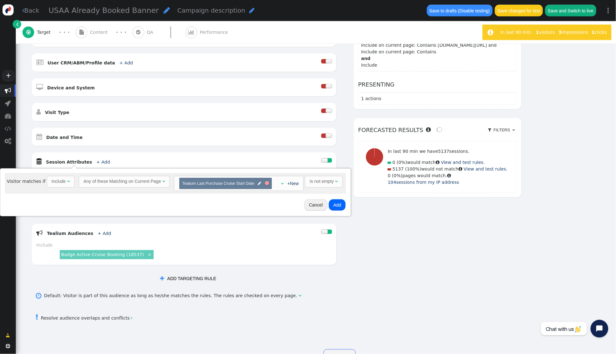
click at [265, 184] on div at bounding box center [267, 184] width 4 height 4
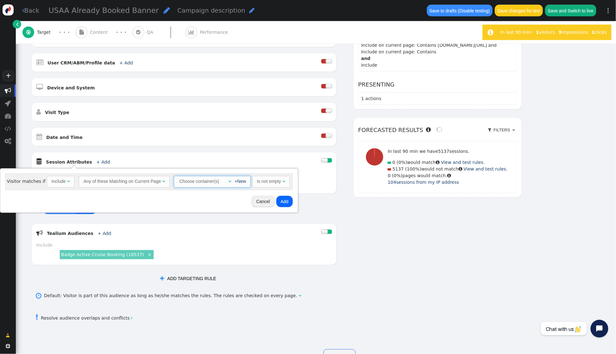
click at [228, 182] on span "" at bounding box center [229, 181] width 3 height 4
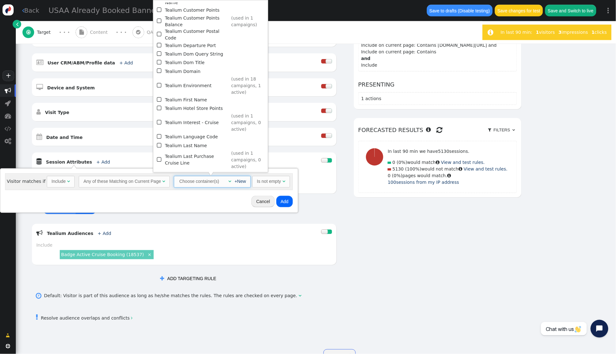
scroll to position [492, 0]
drag, startPoint x: 160, startPoint y: 144, endPoint x: 164, endPoint y: 145, distance: 3.9
click at [160, 155] on span "" at bounding box center [160, 159] width 6 height 9
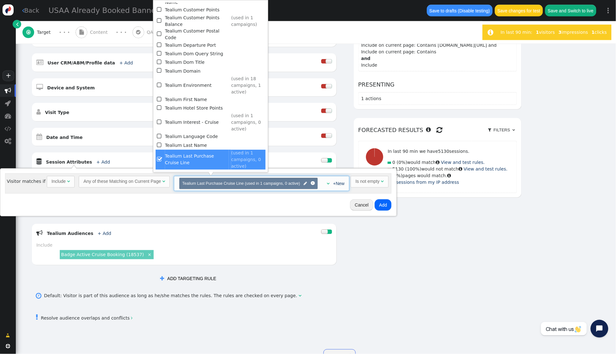
click at [384, 207] on button "Add" at bounding box center [383, 205] width 17 height 11
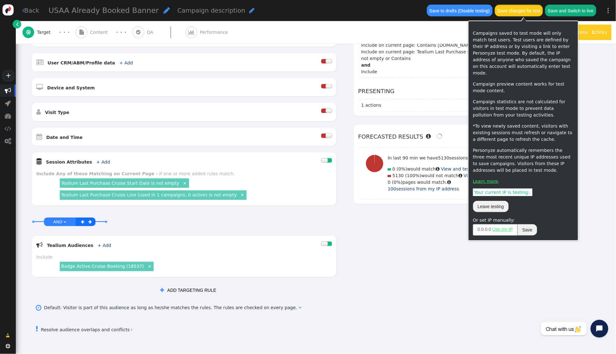
click at [515, 12] on button "Save changes for test" at bounding box center [519, 10] width 48 height 11
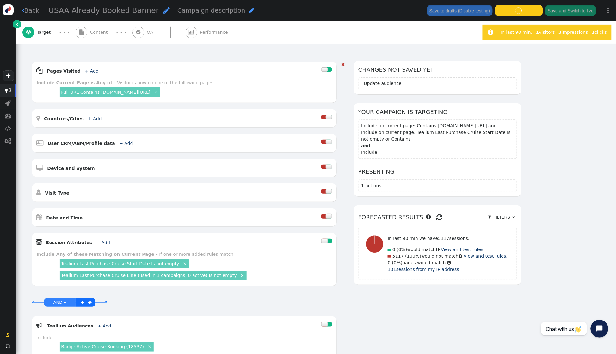
scroll to position [71, 0]
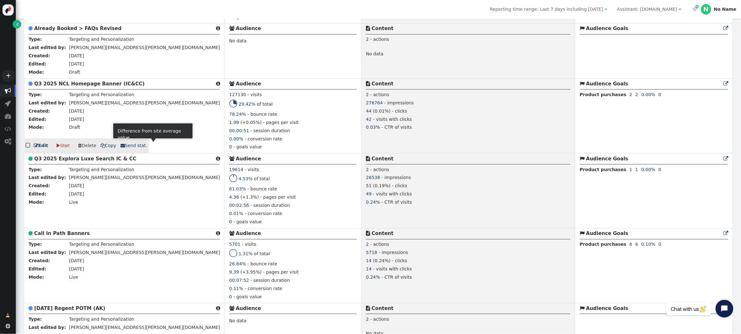
scroll to position [624, 0]
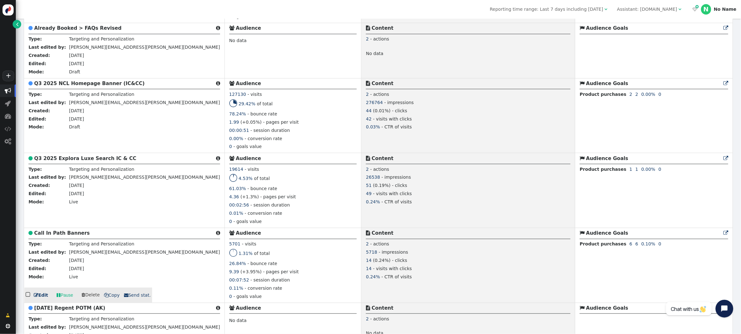
click at [67, 233] on b "Call In Path Banners" at bounding box center [62, 233] width 56 height 6
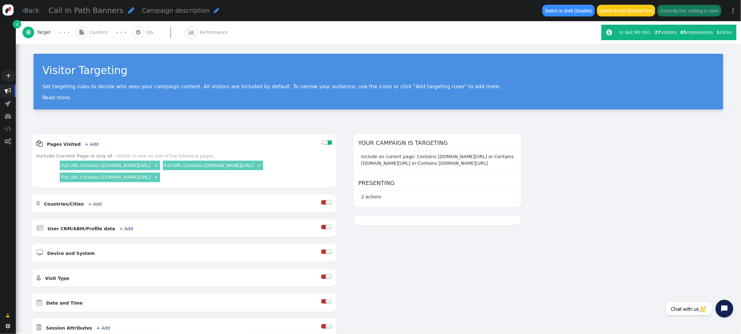
click at [202, 34] on span "Performance" at bounding box center [215, 32] width 31 height 7
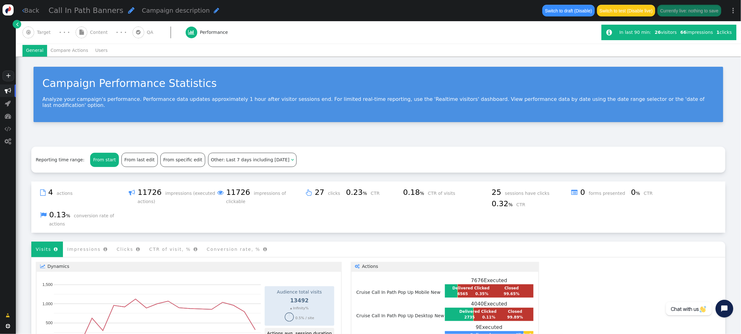
click at [98, 33] on span "Content" at bounding box center [100, 32] width 20 height 7
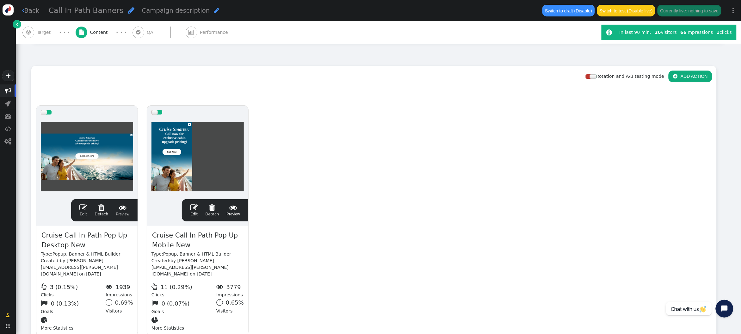
scroll to position [83, 0]
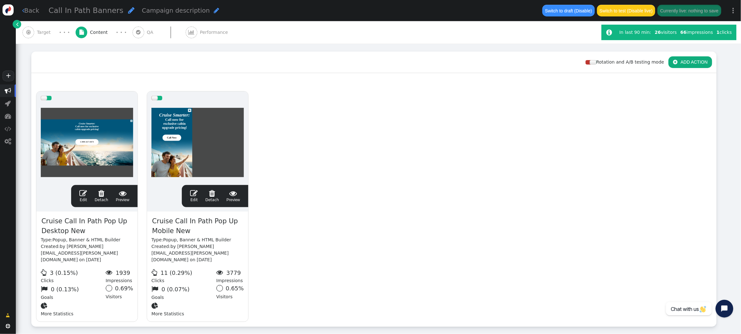
click at [82, 189] on span "" at bounding box center [83, 193] width 8 height 8
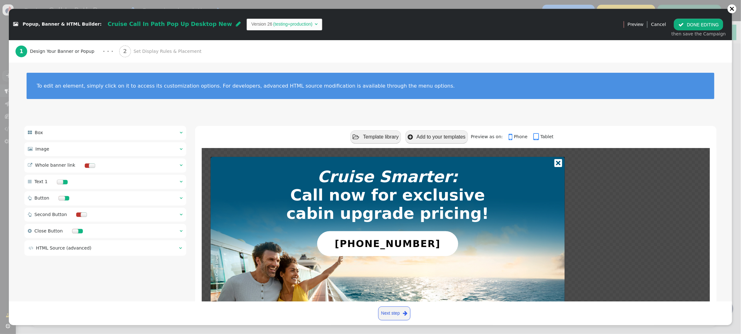
click at [163, 51] on span "Set Display Rules & Placement" at bounding box center [168, 51] width 71 height 7
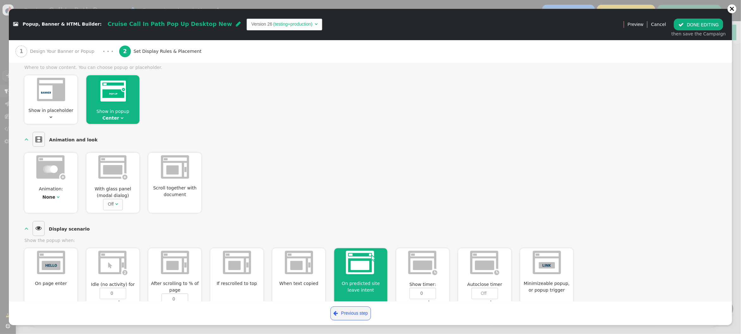
scroll to position [0, 0]
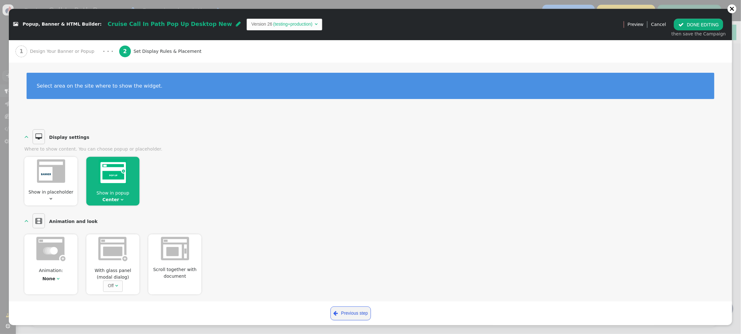
click at [701, 29] on button " DONE EDITING" at bounding box center [698, 24] width 49 height 11
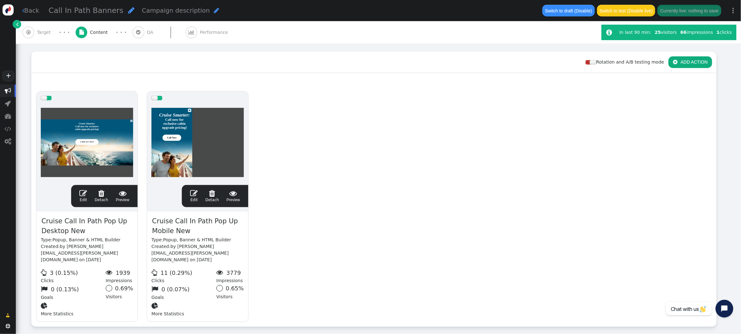
click at [192, 189] on span "" at bounding box center [194, 193] width 8 height 8
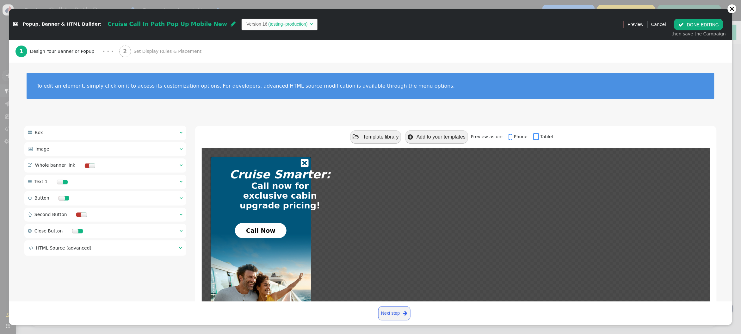
click at [143, 49] on span "Set Display Rules & Placement" at bounding box center [168, 51] width 71 height 7
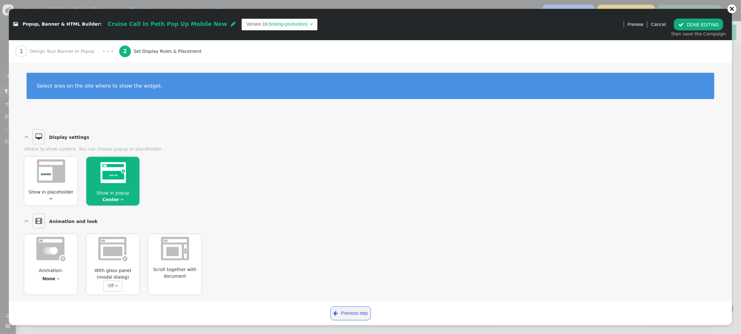
click at [706, 22] on button " DONE EDITING" at bounding box center [698, 24] width 49 height 11
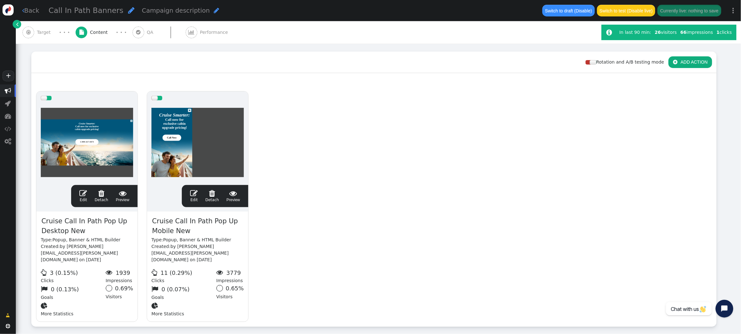
click at [222, 32] on span "Performance" at bounding box center [215, 32] width 31 height 7
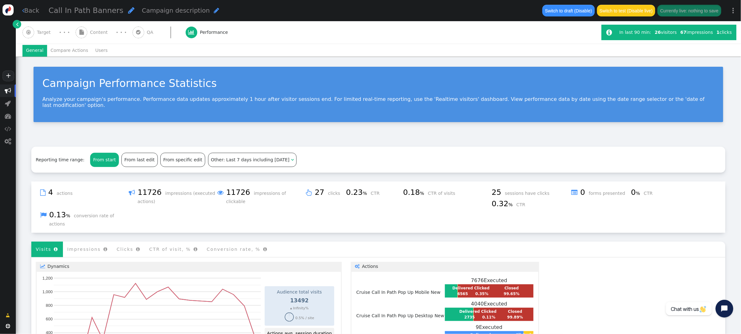
click at [37, 28] on div " Target" at bounding box center [37, 32] width 31 height 22
